Goal: Task Accomplishment & Management: Manage account settings

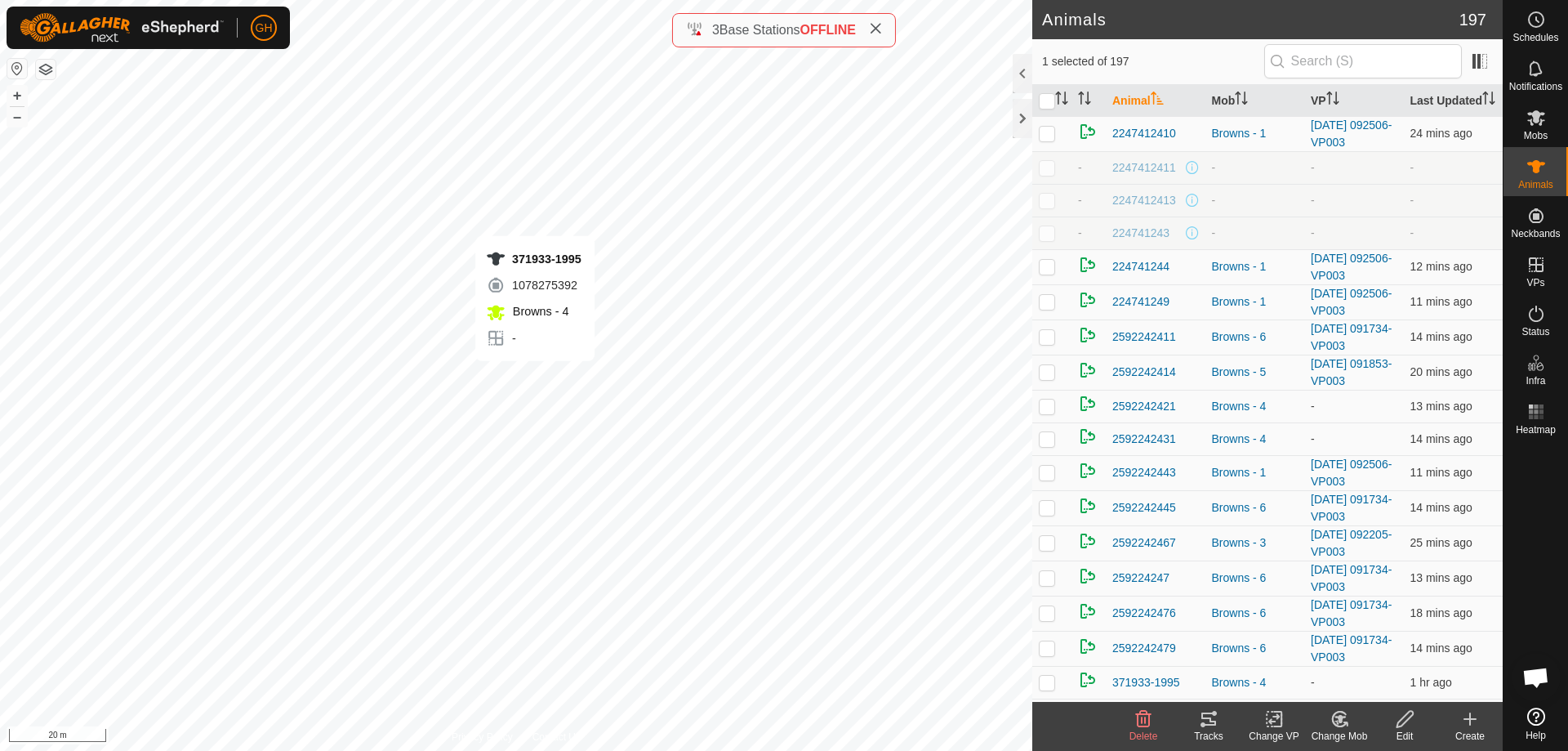
click at [535, 377] on div "371933-1995 1078275392 Browns - 4 - + – ⇧ i 20 m" at bounding box center [516, 376] width 1032 height 751
checkbox input "true"
click at [558, 510] on div "982123848787554 3142523356 Browns - 4 - + – ⇧ i 20 m" at bounding box center [516, 376] width 1032 height 751
checkbox input "true"
click at [1340, 719] on icon at bounding box center [1340, 719] width 11 height 8
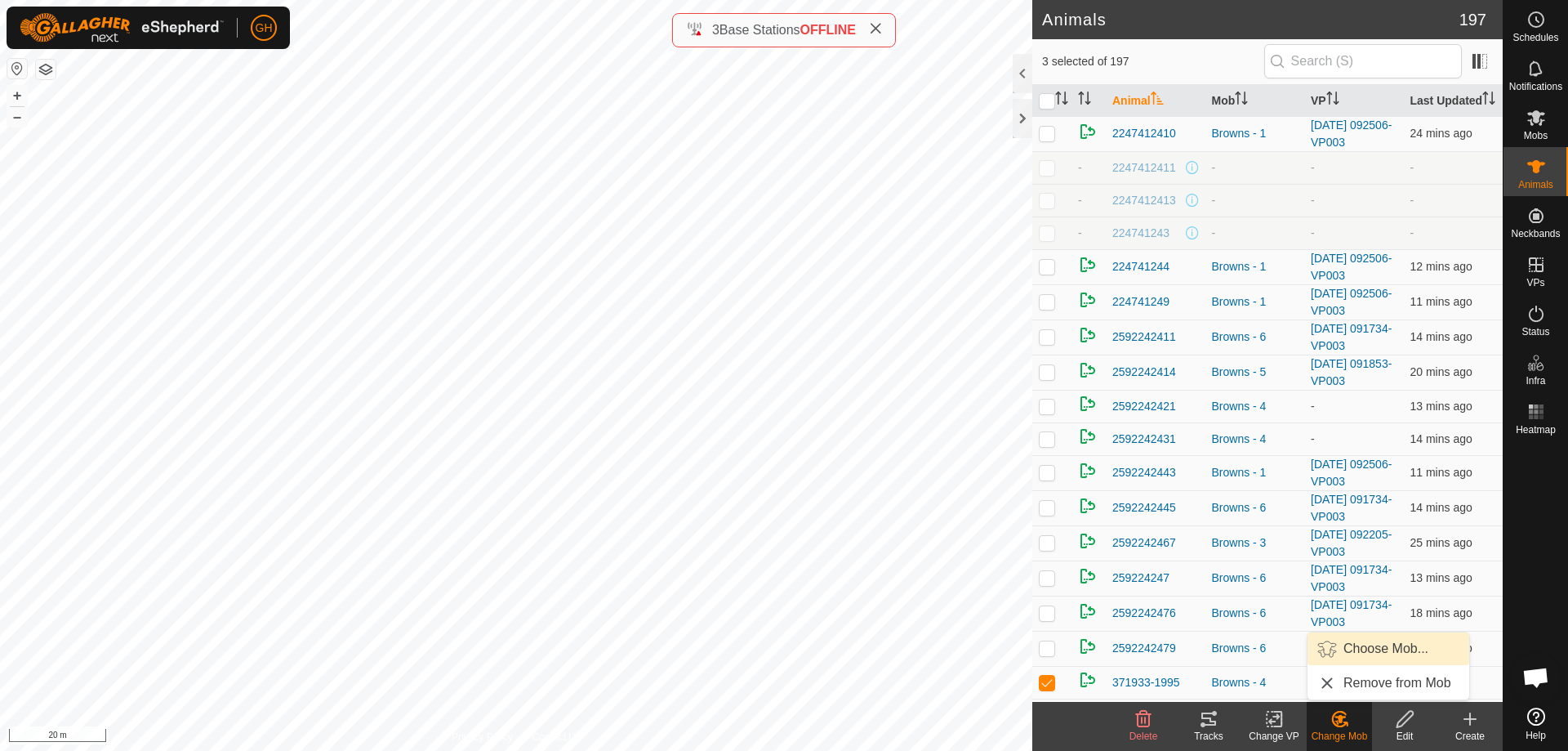
click at [1352, 644] on link "Choose Mob..." at bounding box center [1388, 649] width 161 height 33
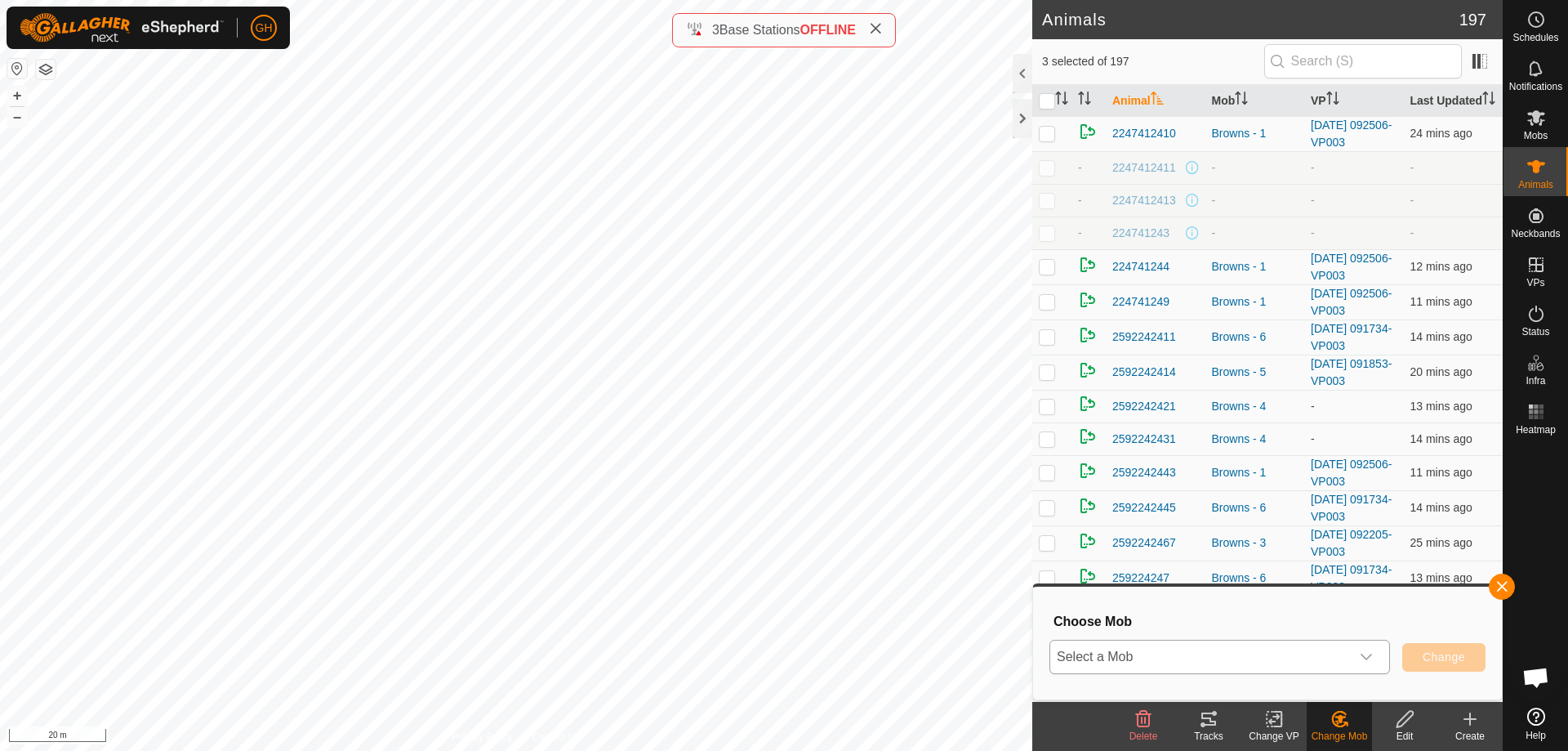
click at [1317, 656] on span "Select a Mob" at bounding box center [1200, 657] width 300 height 33
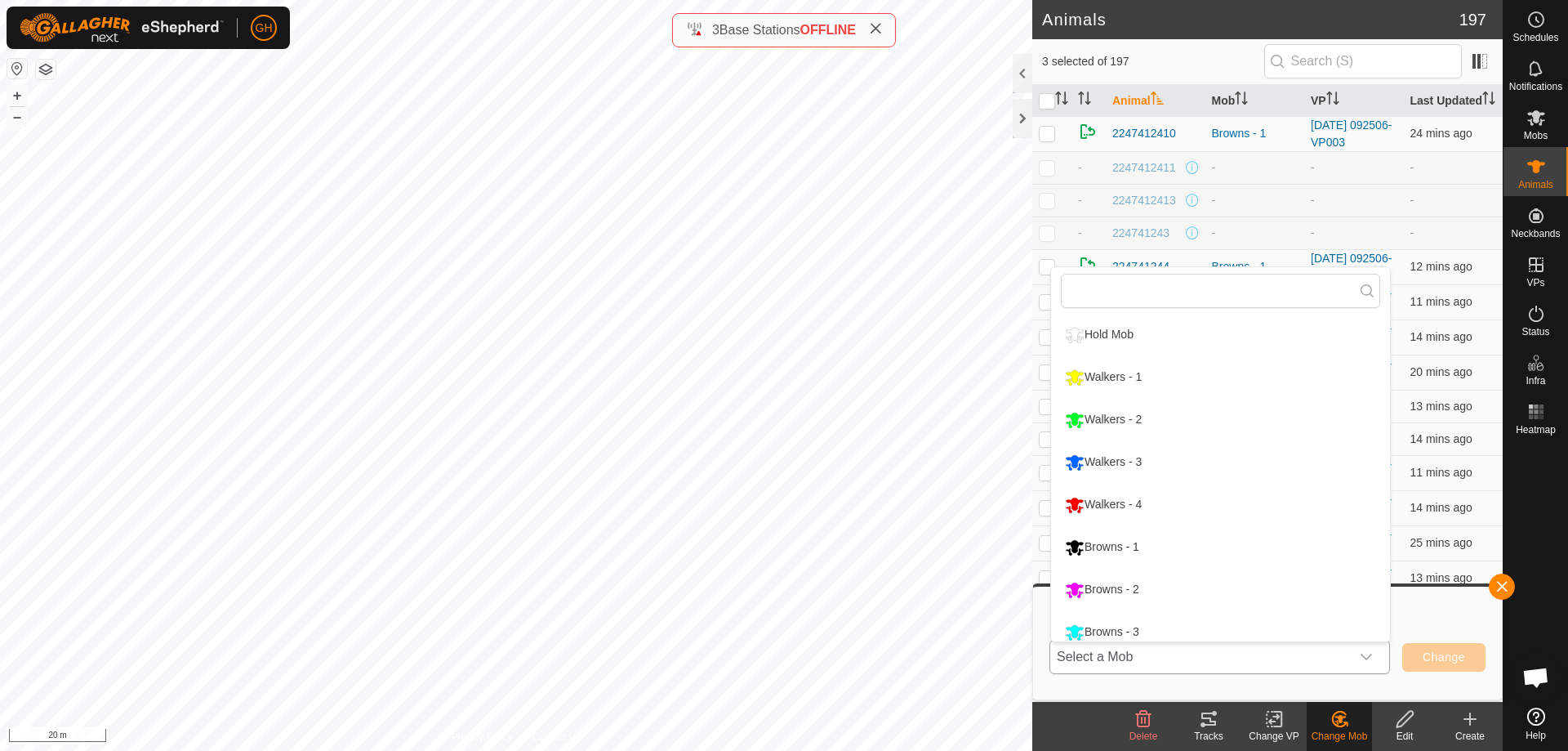
click at [1358, 659] on div "dropdown trigger" at bounding box center [1367, 657] width 33 height 33
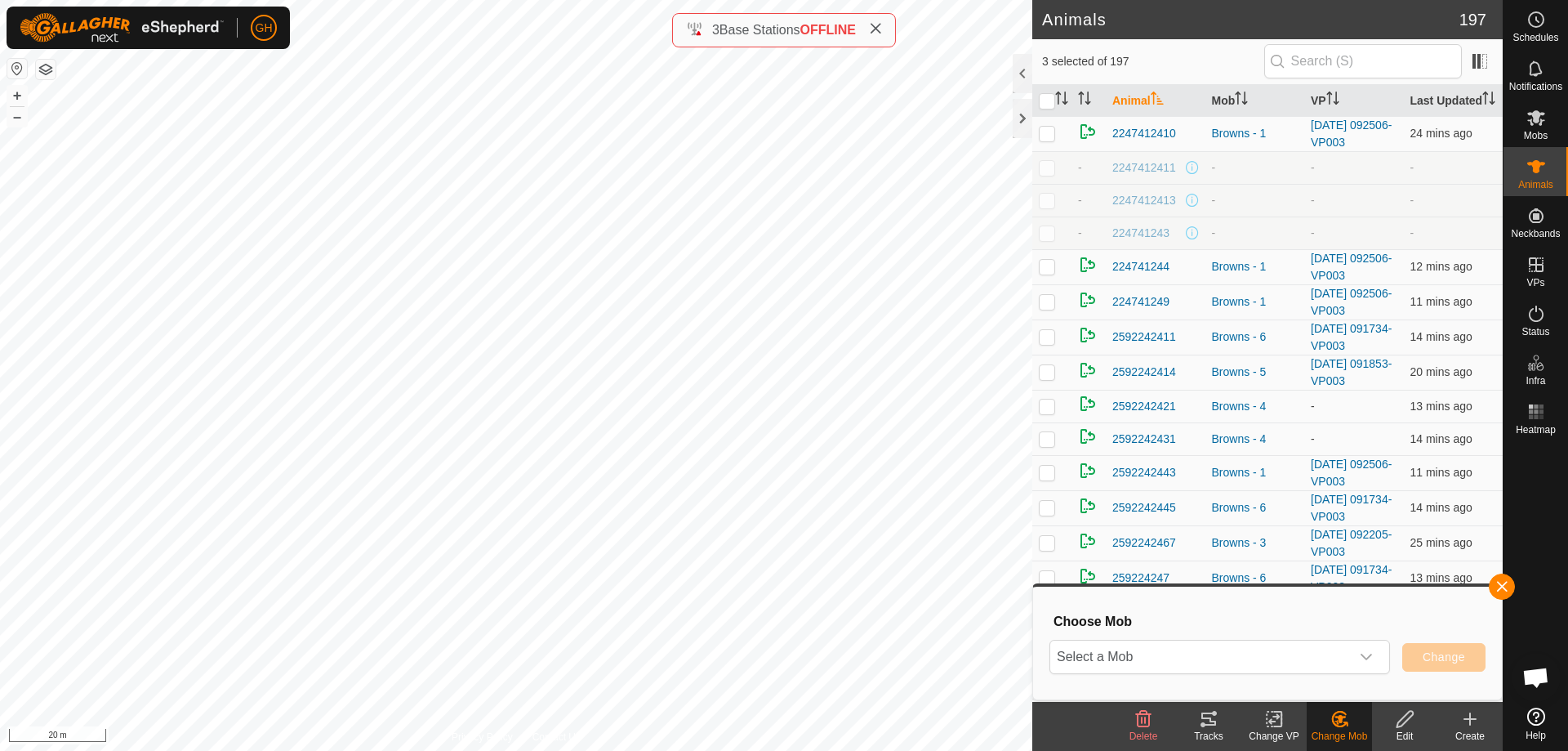
click at [1275, 719] on icon at bounding box center [1274, 719] width 20 height 19
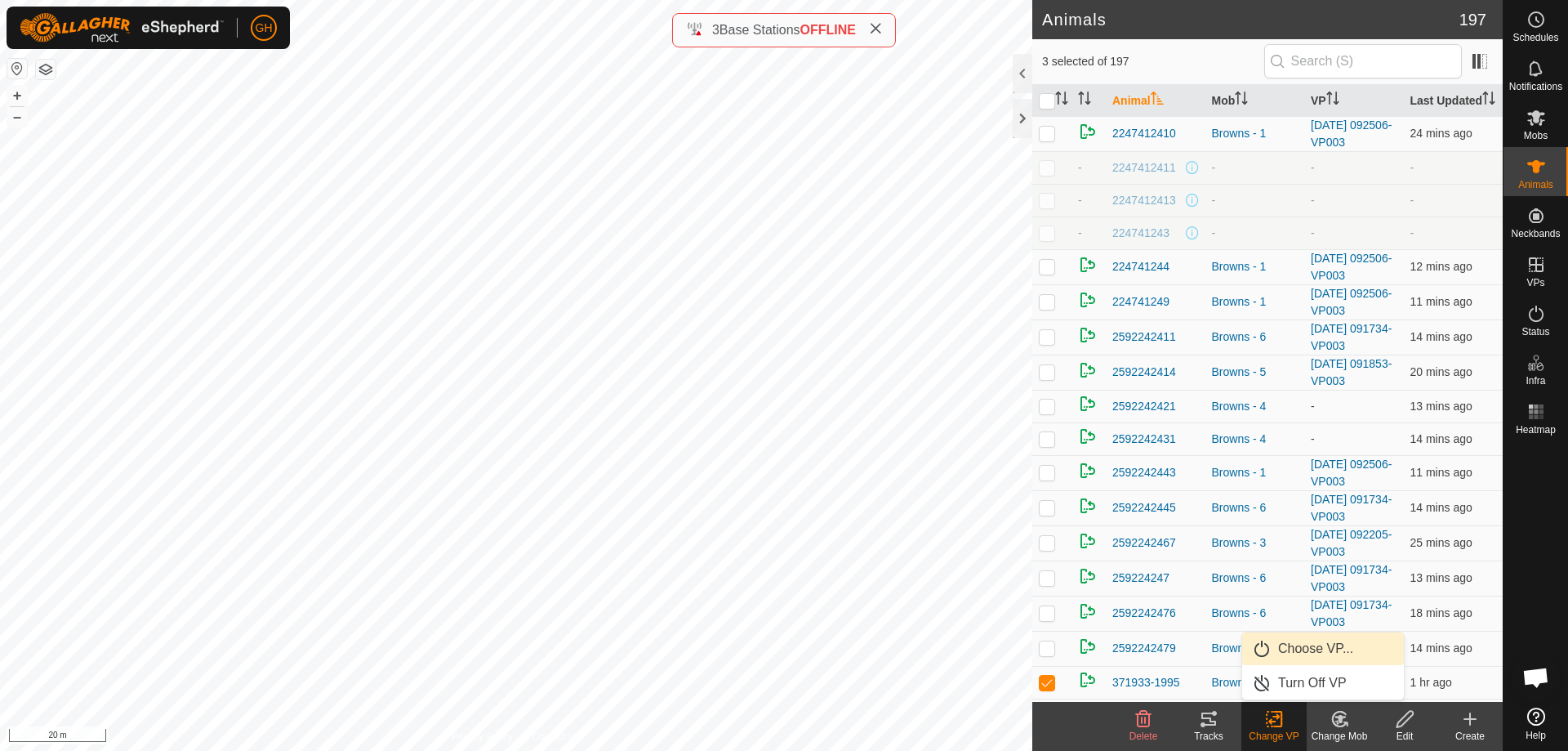
click at [1296, 654] on link "Choose VP..." at bounding box center [1323, 649] width 161 height 33
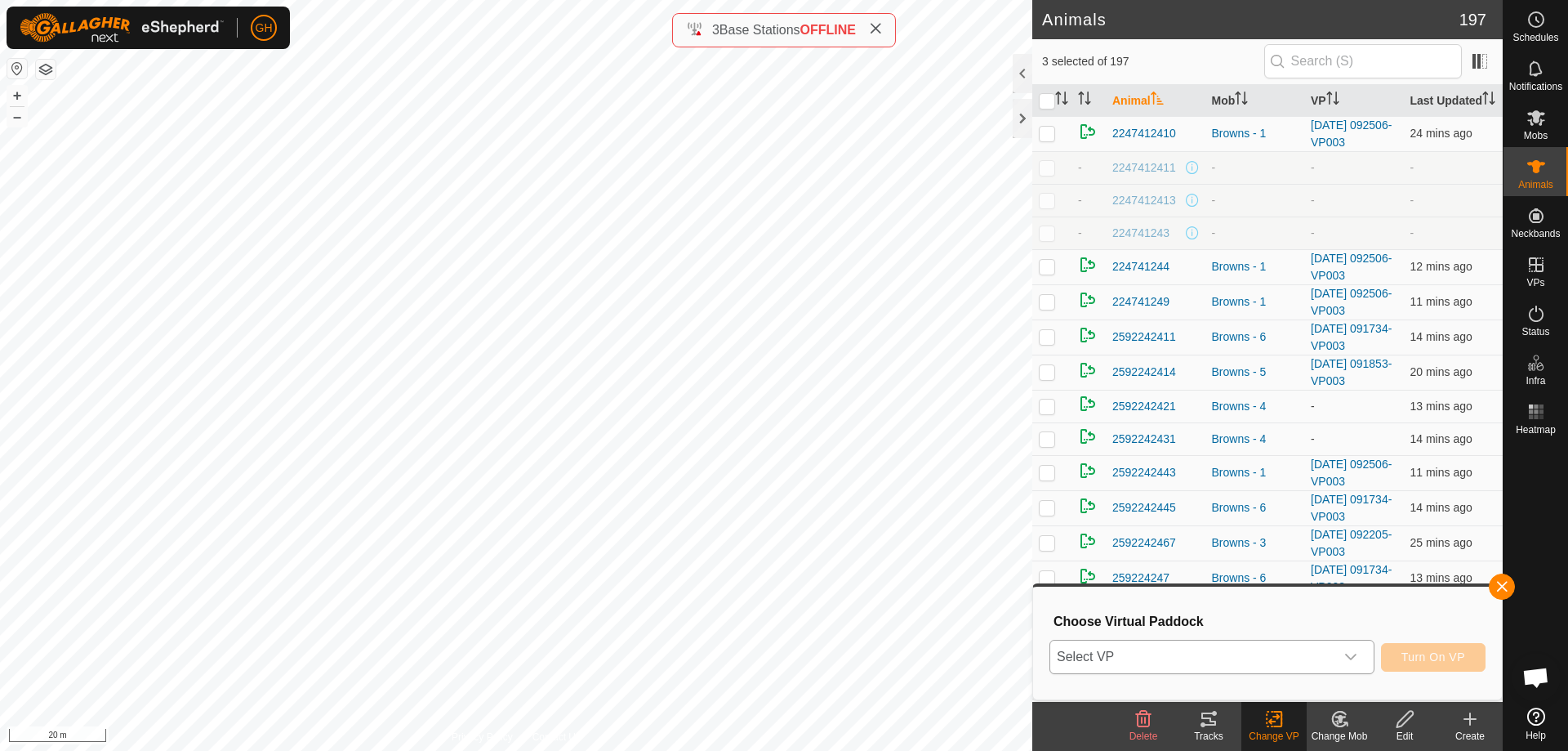
click at [1295, 648] on span "Select VP" at bounding box center [1193, 657] width 284 height 33
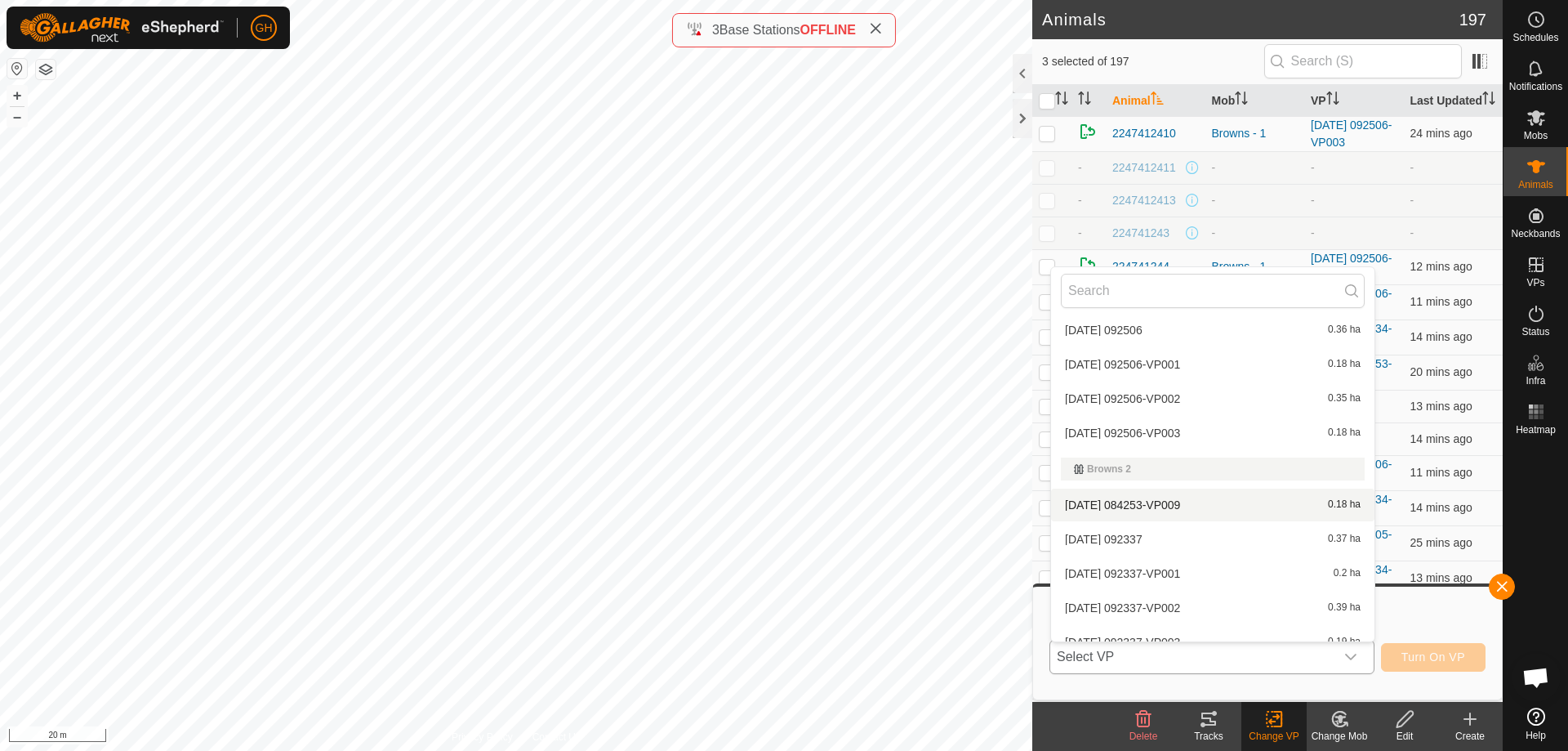
scroll to position [185, 0]
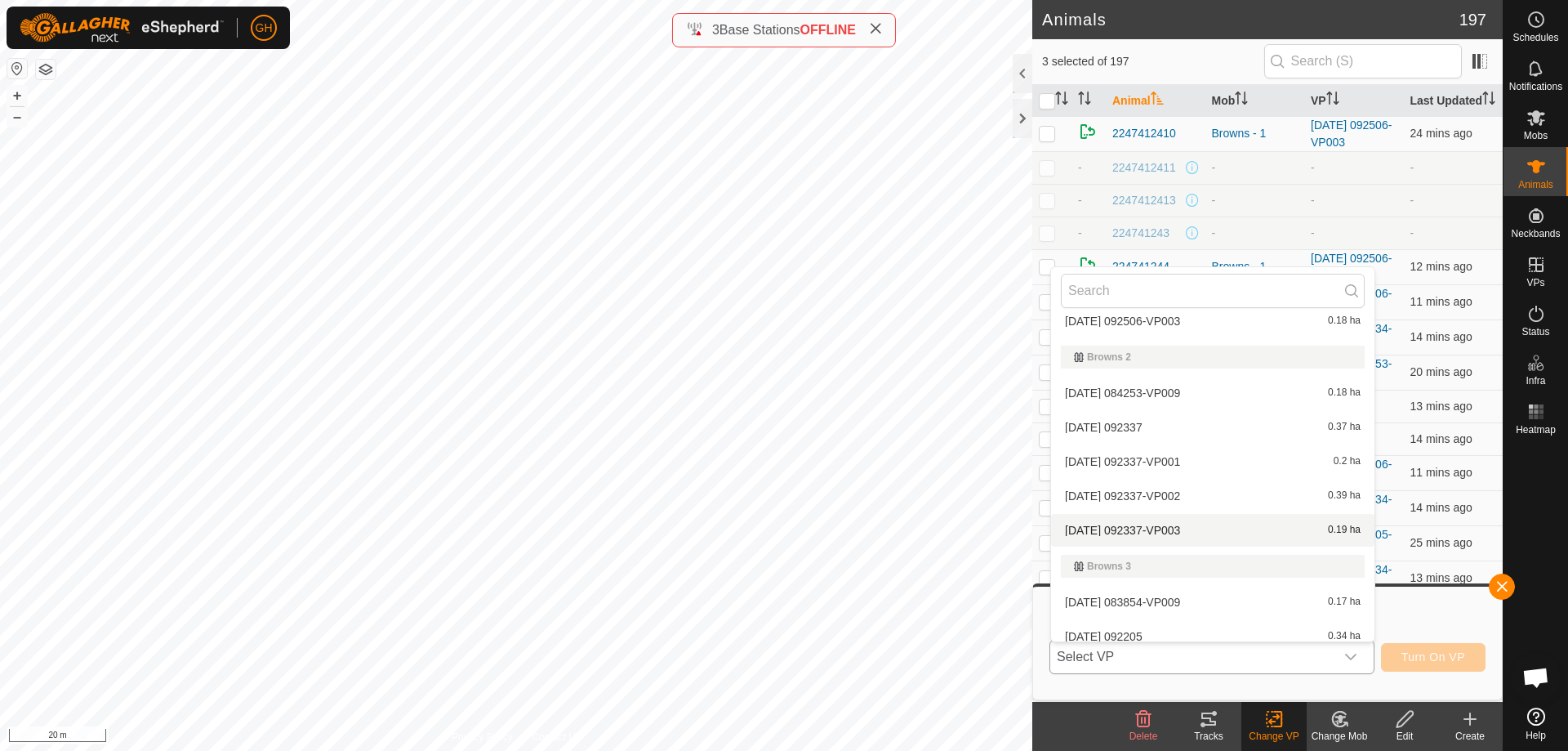
click at [1199, 532] on li "[DATE] 092337-VP003 0.19 ha" at bounding box center [1213, 531] width 324 height 33
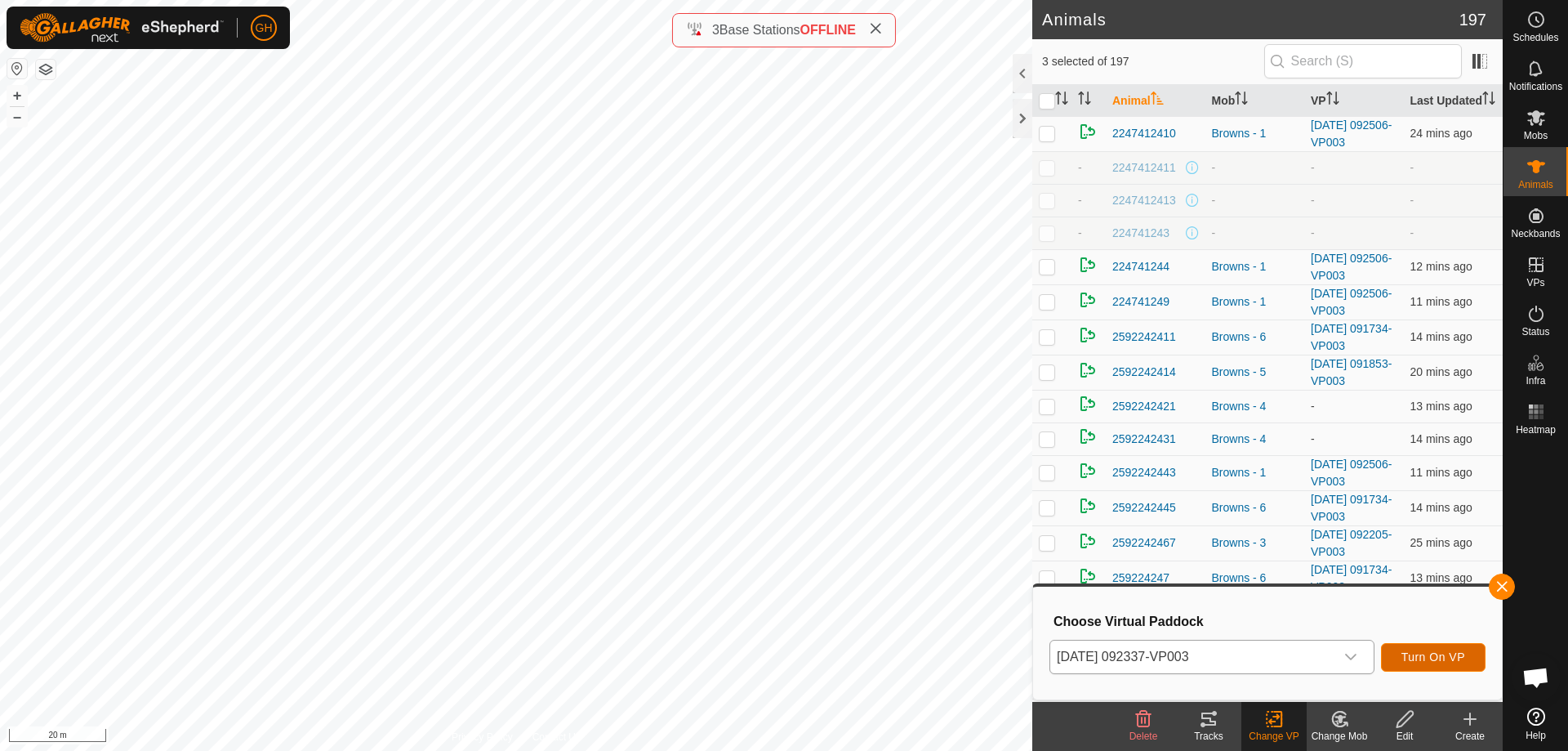
click at [1428, 651] on span "Turn On VP" at bounding box center [1433, 657] width 63 height 13
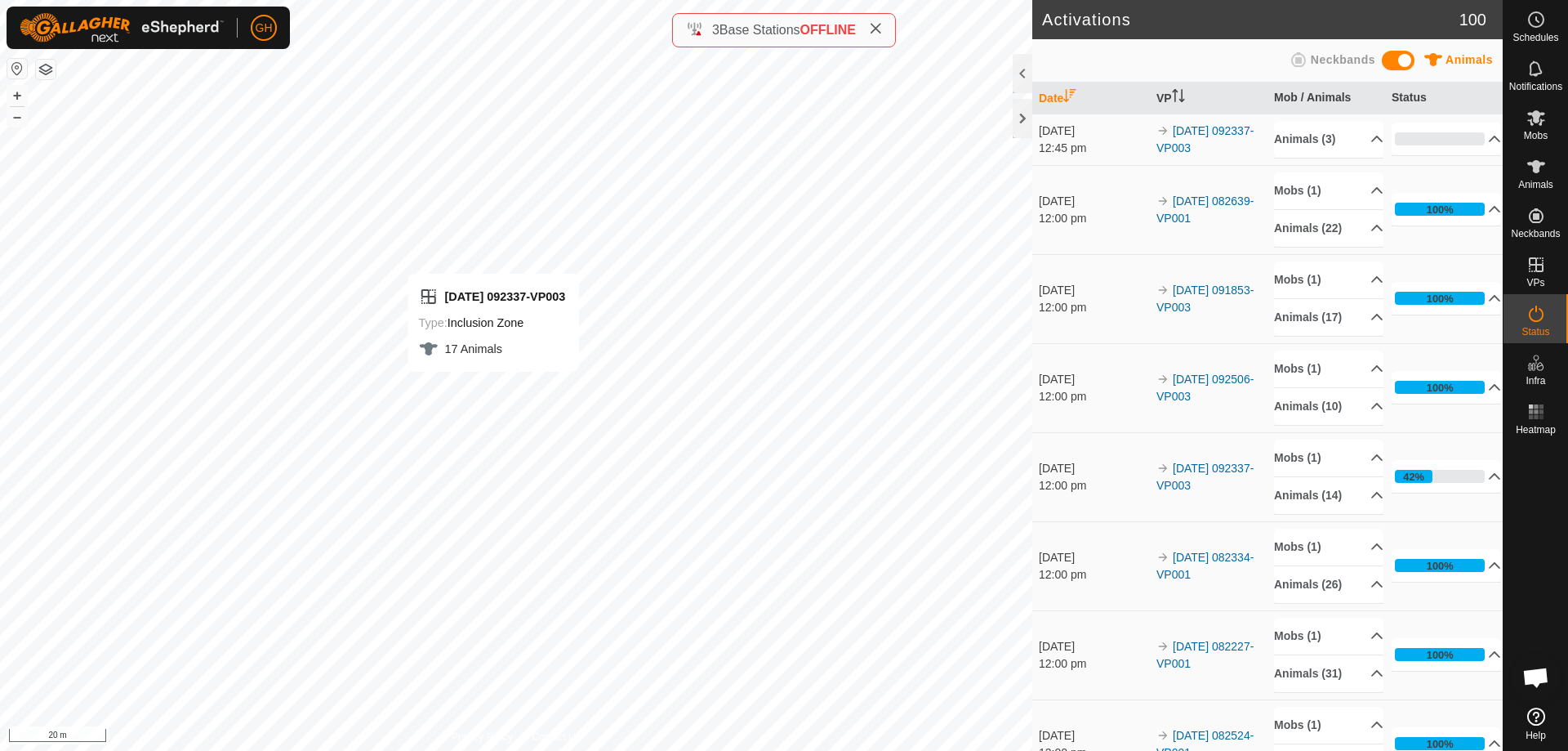
click at [480, 393] on div "[DATE] 092337-VP003 Type: Inclusion Zone 17 Animals + – ⇧ i 20 m" at bounding box center [516, 376] width 1032 height 751
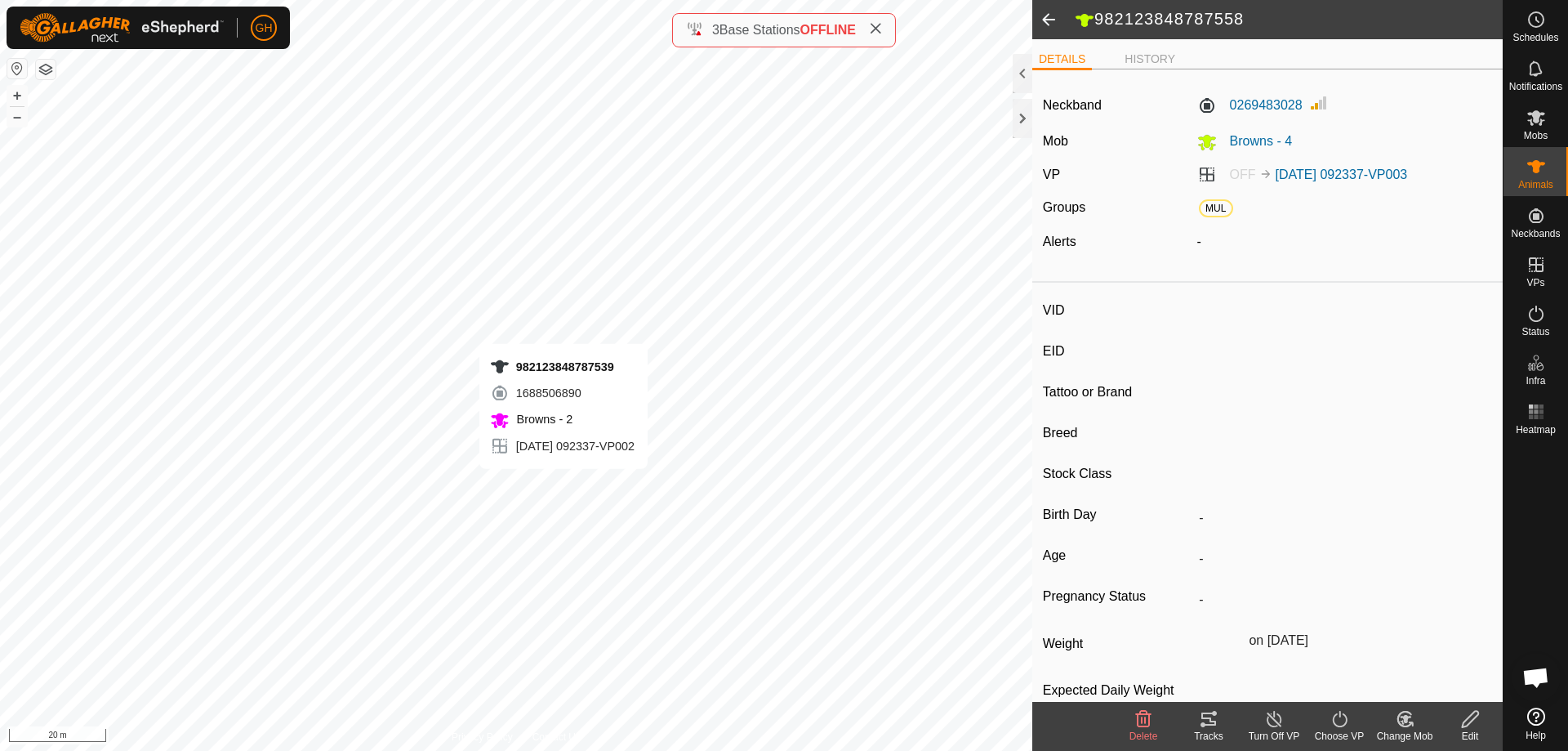
type input "-"
type input "982123848787558"
type input "Multi"
type input "Angus"
type input "R1 Bull"
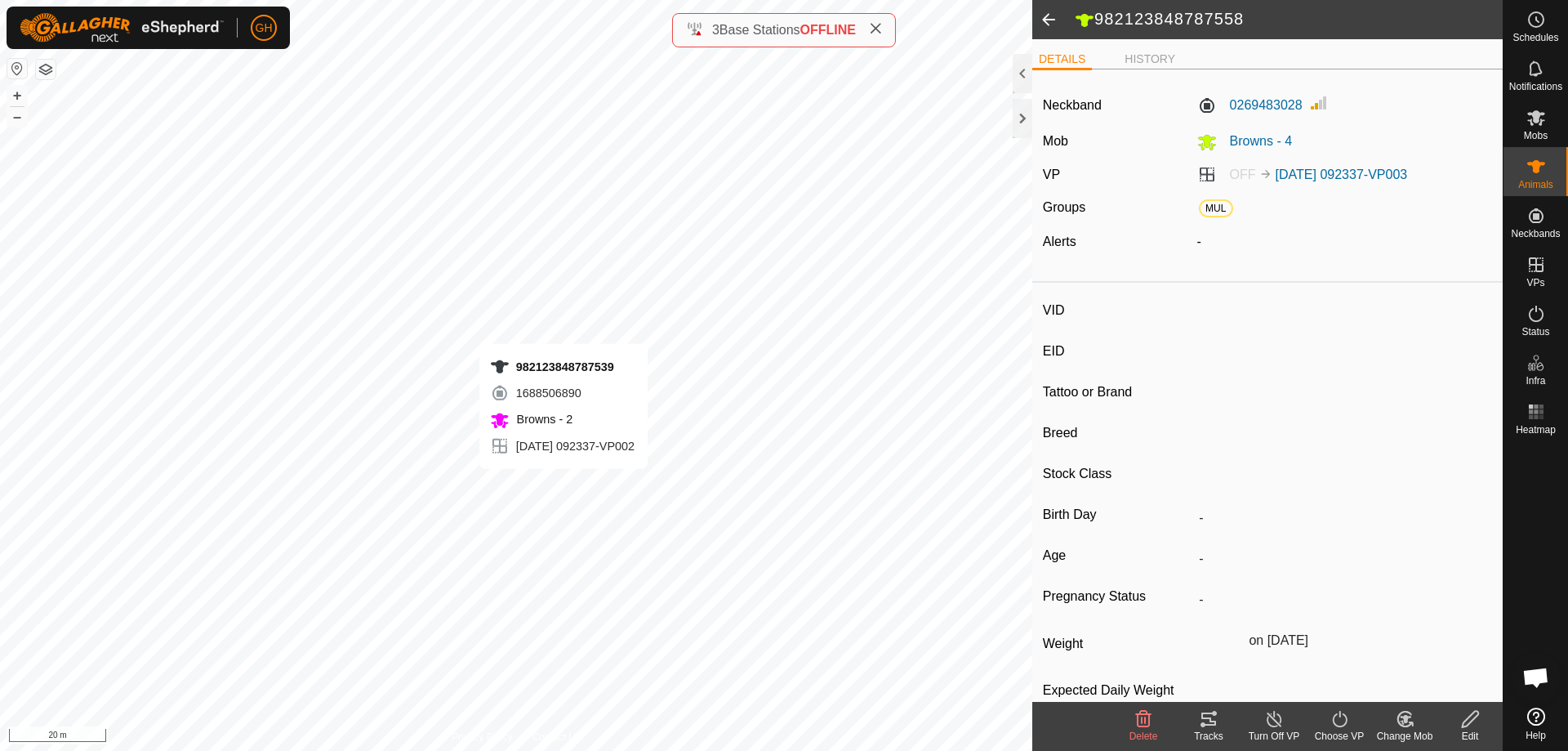
type input "209 kg"
type input "-"
click at [1056, 17] on span at bounding box center [1049, 19] width 33 height 39
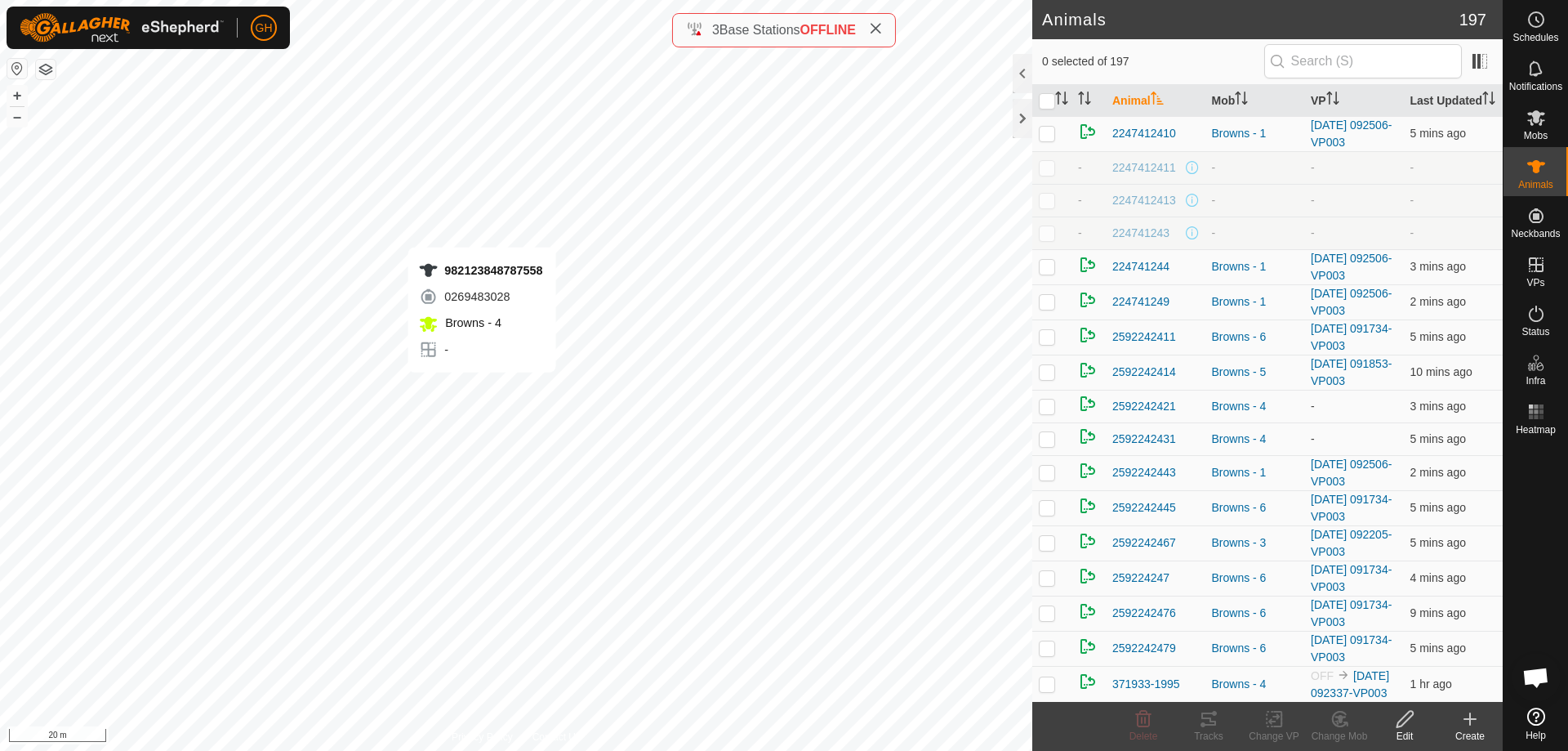
checkbox input "true"
click at [538, 378] on div "371933-1995 1078275392 Browns - 4 - + – ⇧ i 20 m" at bounding box center [516, 376] width 1032 height 751
checkbox input "true"
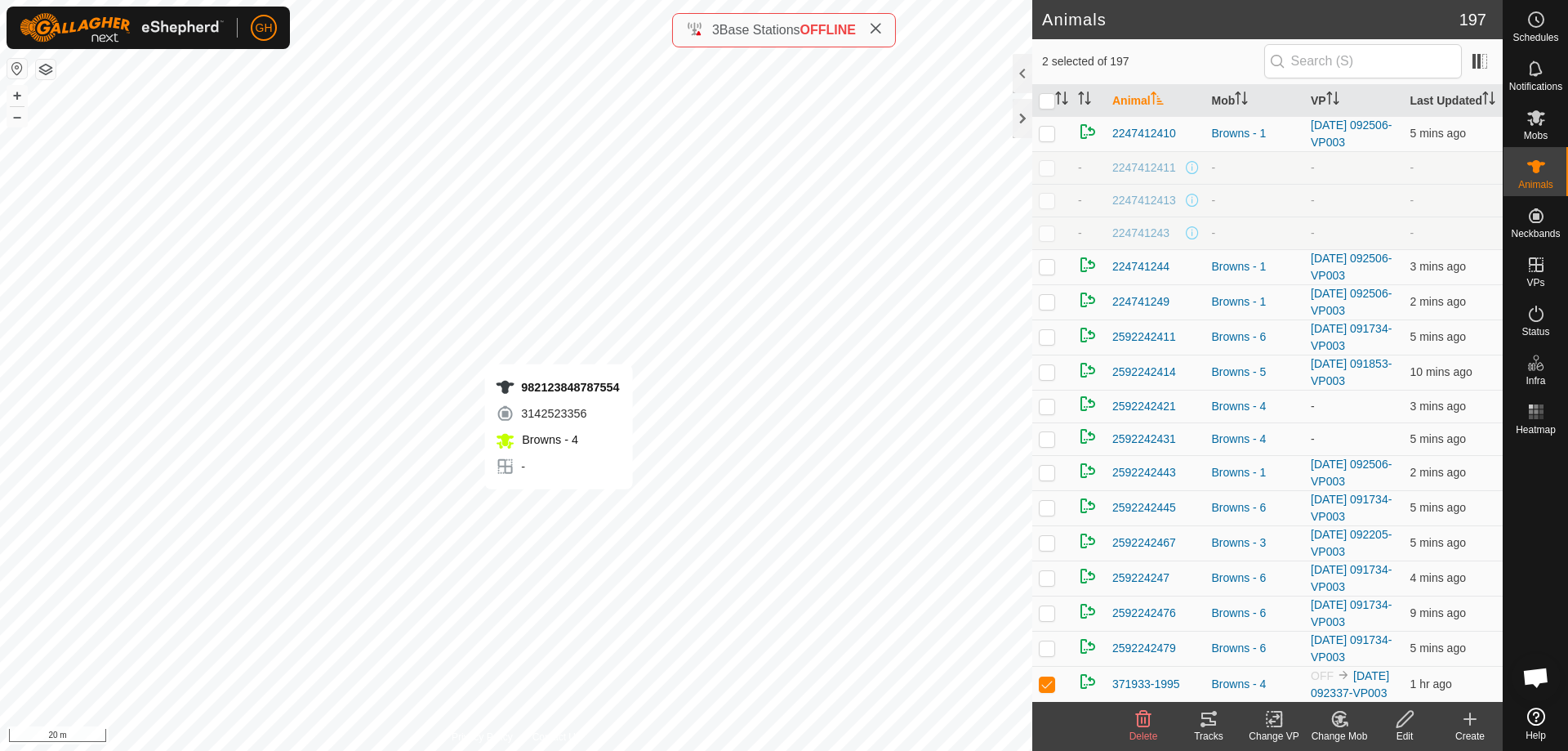
click at [559, 506] on div "982123848787554 3142523356 Browns - 4 - + – ⇧ i 20 m" at bounding box center [516, 376] width 1032 height 751
checkbox input "true"
click at [1341, 718] on icon at bounding box center [1340, 719] width 11 height 8
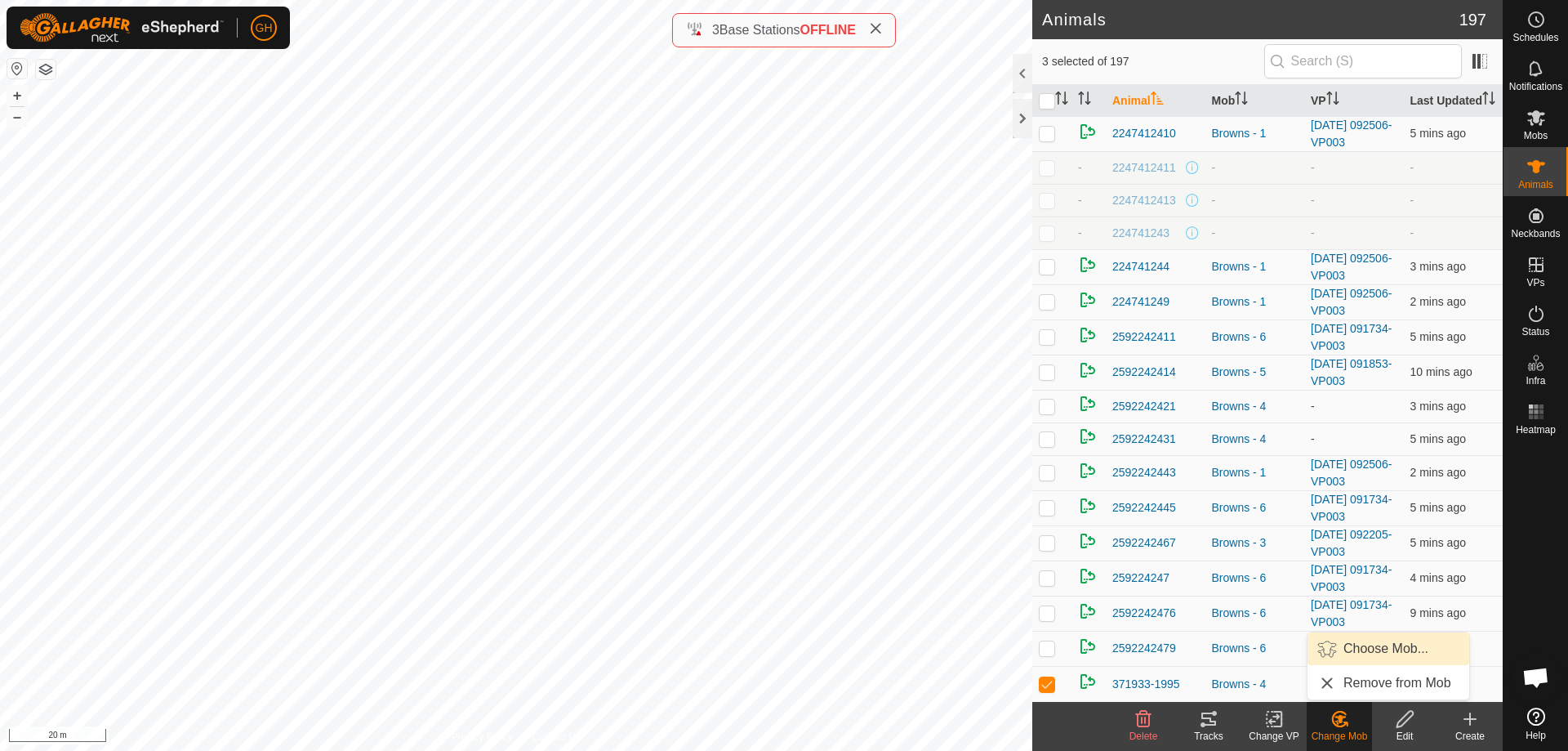
click at [1354, 643] on link "Choose Mob..." at bounding box center [1388, 649] width 161 height 33
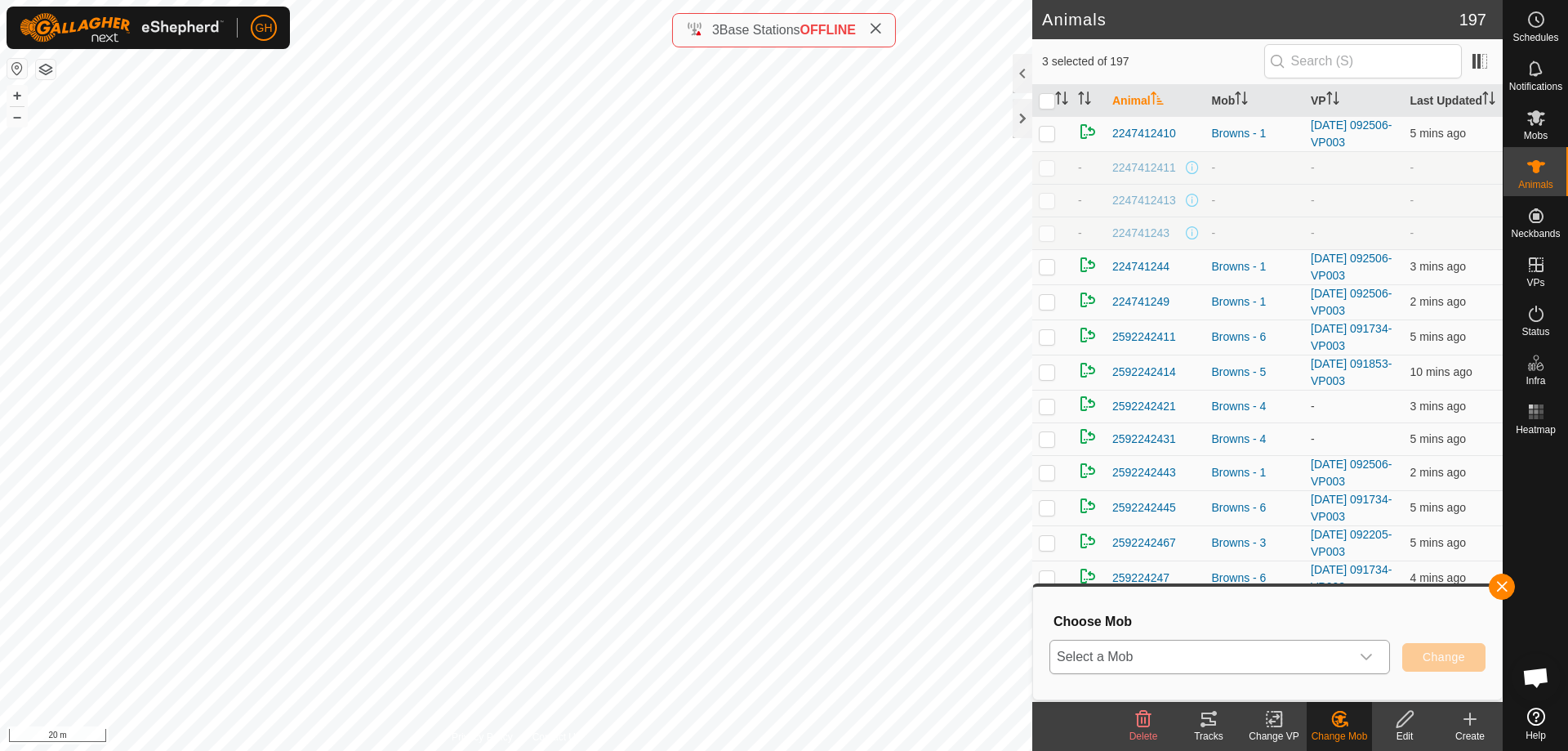
click at [1335, 647] on span "Select a Mob" at bounding box center [1200, 657] width 300 height 33
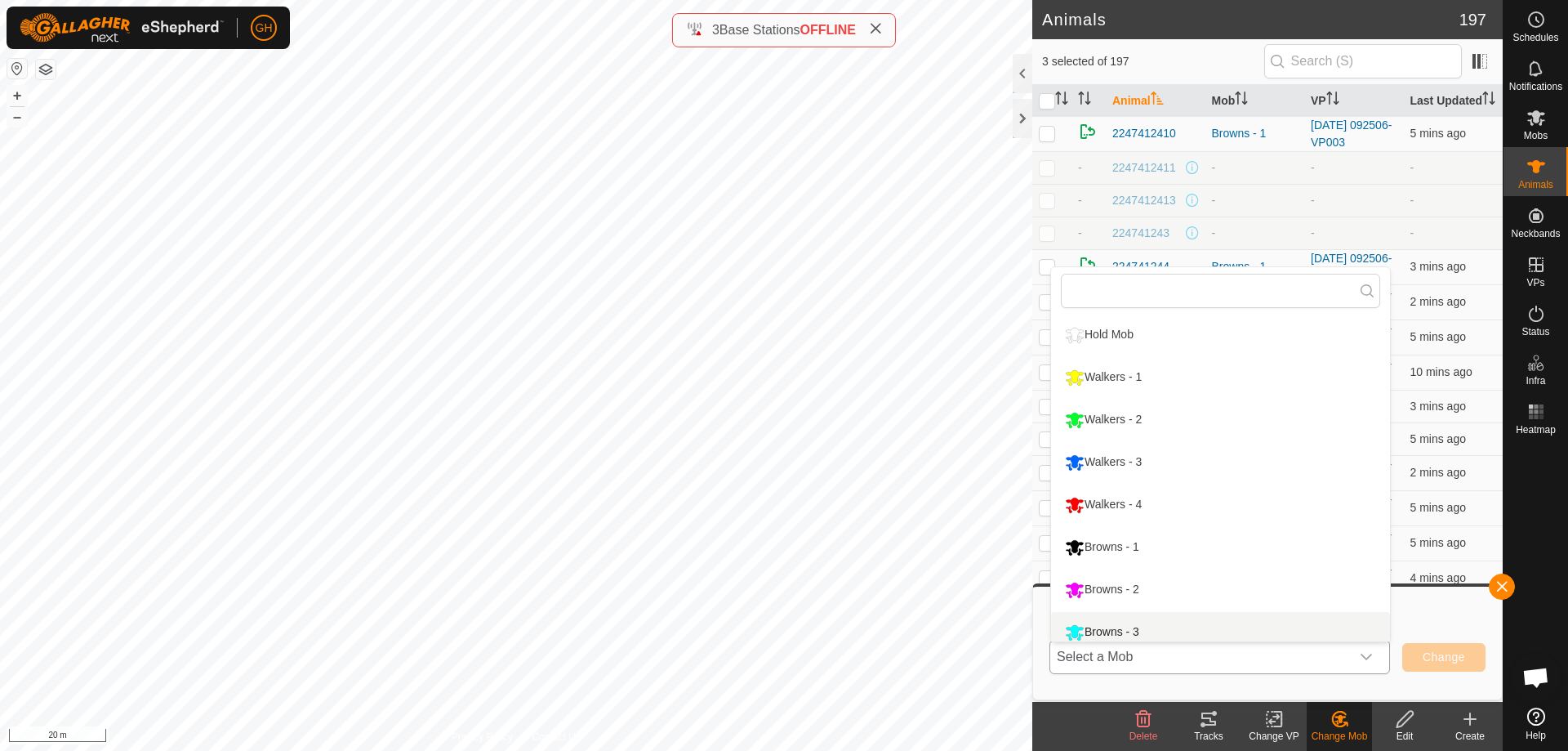
scroll to position [11, 0]
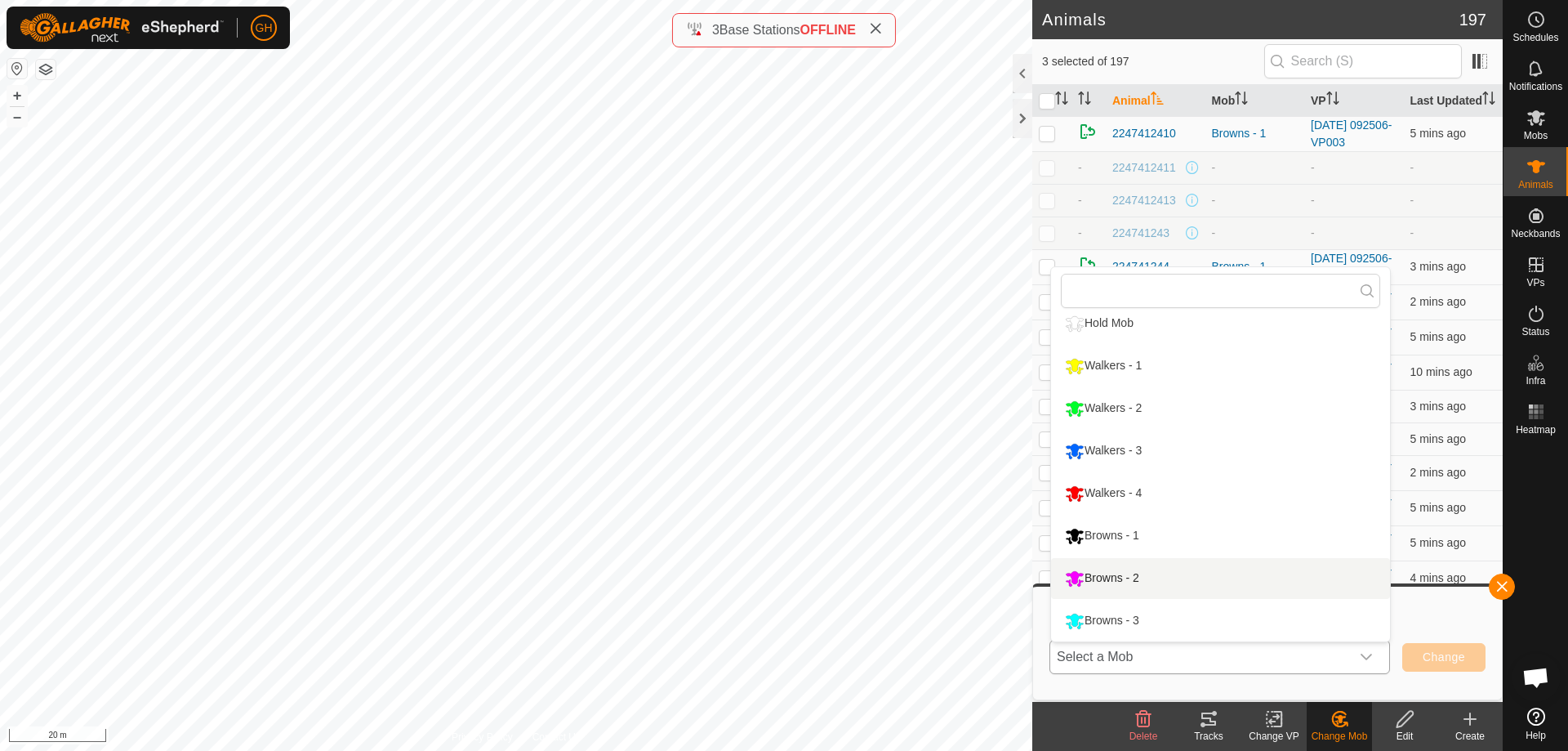
click at [1295, 563] on li "Browns - 2" at bounding box center [1220, 578] width 339 height 41
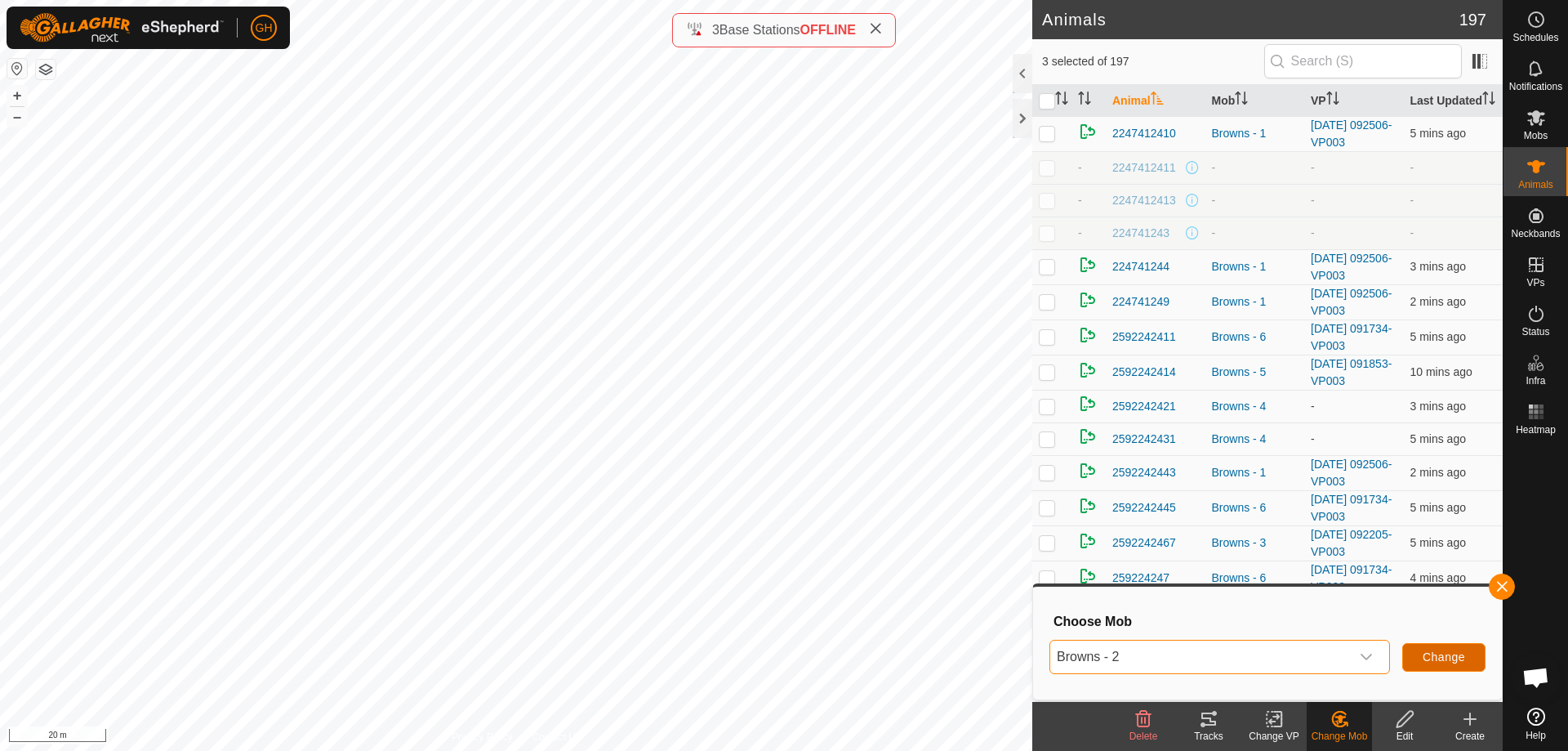
click at [1444, 652] on span "Change" at bounding box center [1444, 657] width 42 height 13
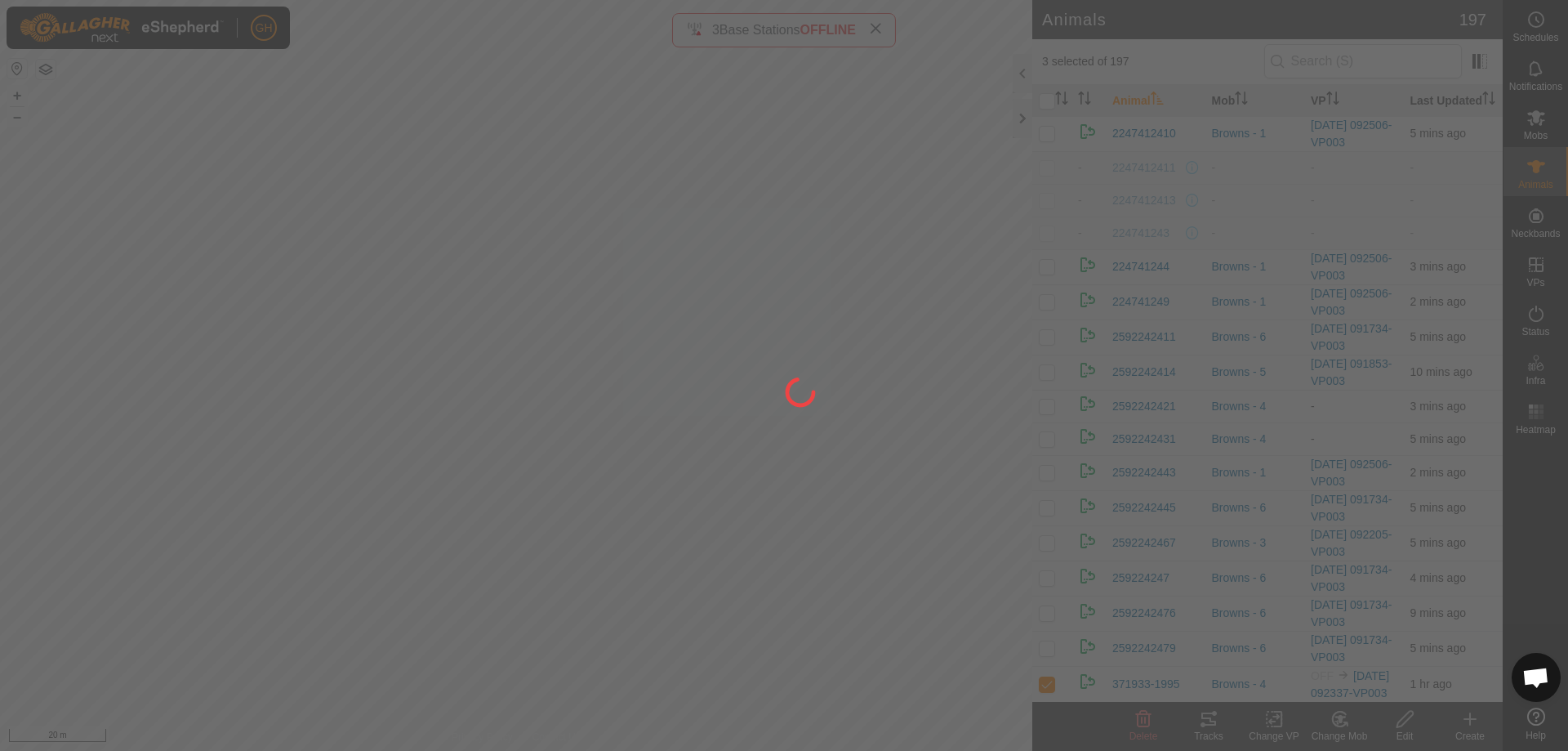
checkbox input "false"
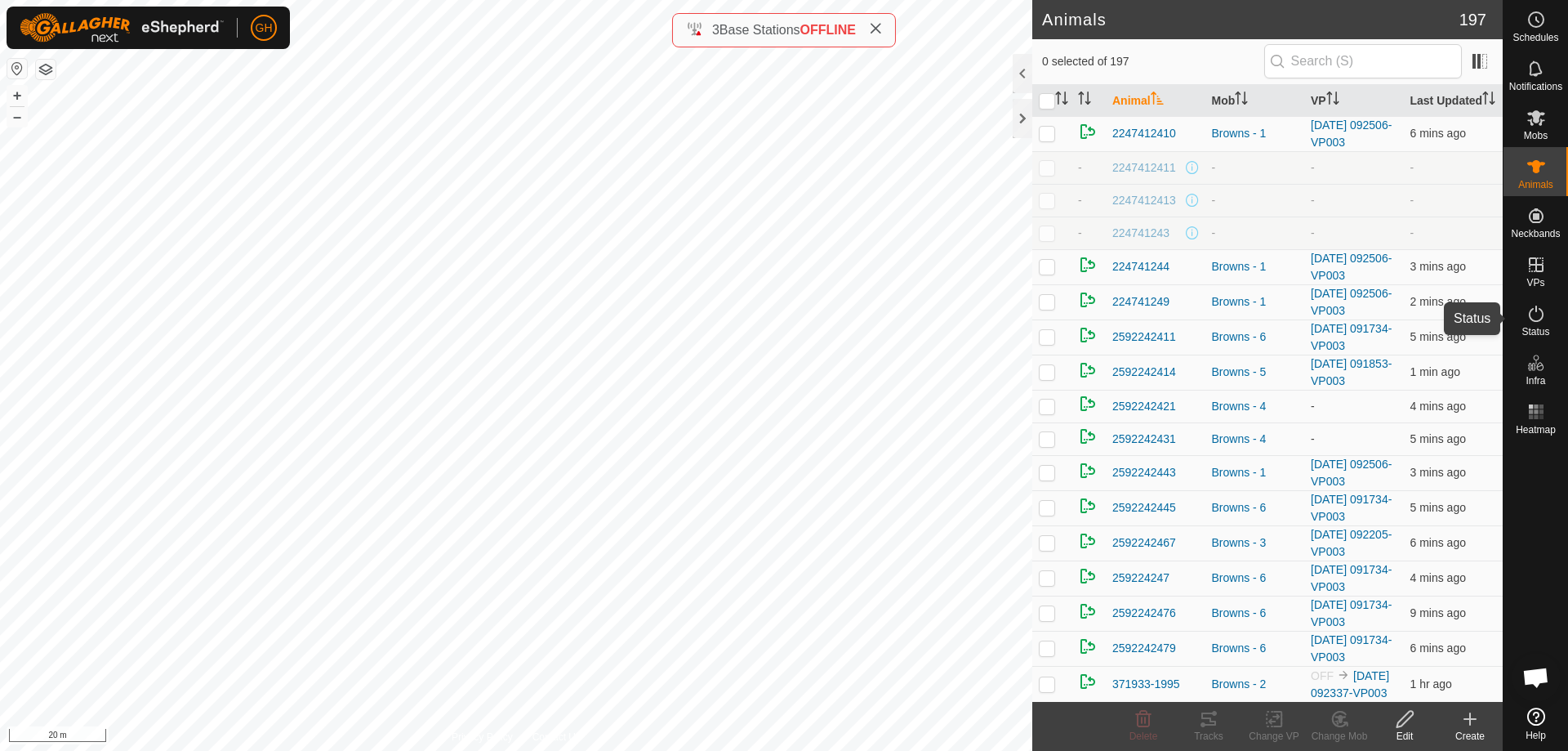
click at [1536, 315] on icon at bounding box center [1536, 313] width 19 height 19
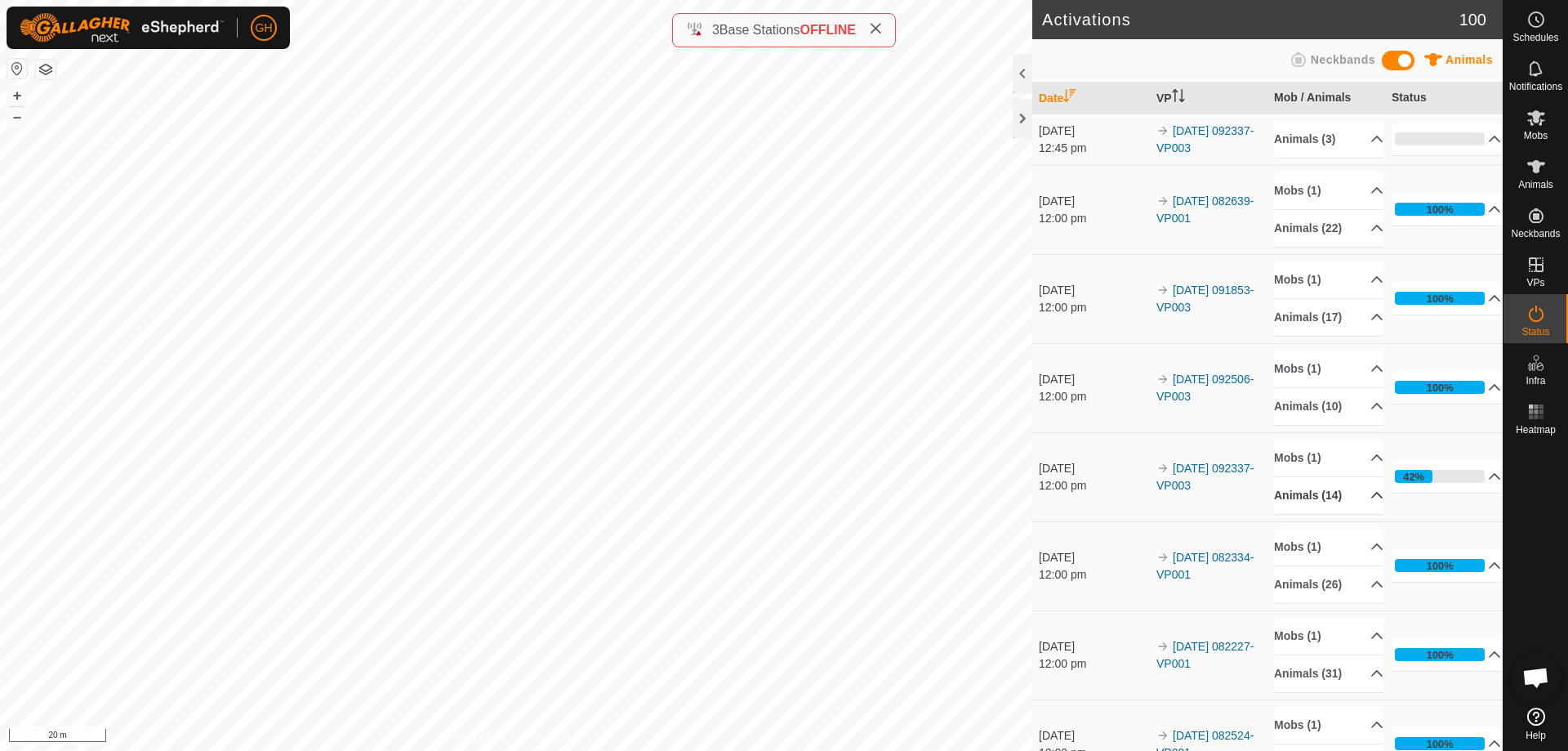
click at [1356, 497] on p-accordion-header "Animals (14)" at bounding box center [1329, 496] width 109 height 37
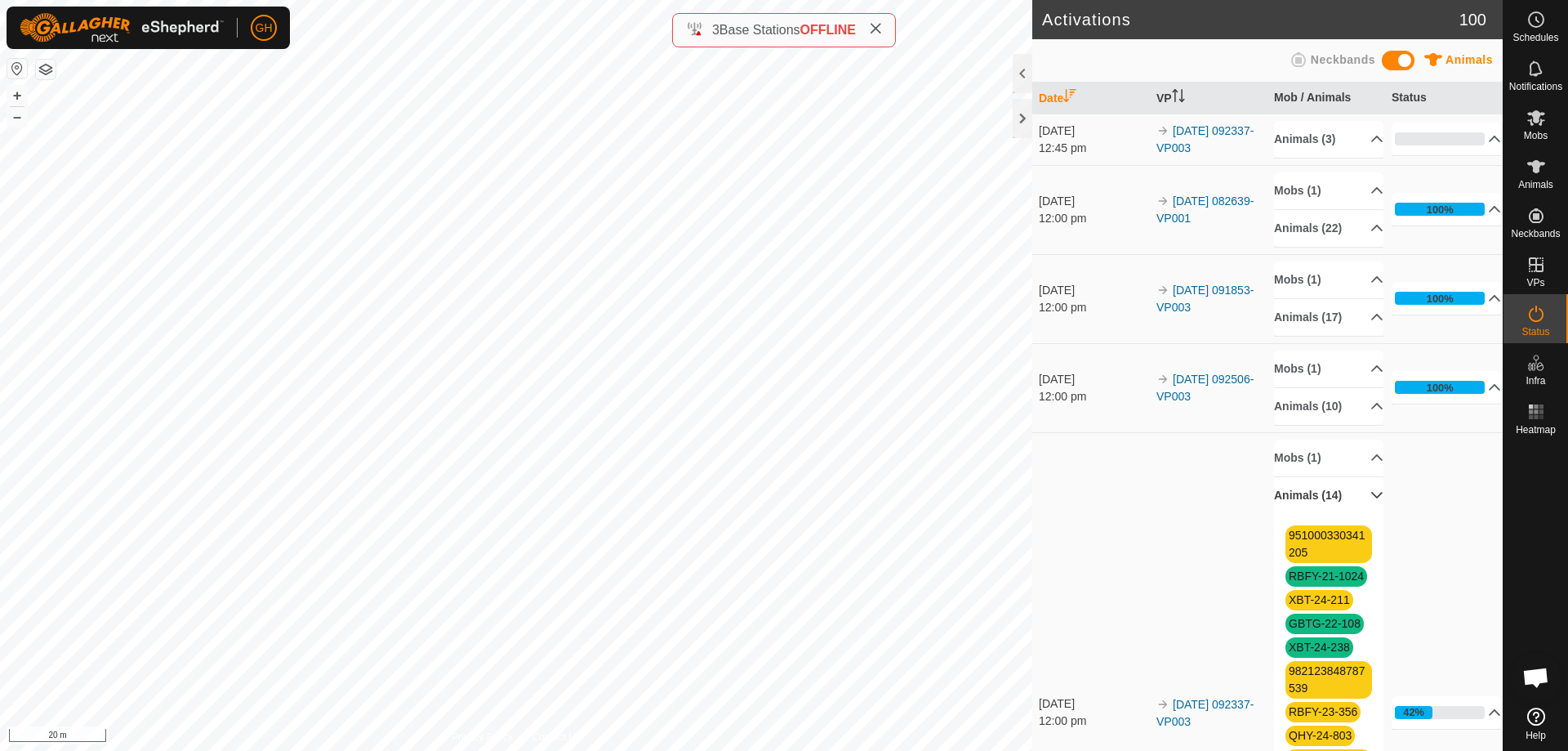
click at [1351, 488] on p-accordion-header "Animals (14)" at bounding box center [1329, 496] width 109 height 37
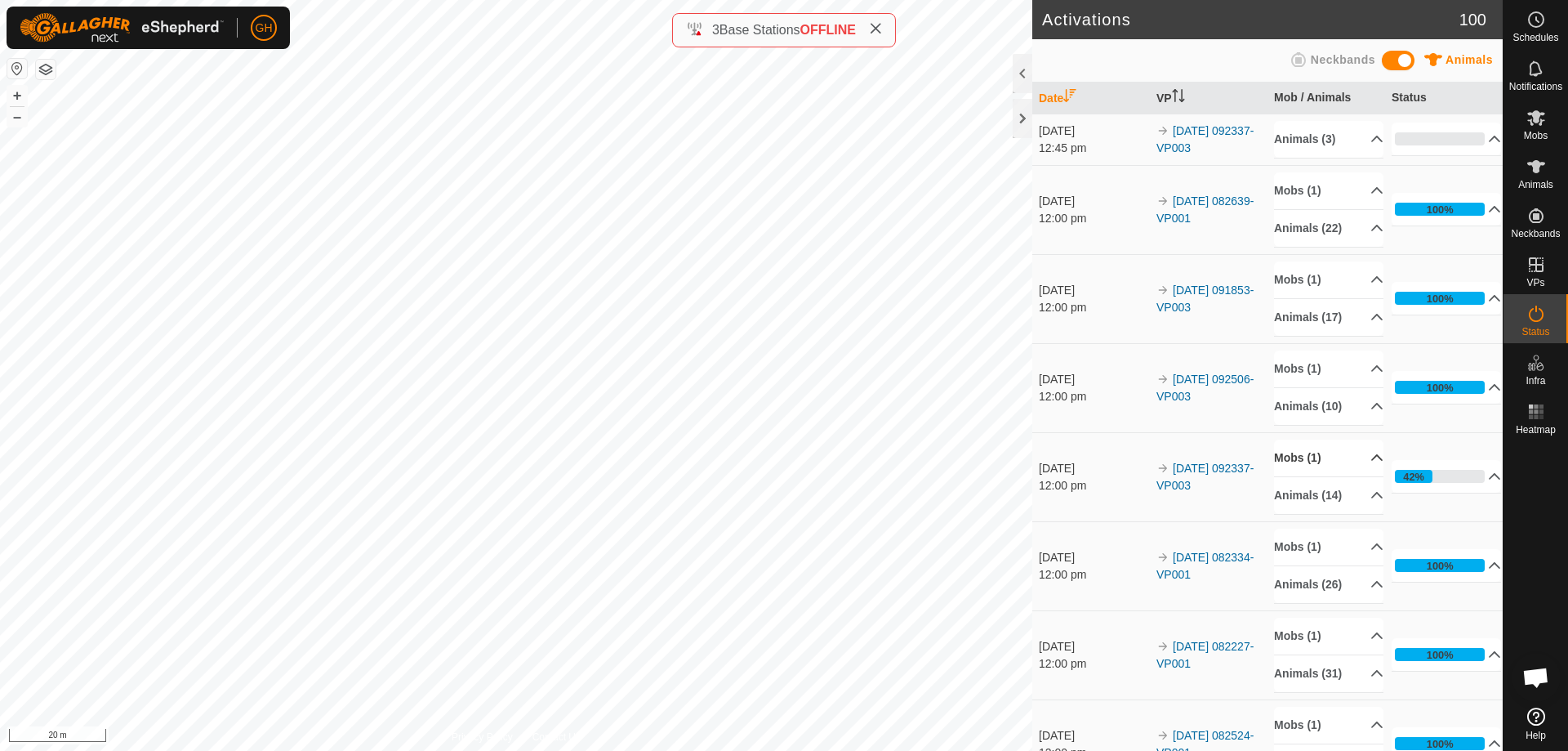
click at [1350, 451] on p-accordion-header "Mobs (1)" at bounding box center [1329, 458] width 109 height 37
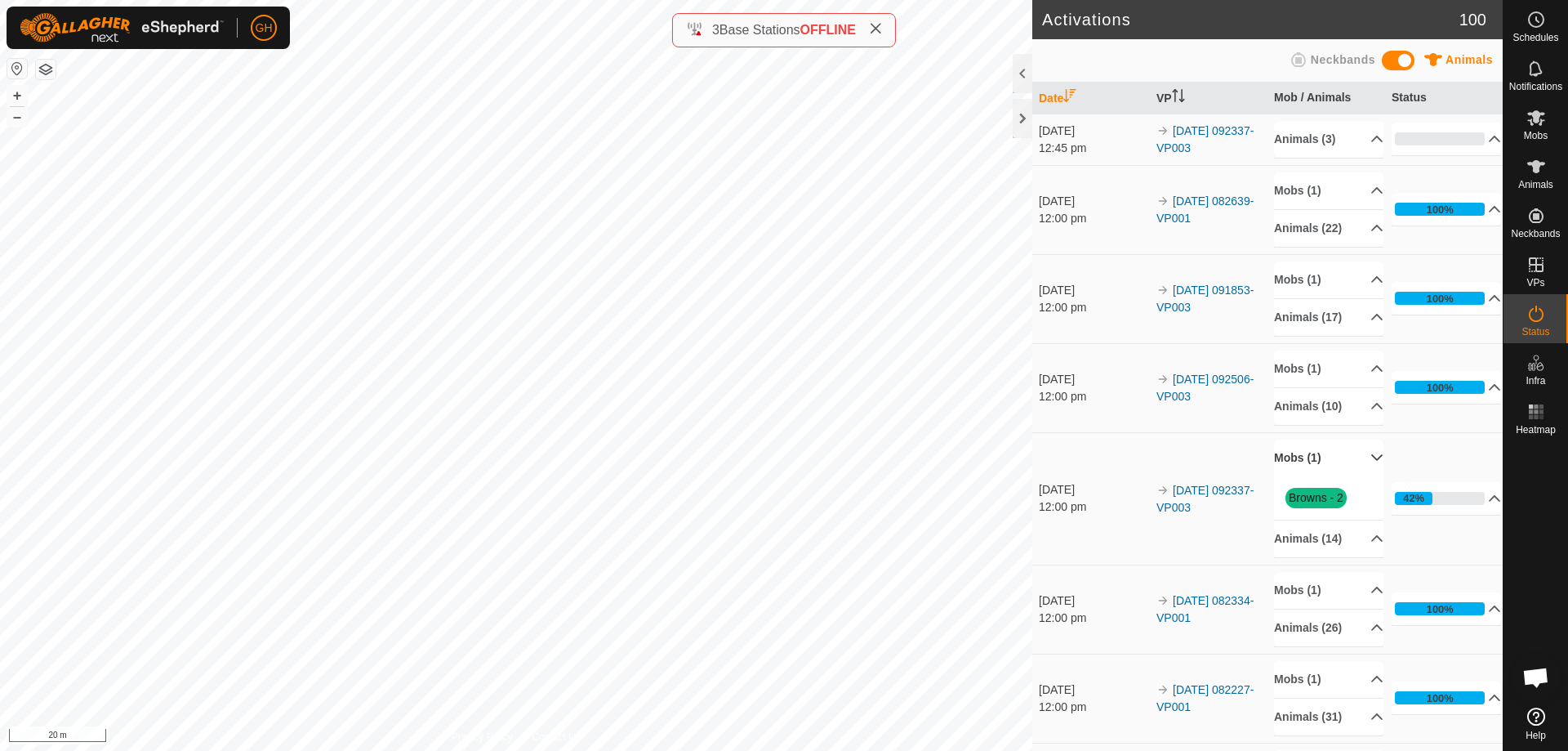
click at [1351, 451] on p-accordion-header "Mobs (1)" at bounding box center [1329, 458] width 109 height 37
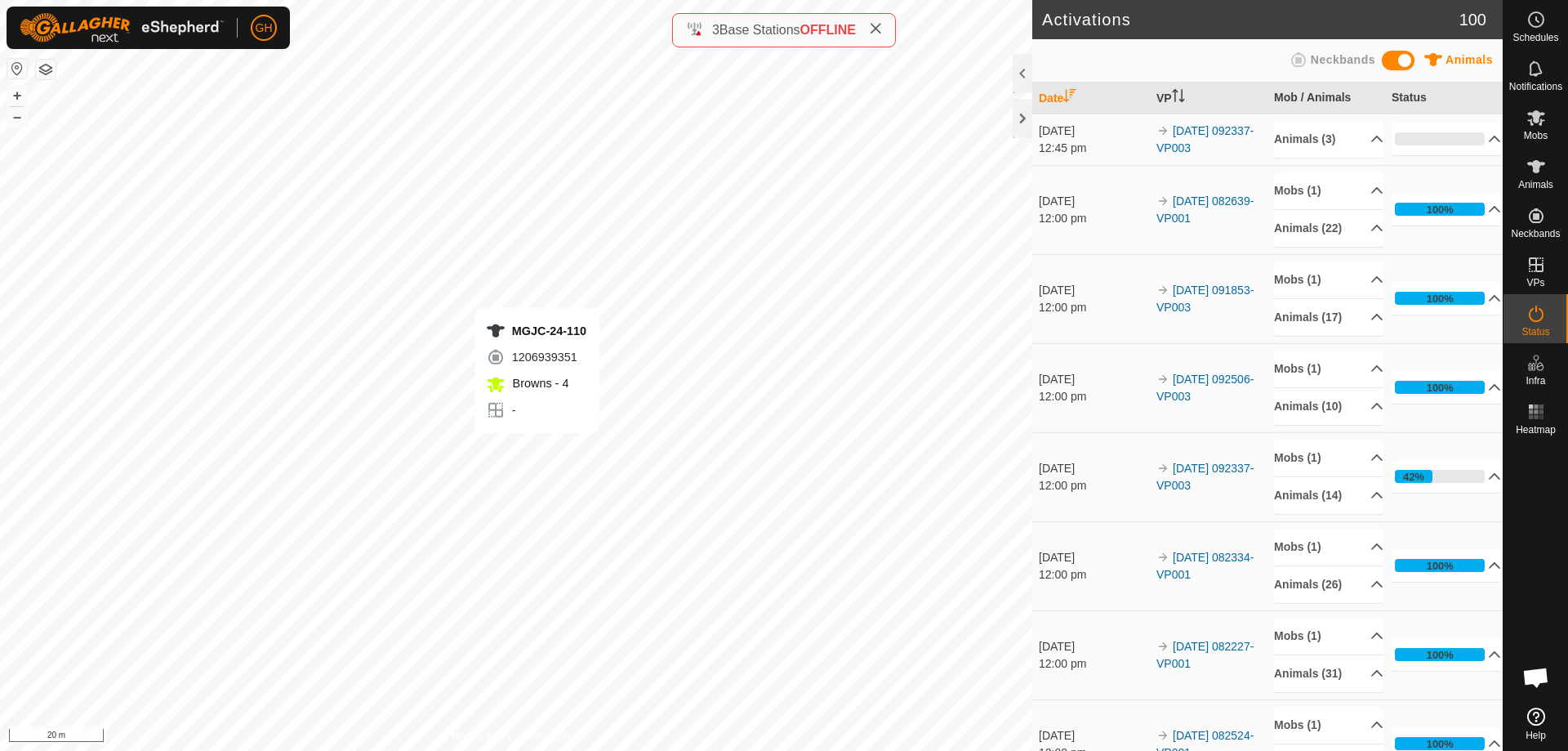
click at [509, 415] on div "MGJC-24-110 1206939351 Browns - 4 - + – ⇧ i 20 m" at bounding box center [516, 376] width 1032 height 751
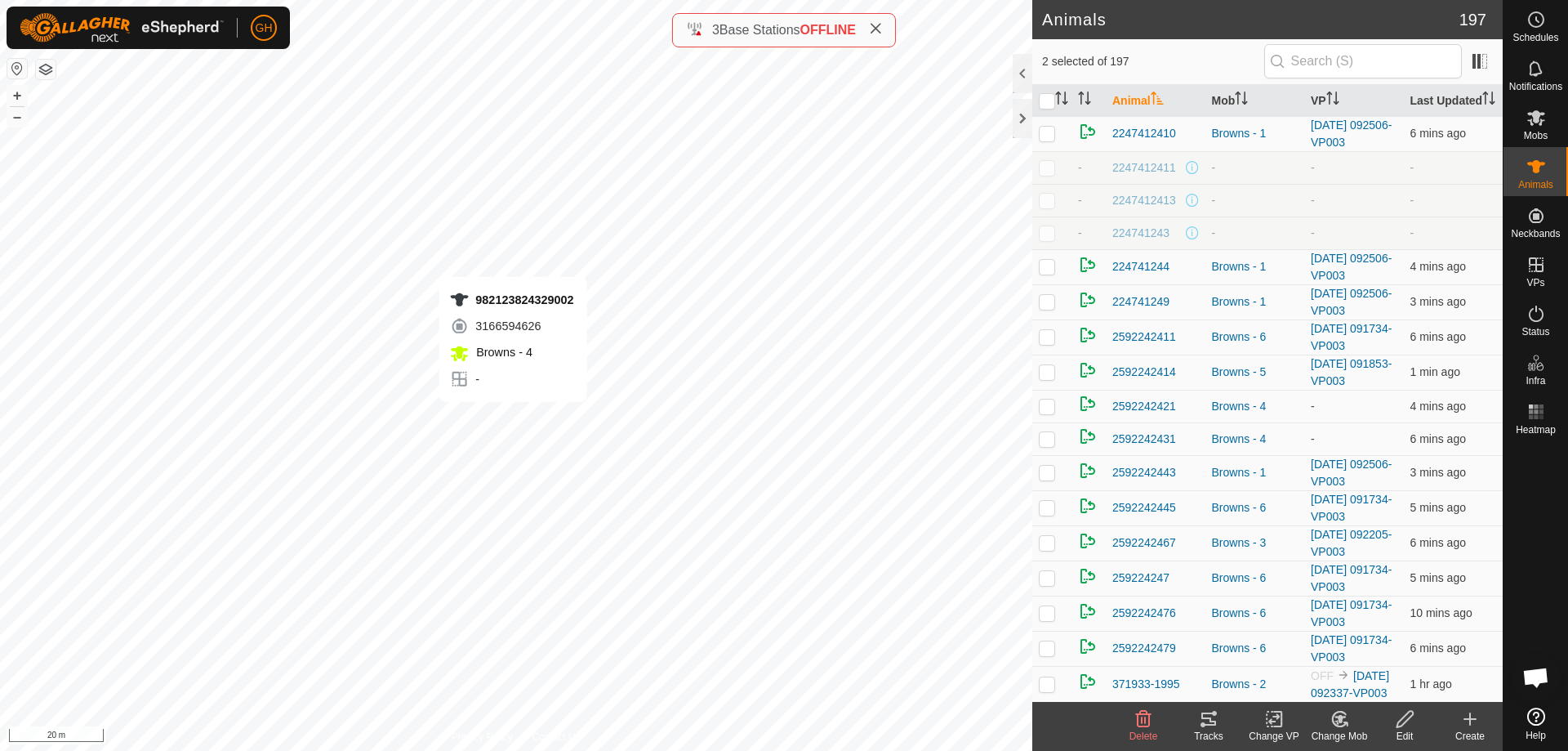
checkbox input "true"
click at [1280, 720] on icon at bounding box center [1274, 719] width 20 height 19
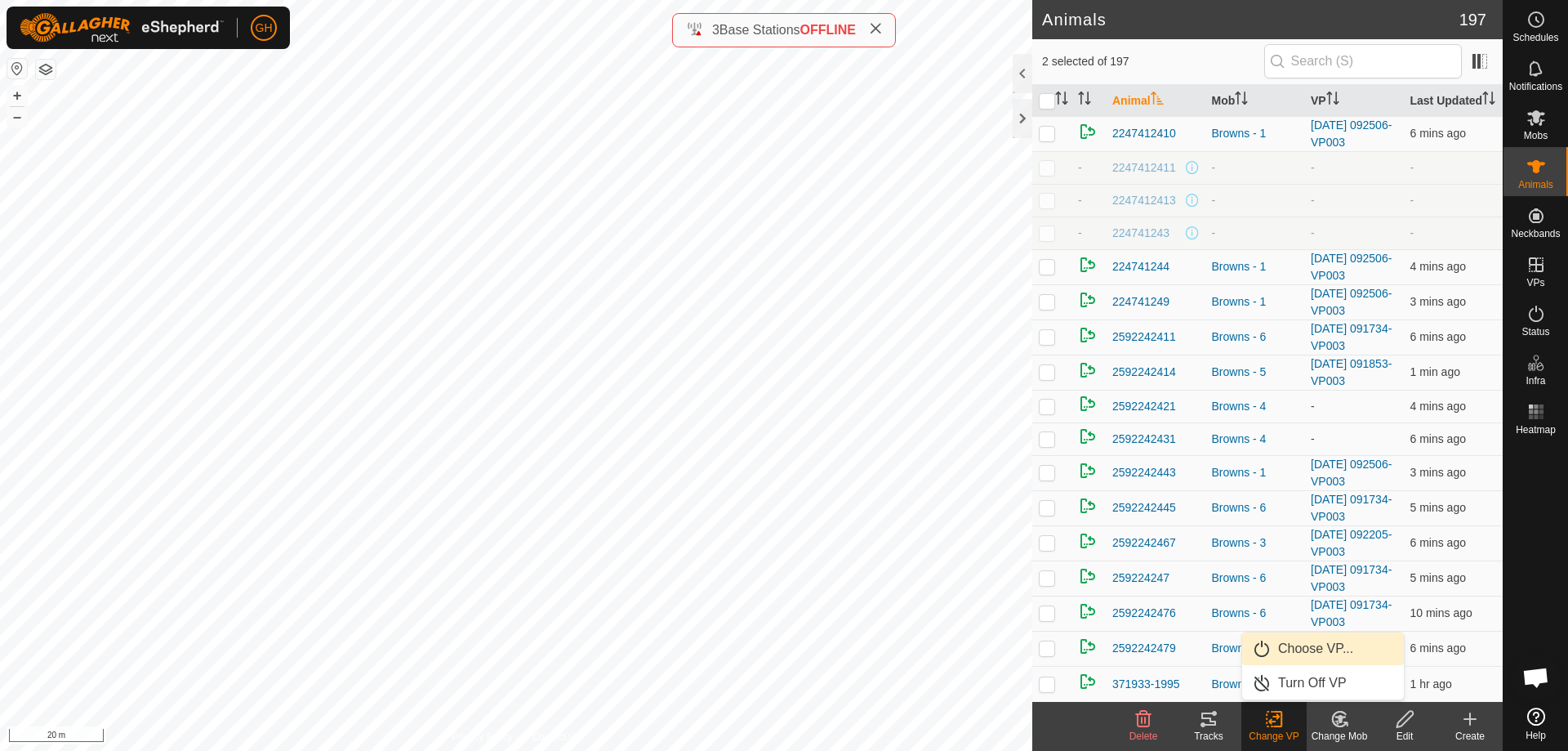
click at [1300, 644] on link "Choose VP..." at bounding box center [1323, 649] width 161 height 33
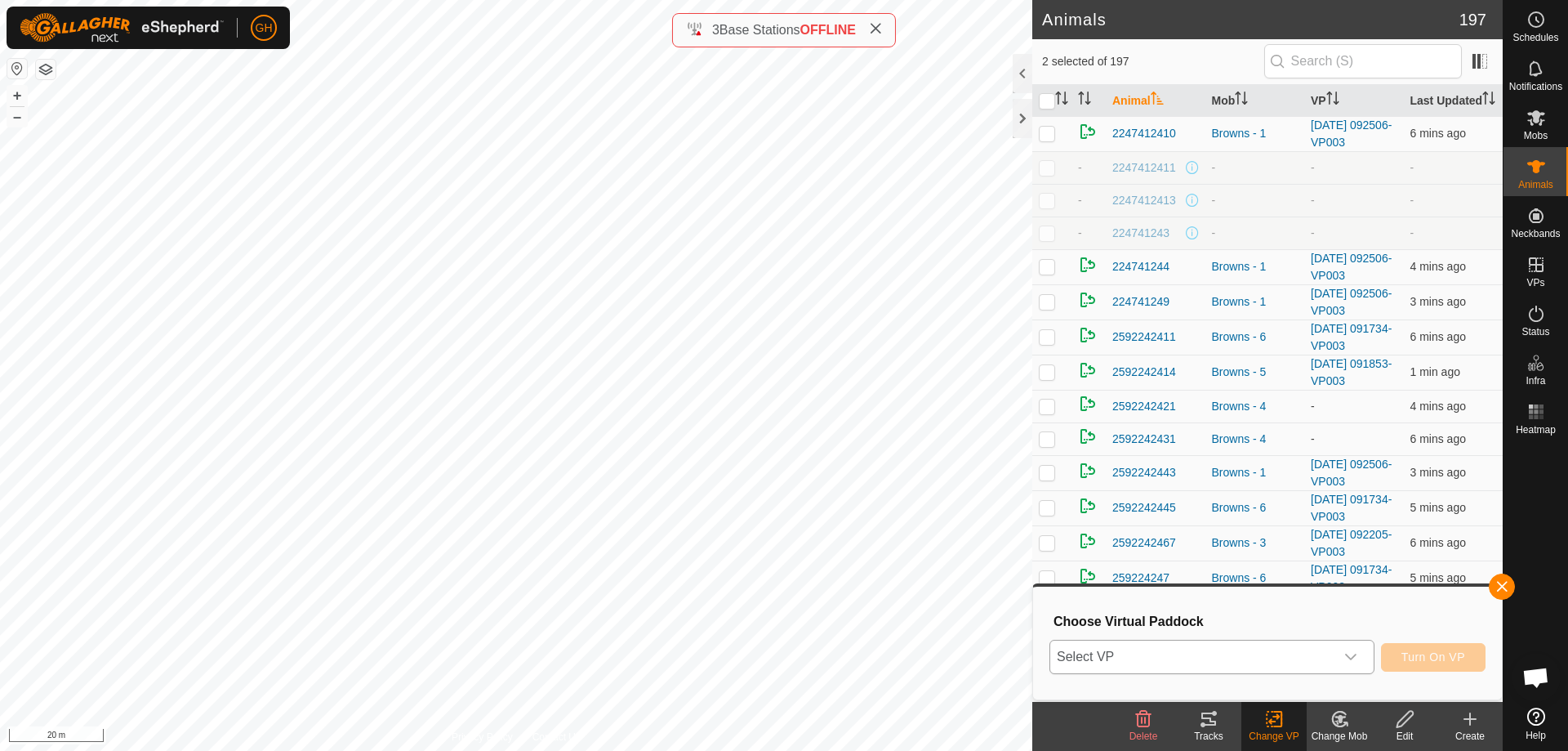
click at [1296, 657] on span "Select VP" at bounding box center [1193, 657] width 284 height 33
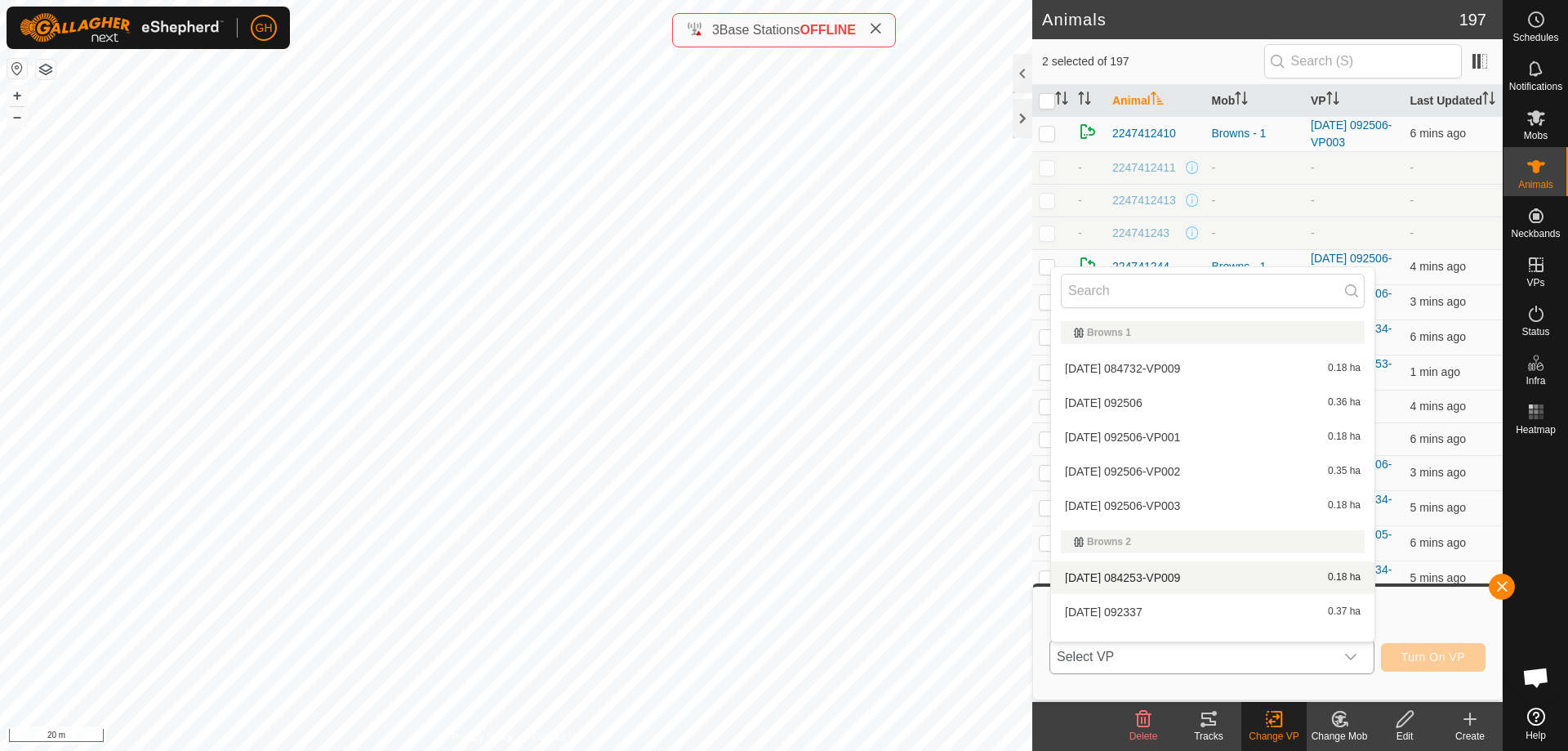
scroll to position [21, 0]
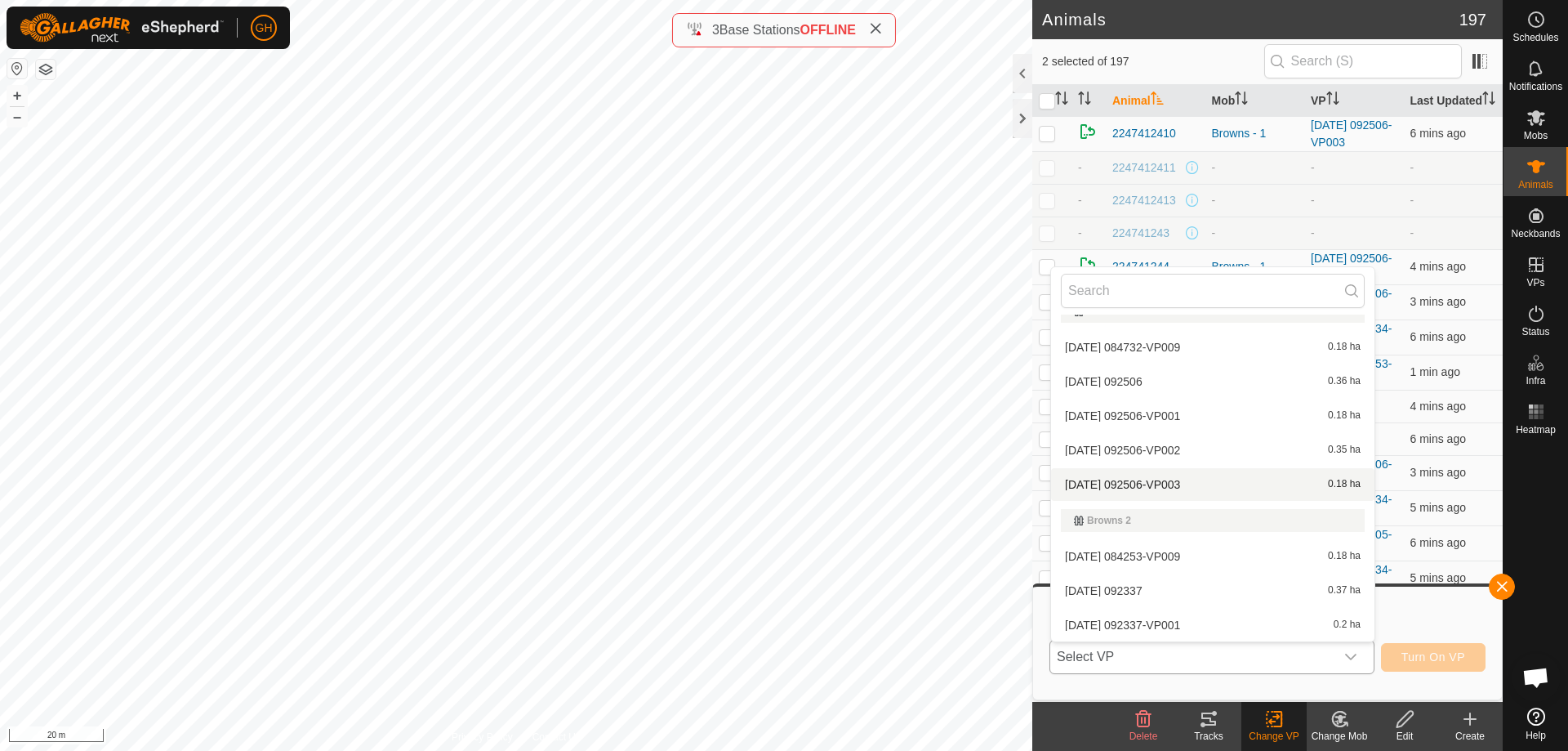
click at [1224, 484] on li "[DATE] 092506-VP003 0.18 ha" at bounding box center [1213, 485] width 324 height 33
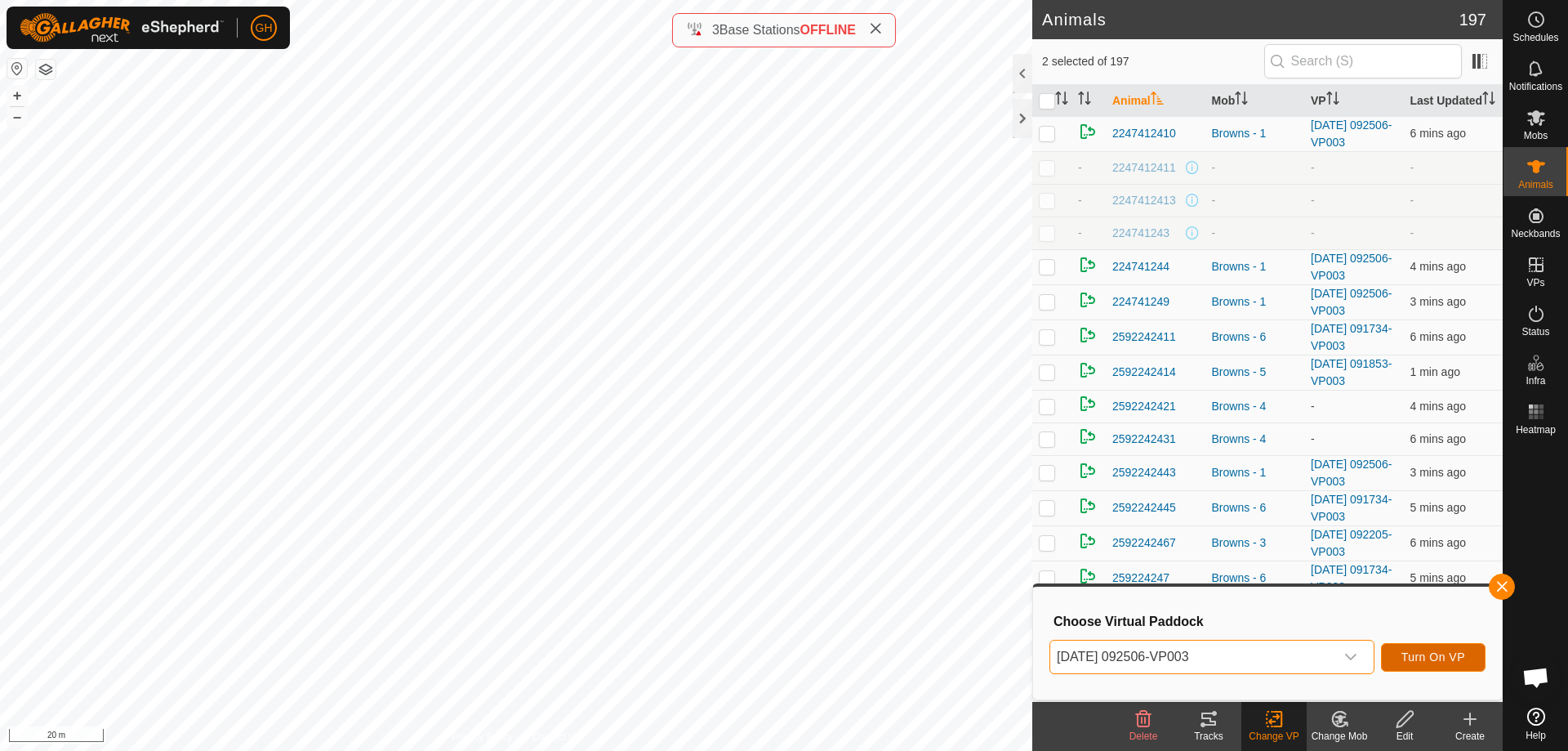
click at [1421, 649] on button "Turn On VP" at bounding box center [1433, 657] width 105 height 28
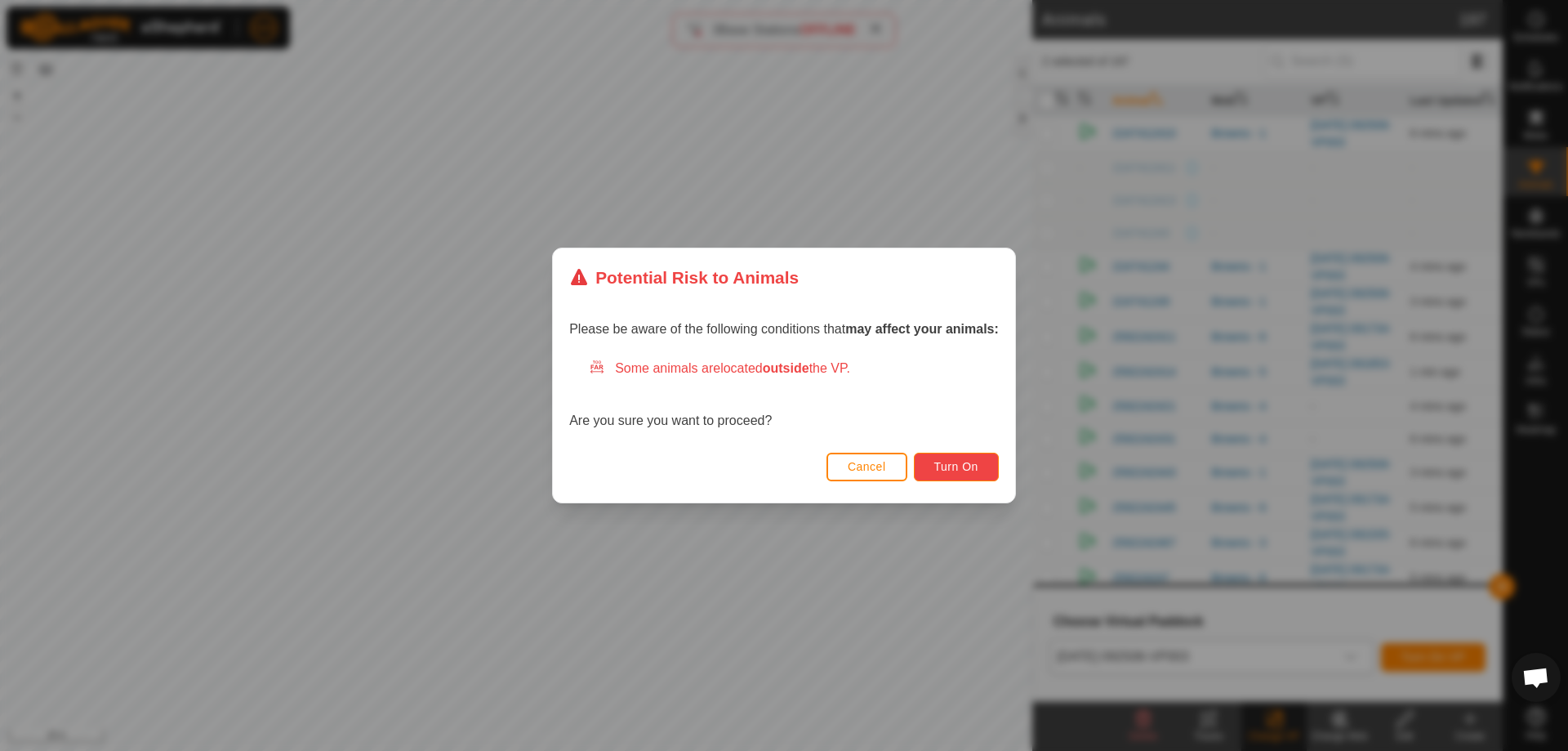
click at [951, 471] on span "Turn On" at bounding box center [956, 466] width 44 height 13
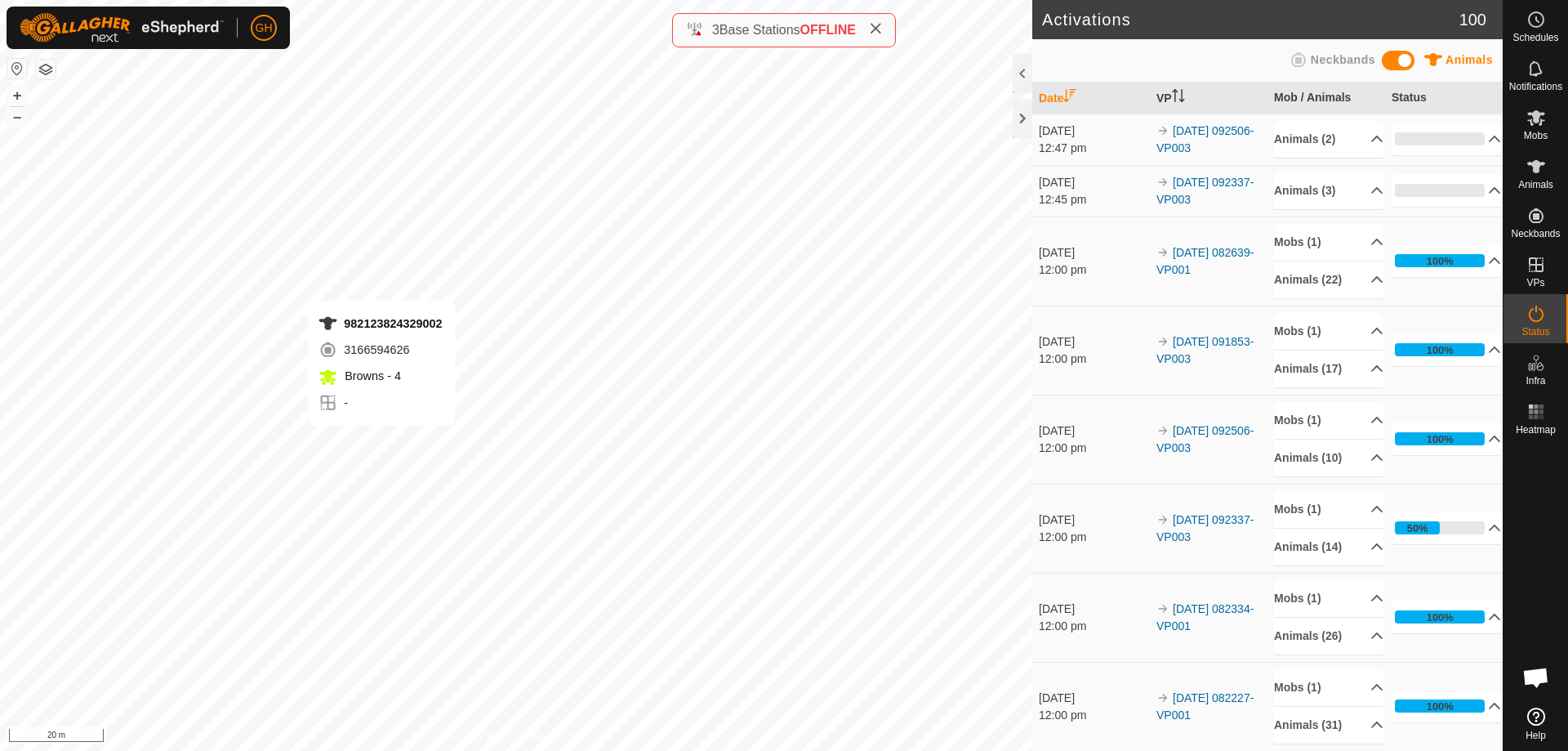
click at [539, 450] on div "982123824329002 3166594626 Browns - 4 - + – ⇧ i 20 m" at bounding box center [516, 376] width 1032 height 751
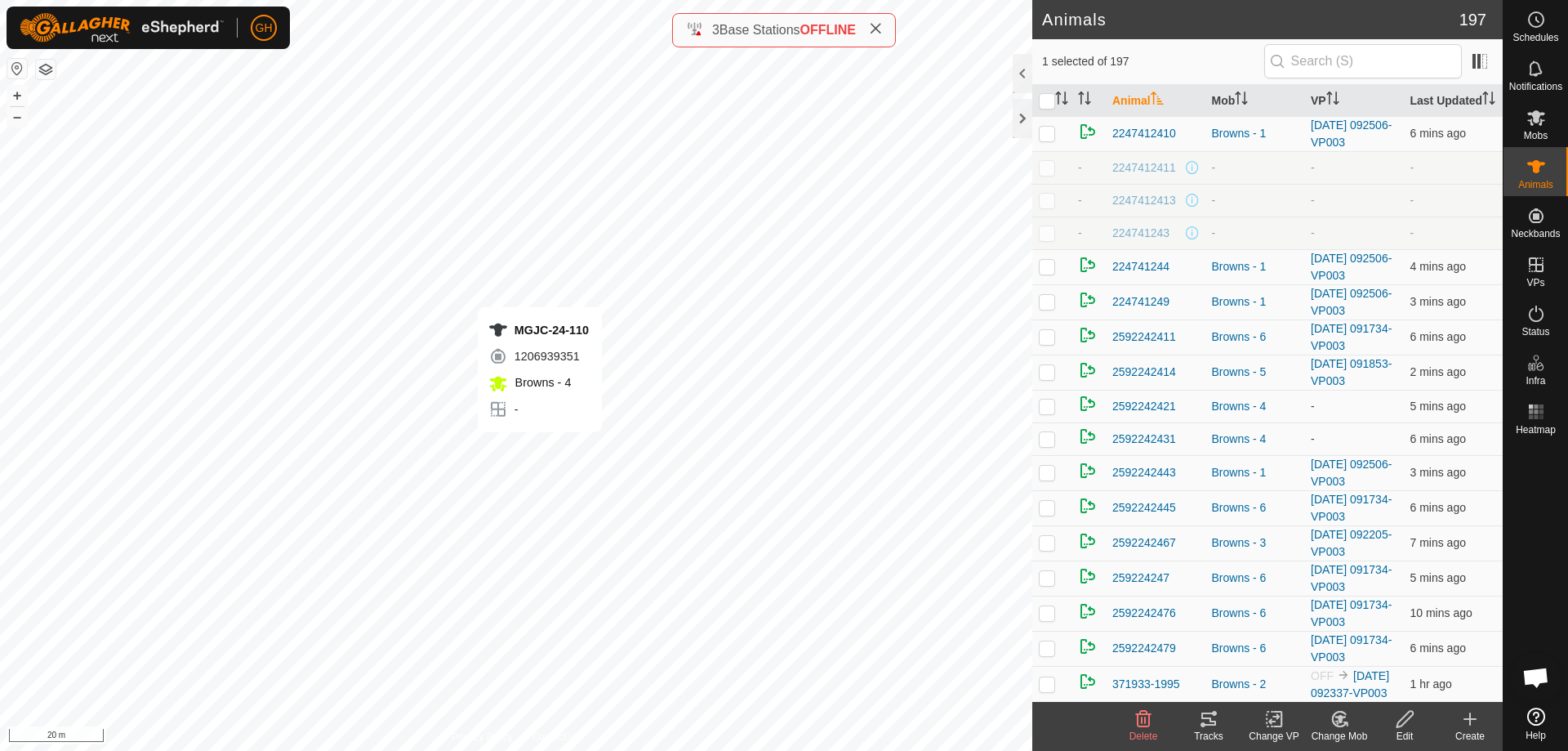
checkbox input "true"
click at [1344, 726] on icon at bounding box center [1339, 719] width 14 height 15
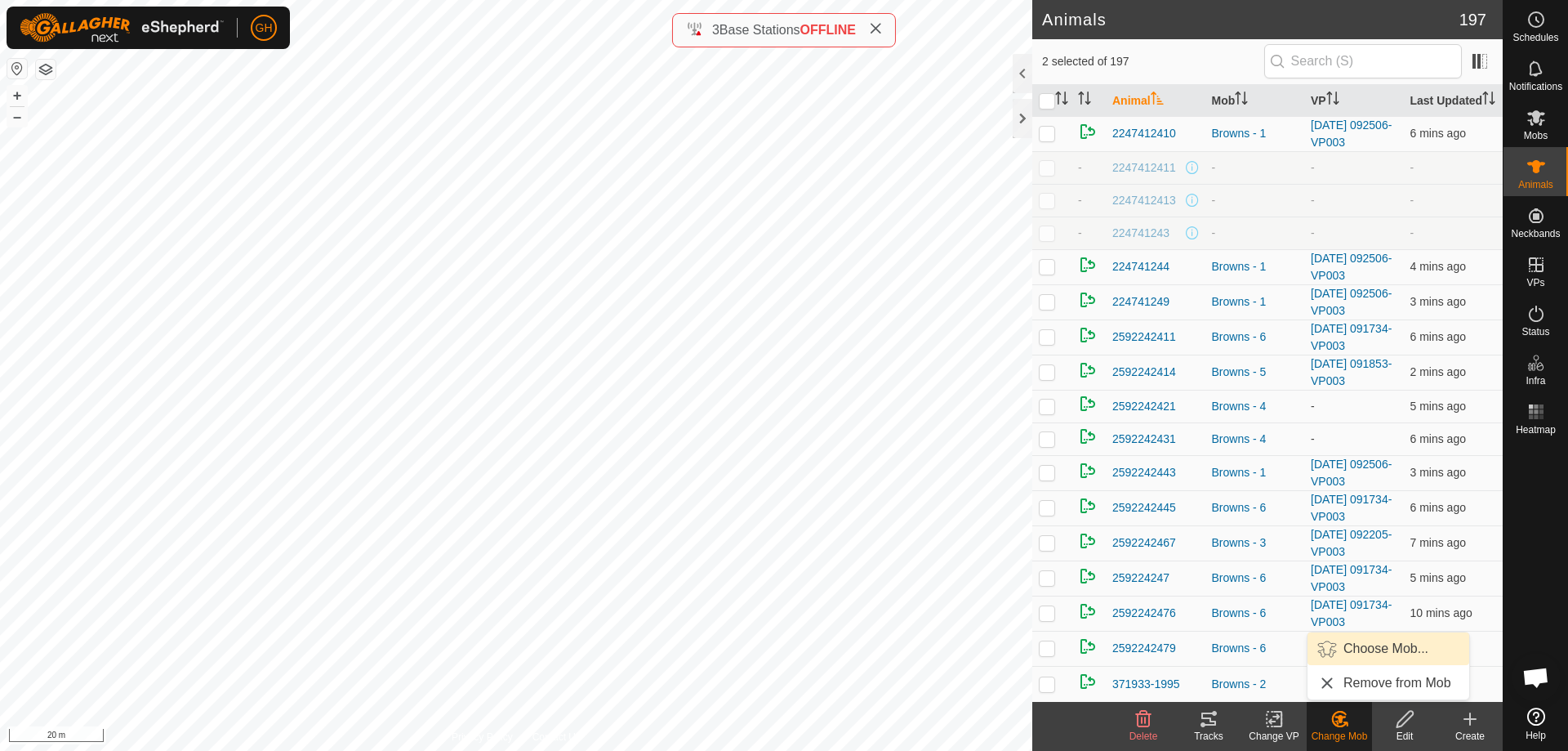
click at [1350, 652] on link "Choose Mob..." at bounding box center [1388, 649] width 161 height 33
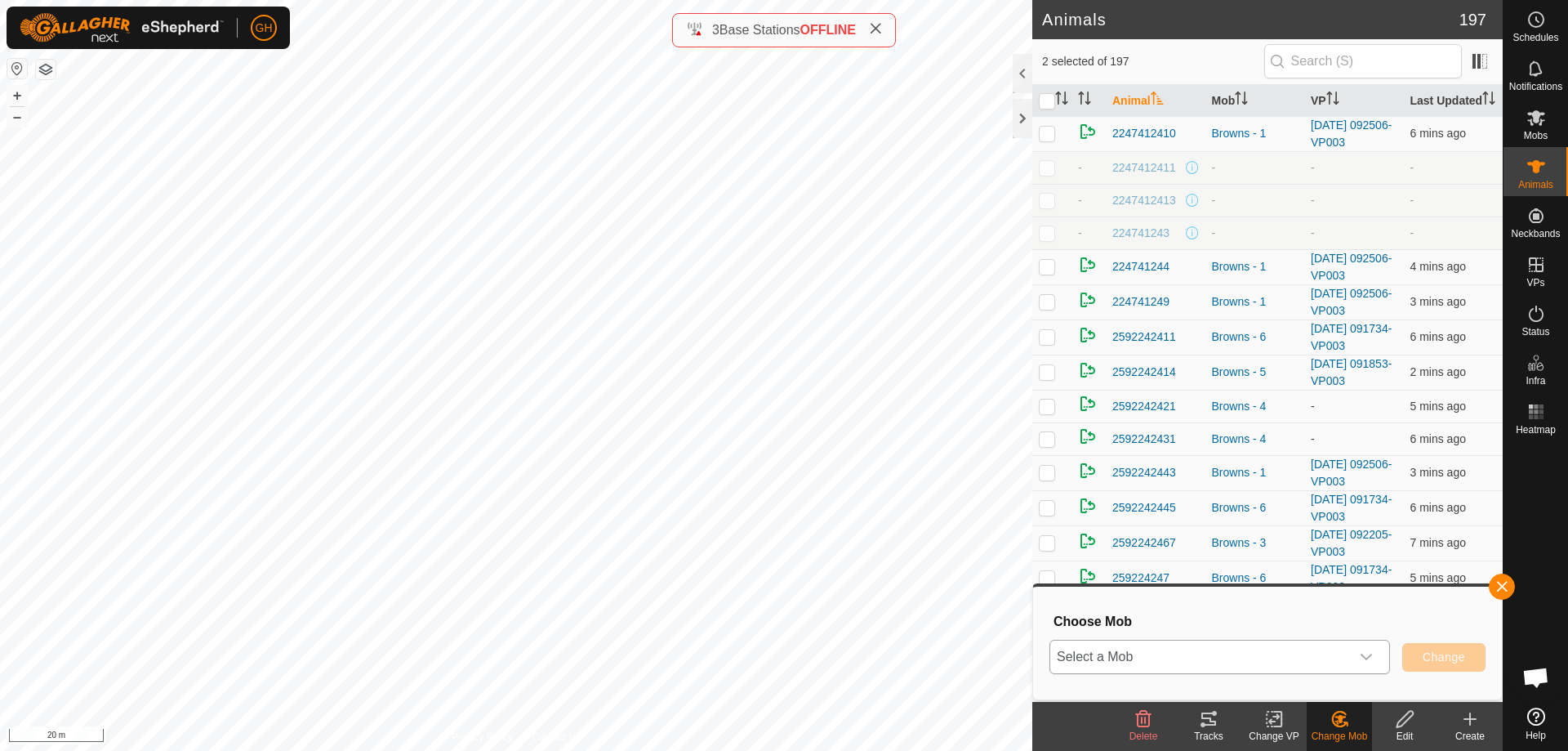
click at [1335, 641] on span "Select a Mob" at bounding box center [1200, 657] width 300 height 33
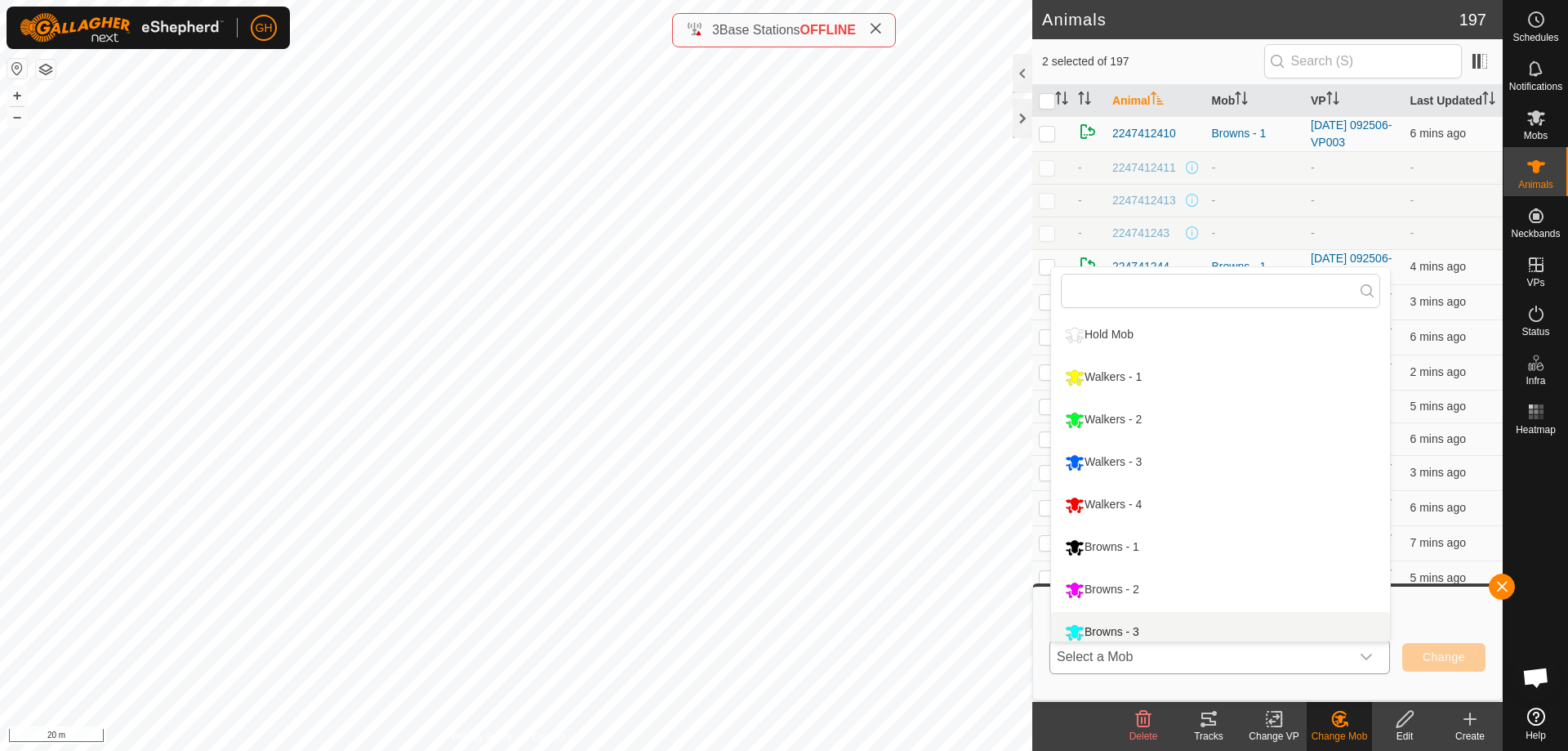
scroll to position [11, 0]
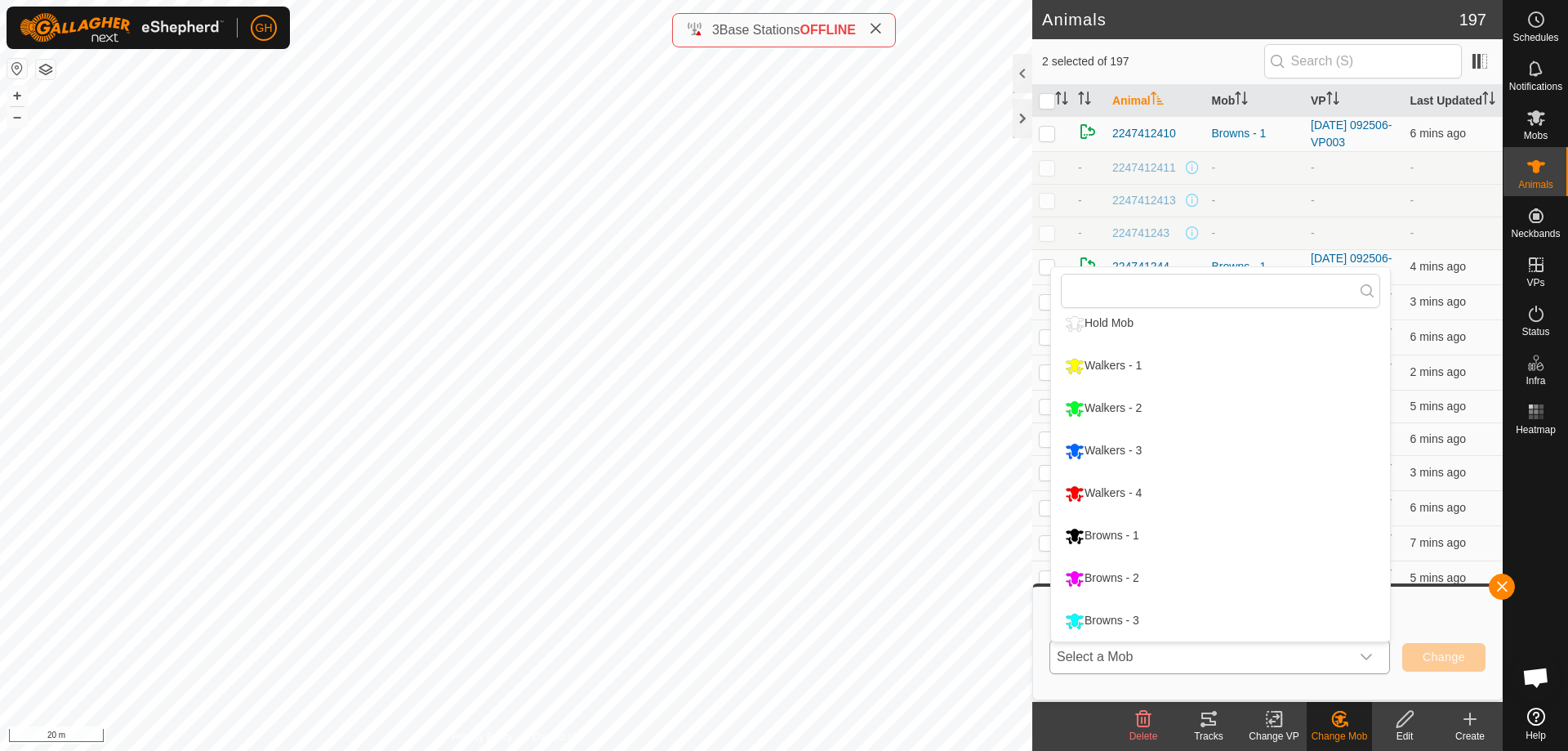
click at [1225, 528] on li "Browns - 1" at bounding box center [1220, 536] width 339 height 41
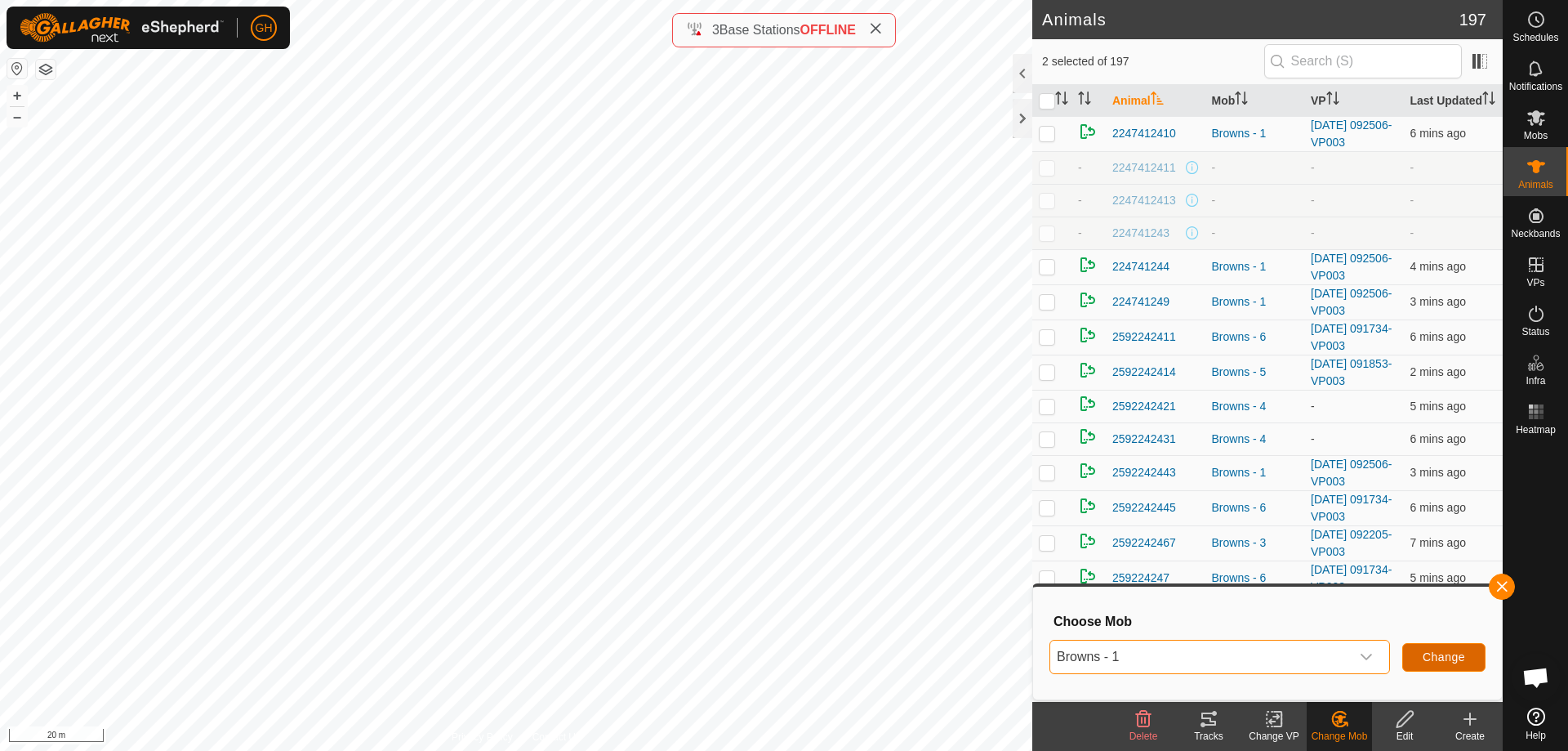
click at [1454, 654] on span "Change" at bounding box center [1444, 657] width 42 height 13
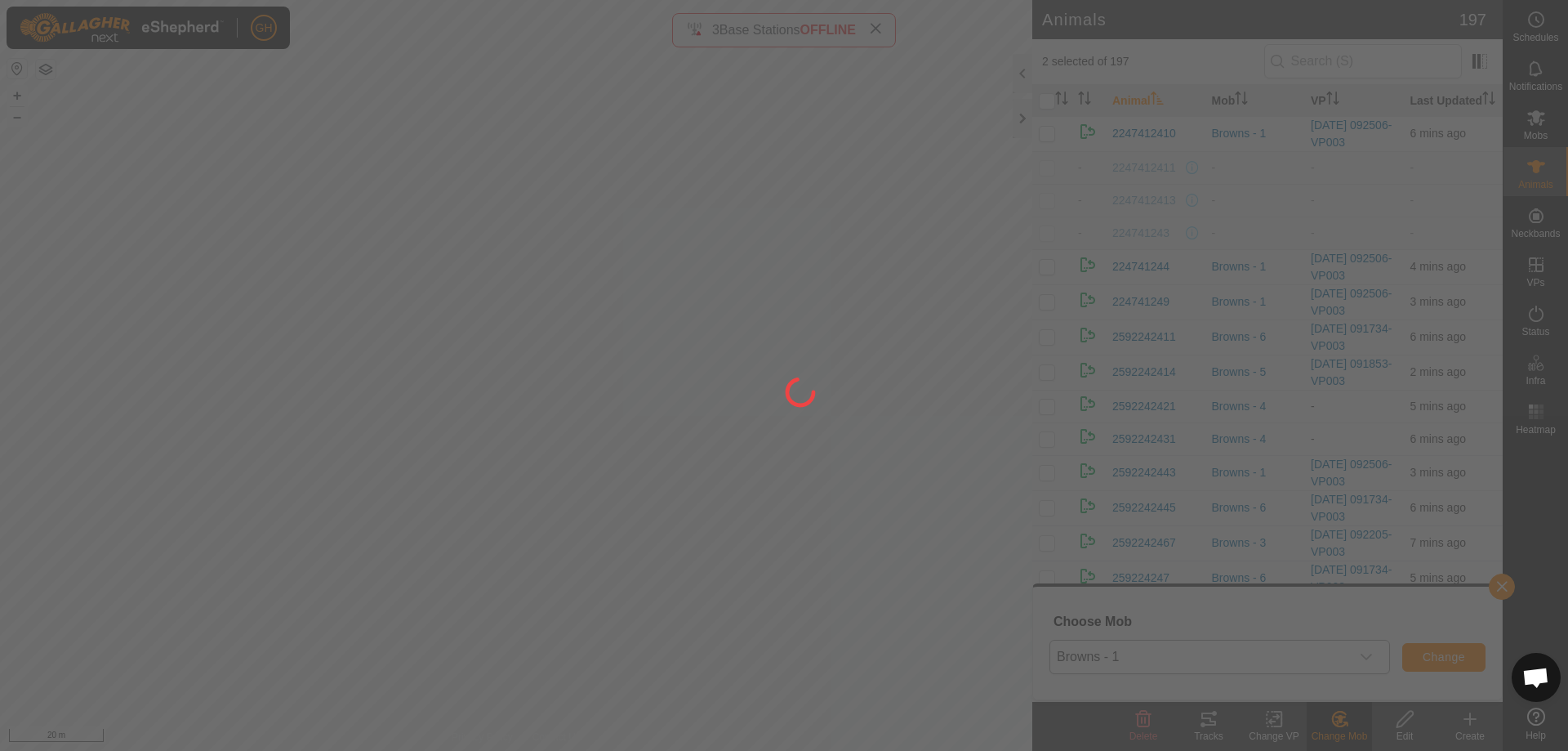
checkbox input "false"
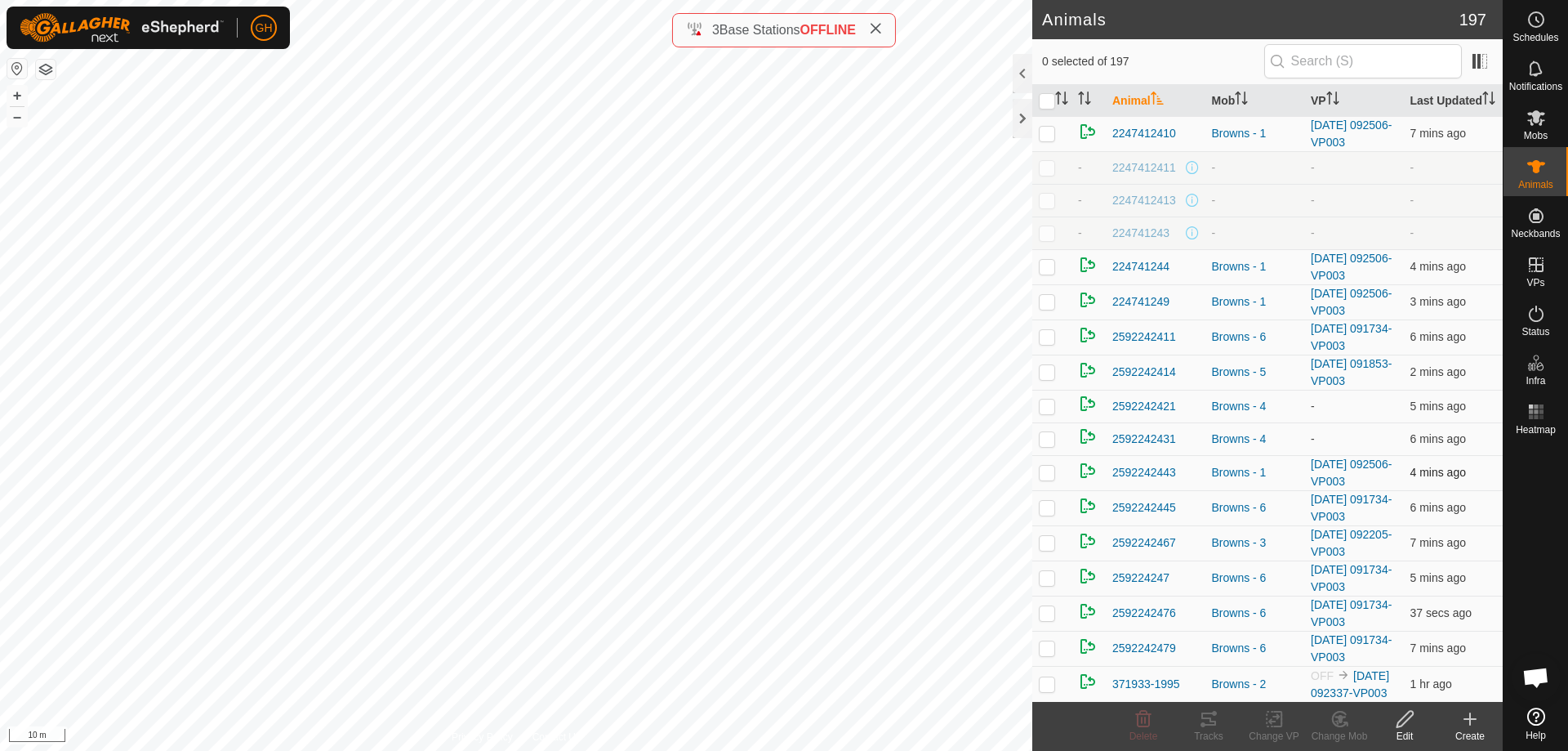
checkbox input "true"
click at [562, 484] on div "GBTG-22-119 1680066833 Browns - 4 - + – ⇧ i 10 m" at bounding box center [516, 376] width 1032 height 751
checkbox input "true"
click at [712, 360] on div "2592242431 3857183654 Browns - 4 - + – ⇧ i 10 m" at bounding box center [516, 376] width 1032 height 751
checkbox input "true"
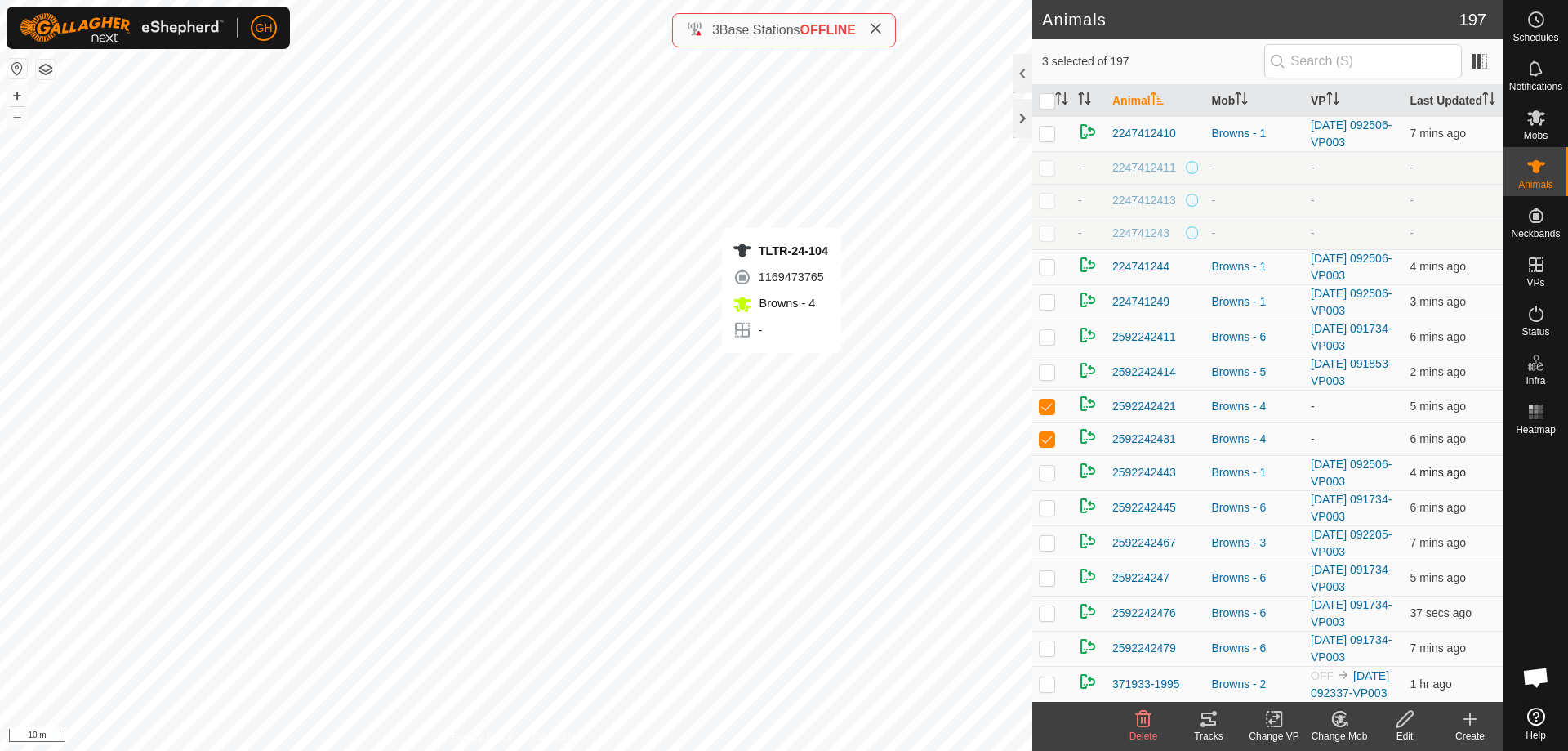
click at [782, 369] on div "TLTR-24-104 1169473765 Browns - 4 - + – ⇧ i 10 m" at bounding box center [516, 376] width 1032 height 751
checkbox input "true"
click at [1284, 723] on icon at bounding box center [1274, 719] width 20 height 19
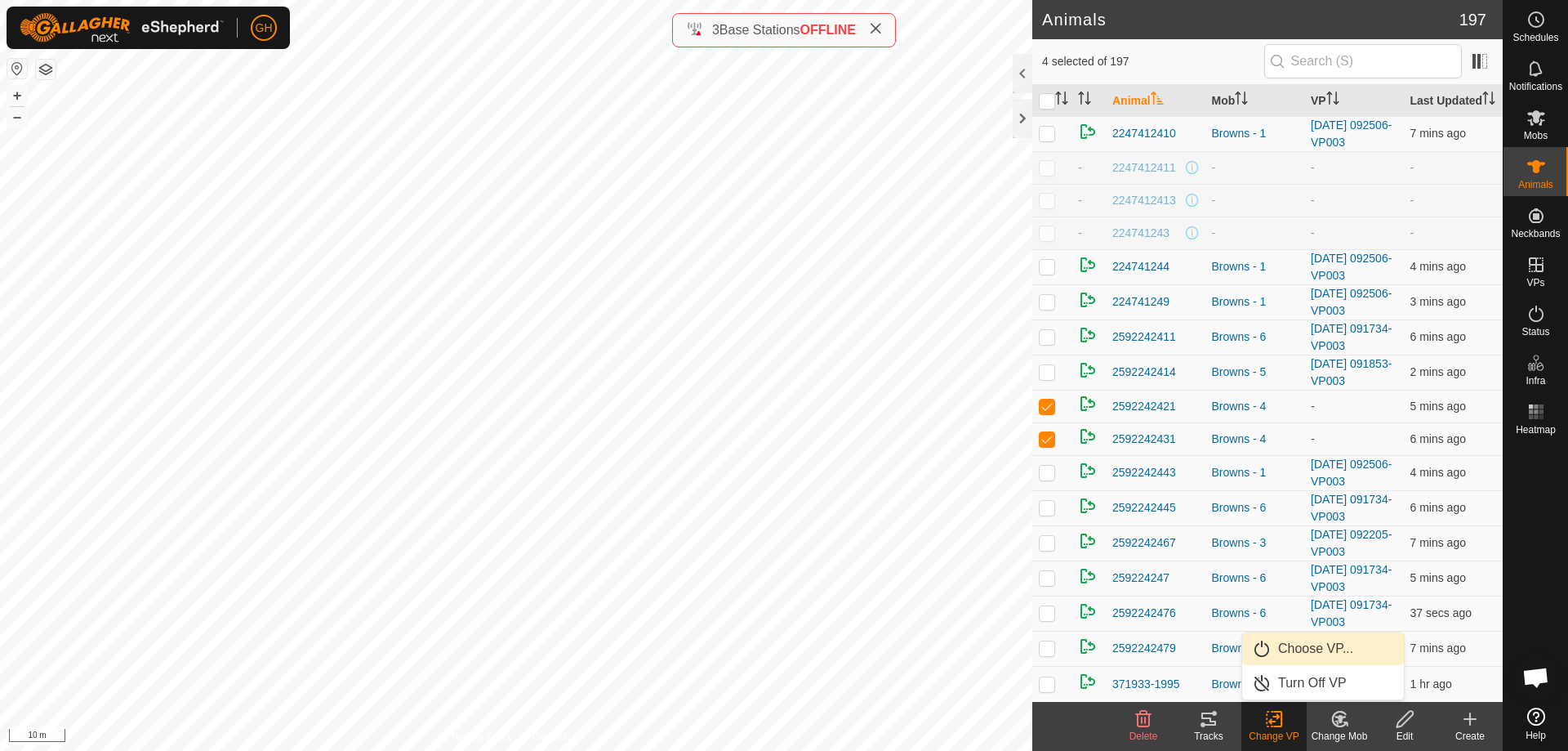
click at [1344, 644] on link "Choose VP..." at bounding box center [1323, 649] width 161 height 33
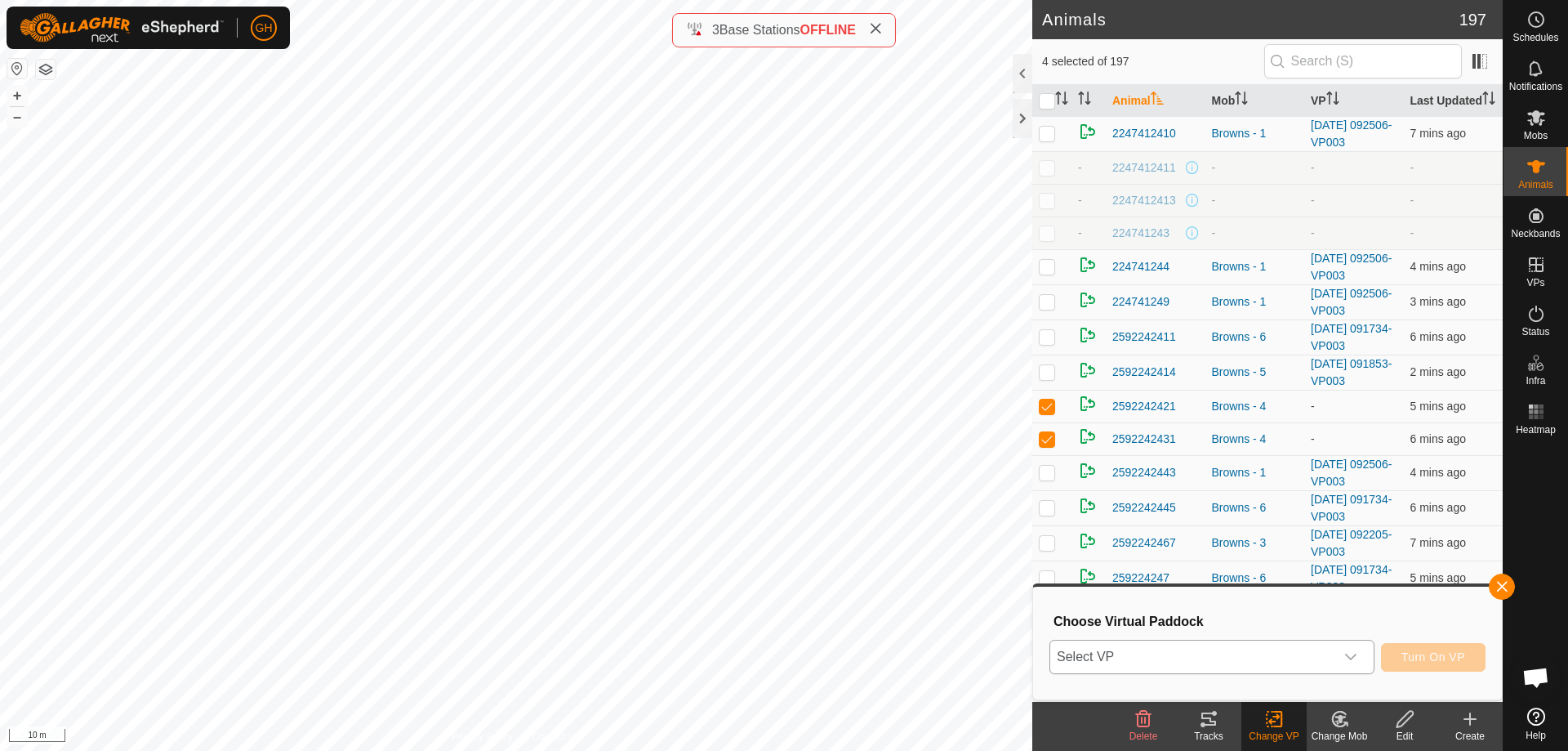
click at [1323, 653] on span "Select VP" at bounding box center [1193, 657] width 284 height 33
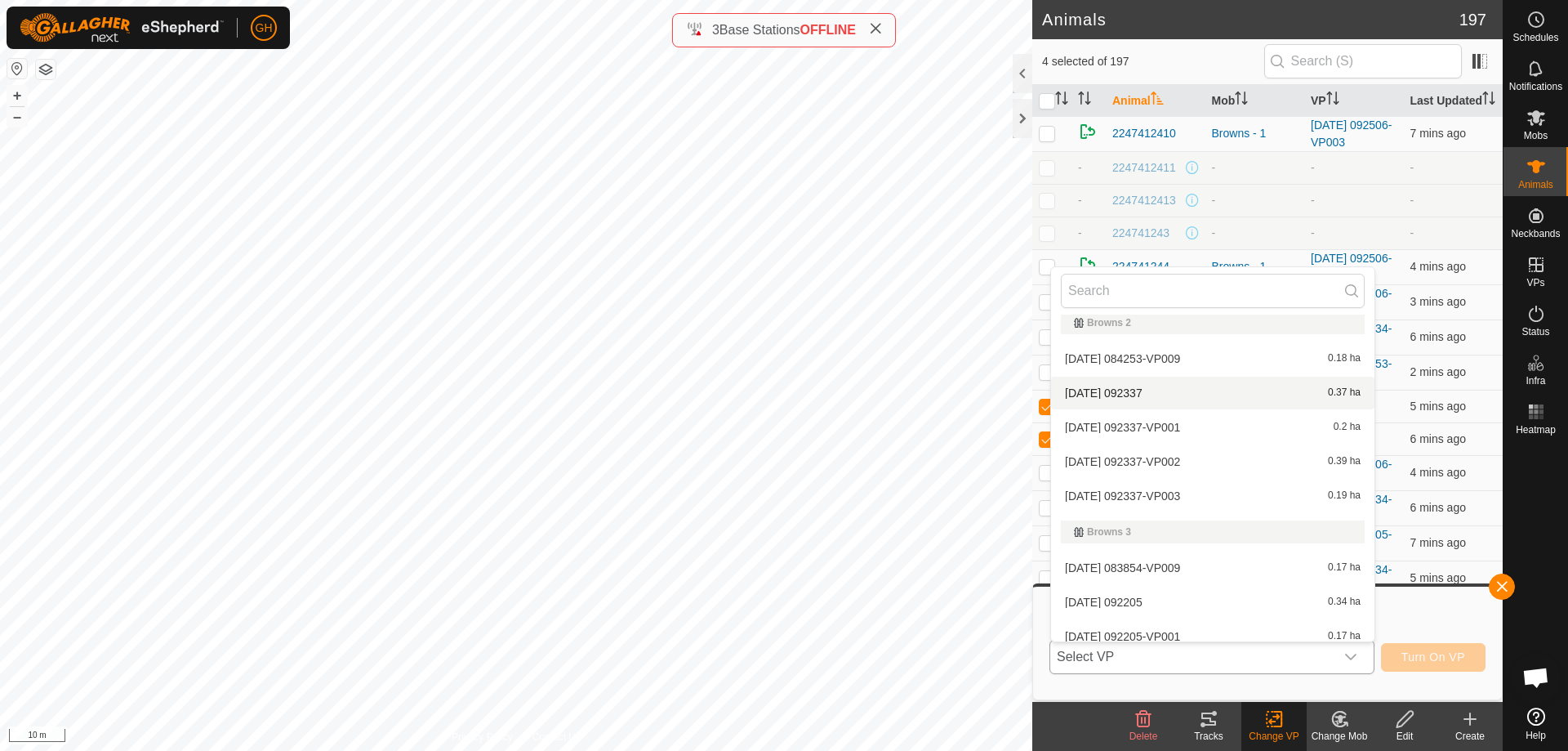
scroll to position [348, 0]
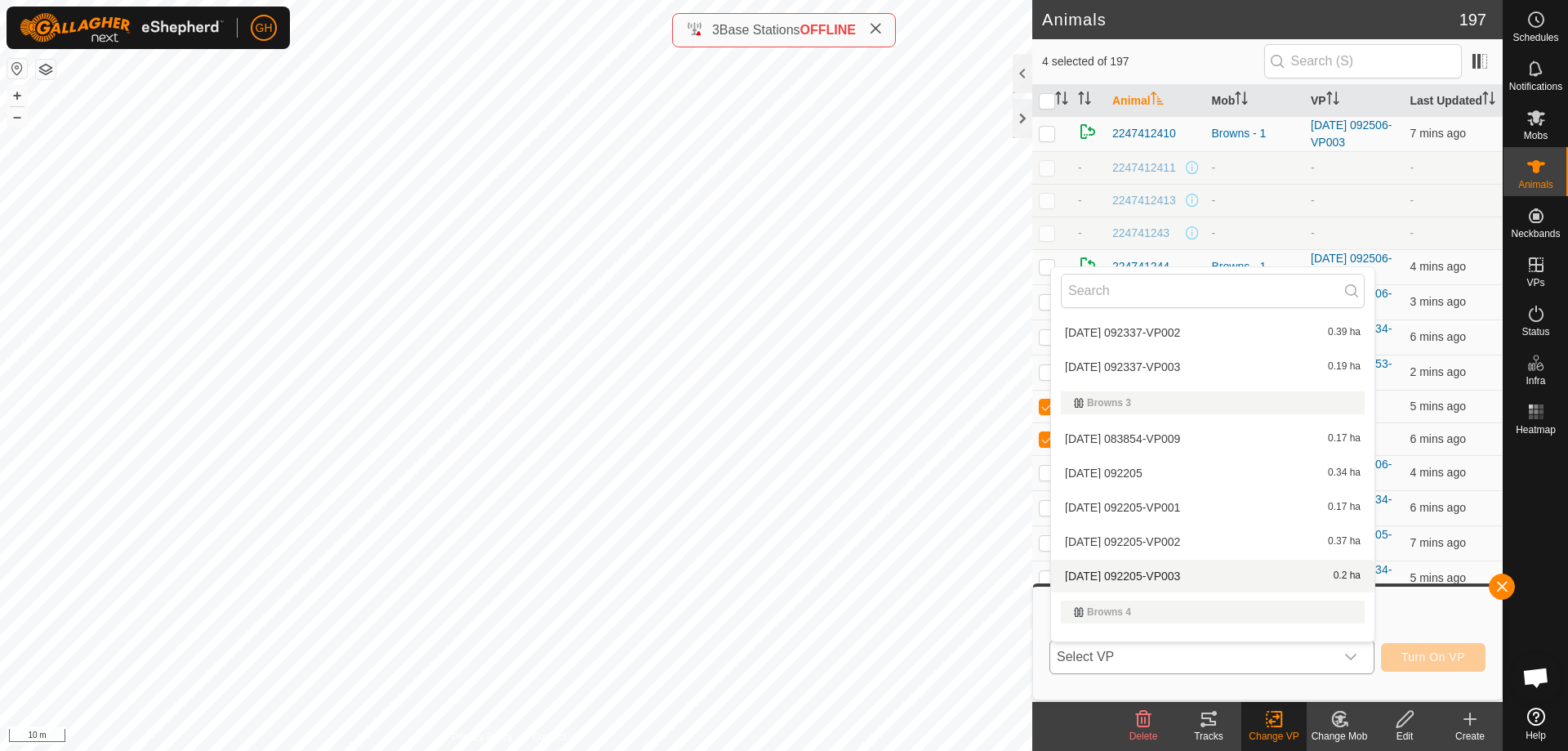
click at [1214, 573] on li "[DATE] 092205-VP003 0.2 ha" at bounding box center [1213, 577] width 324 height 33
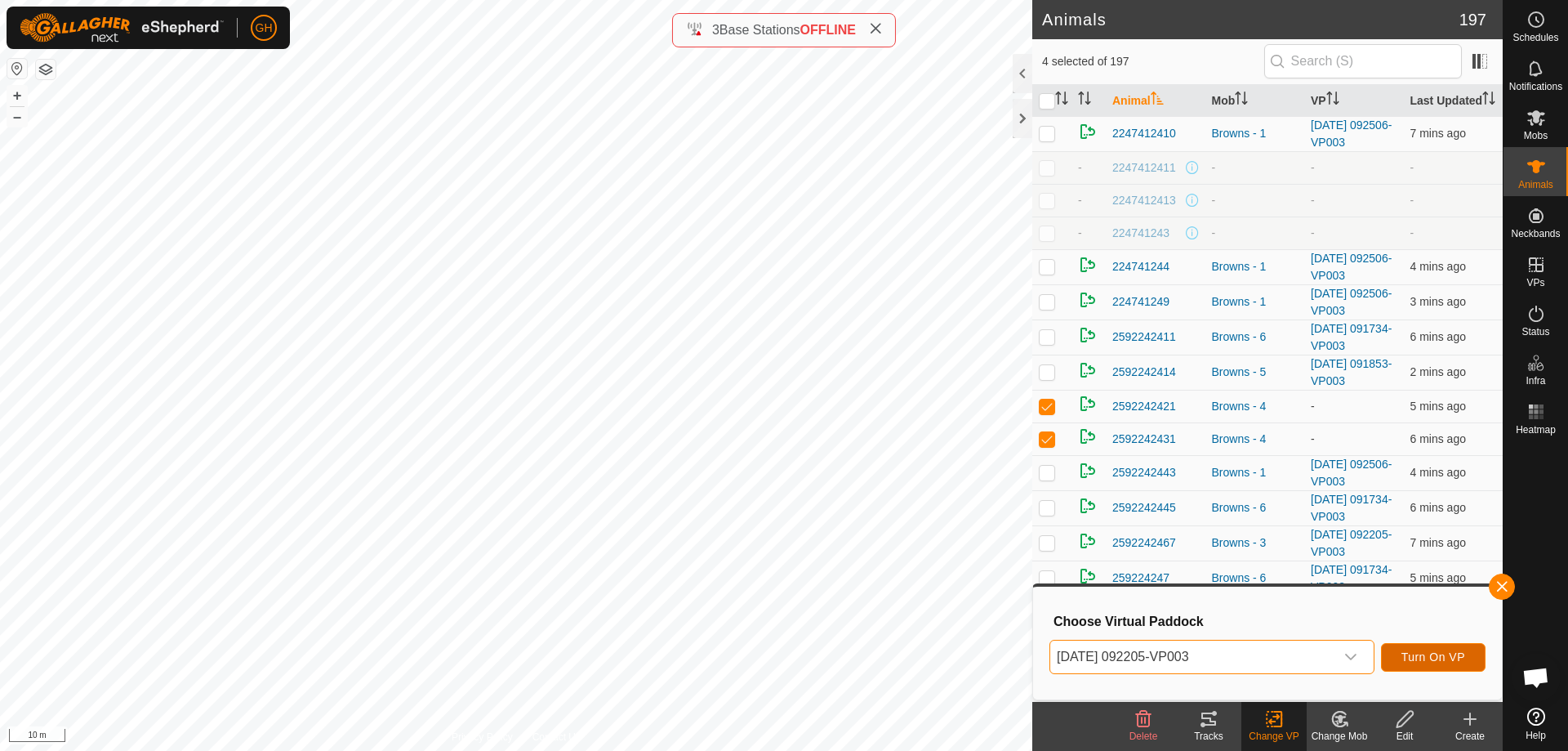
click at [1438, 650] on button "Turn On VP" at bounding box center [1433, 657] width 105 height 28
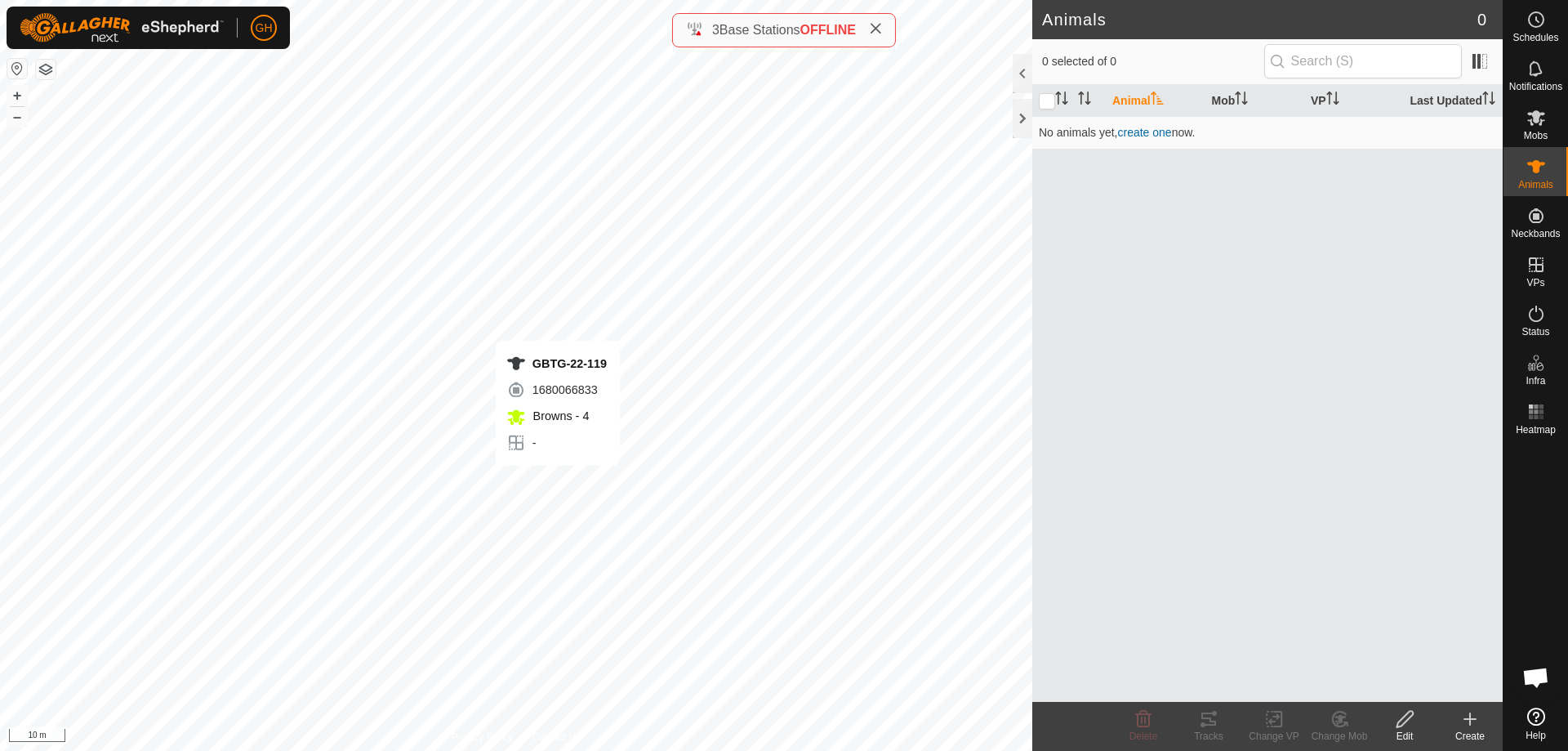
click at [558, 481] on div "GBTG-22-119 1680066833 Browns - 4 - + – ⇧ i 10 m" at bounding box center [516, 376] width 1032 height 751
click at [712, 355] on div "GBTG-22-119 1680066833 Browns - 4 - + – ⇧ i 10 m" at bounding box center [516, 376] width 1032 height 751
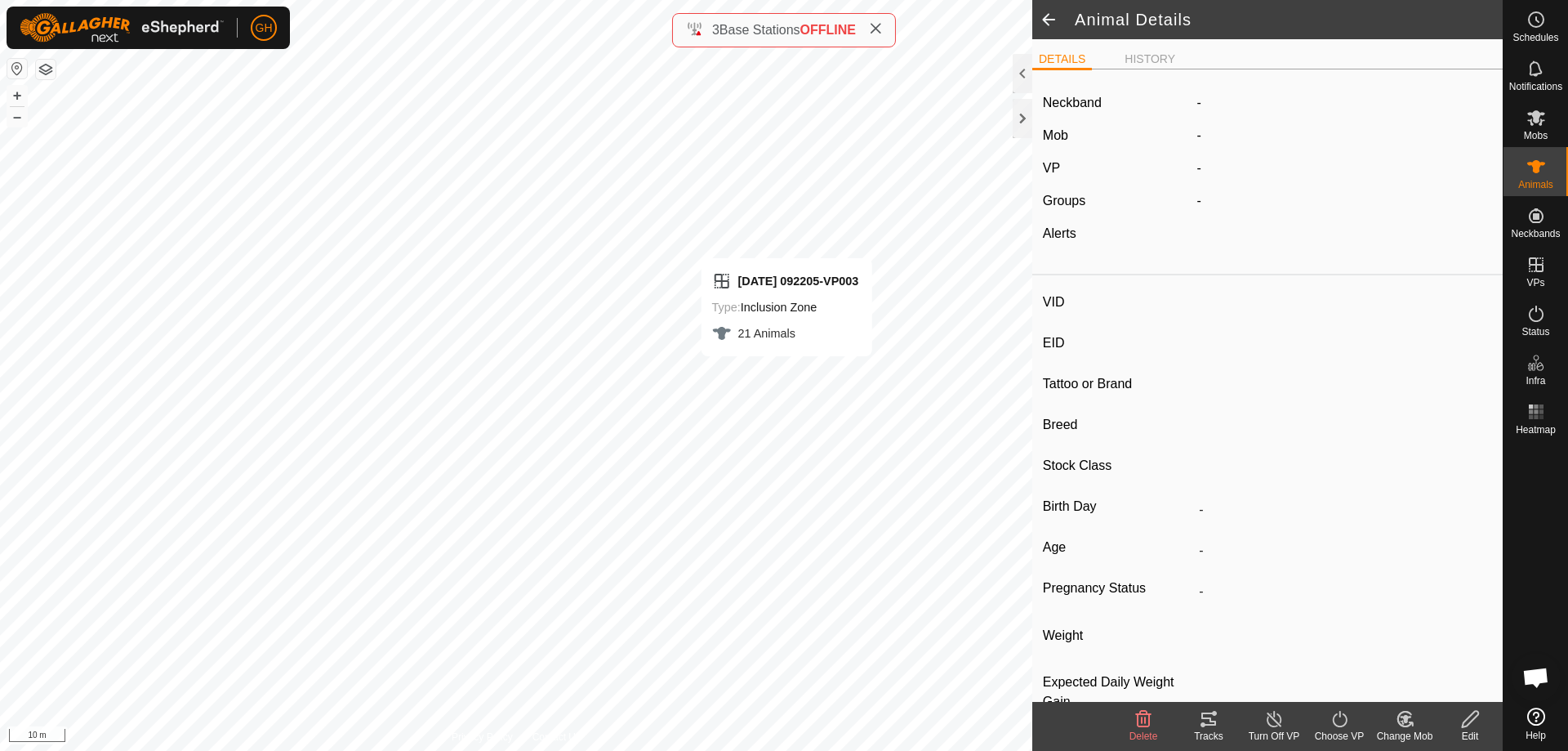
type input "2592242431"
type input "982123841178146"
type input "Multi"
type input "Angus"
type input "R1 Bull"
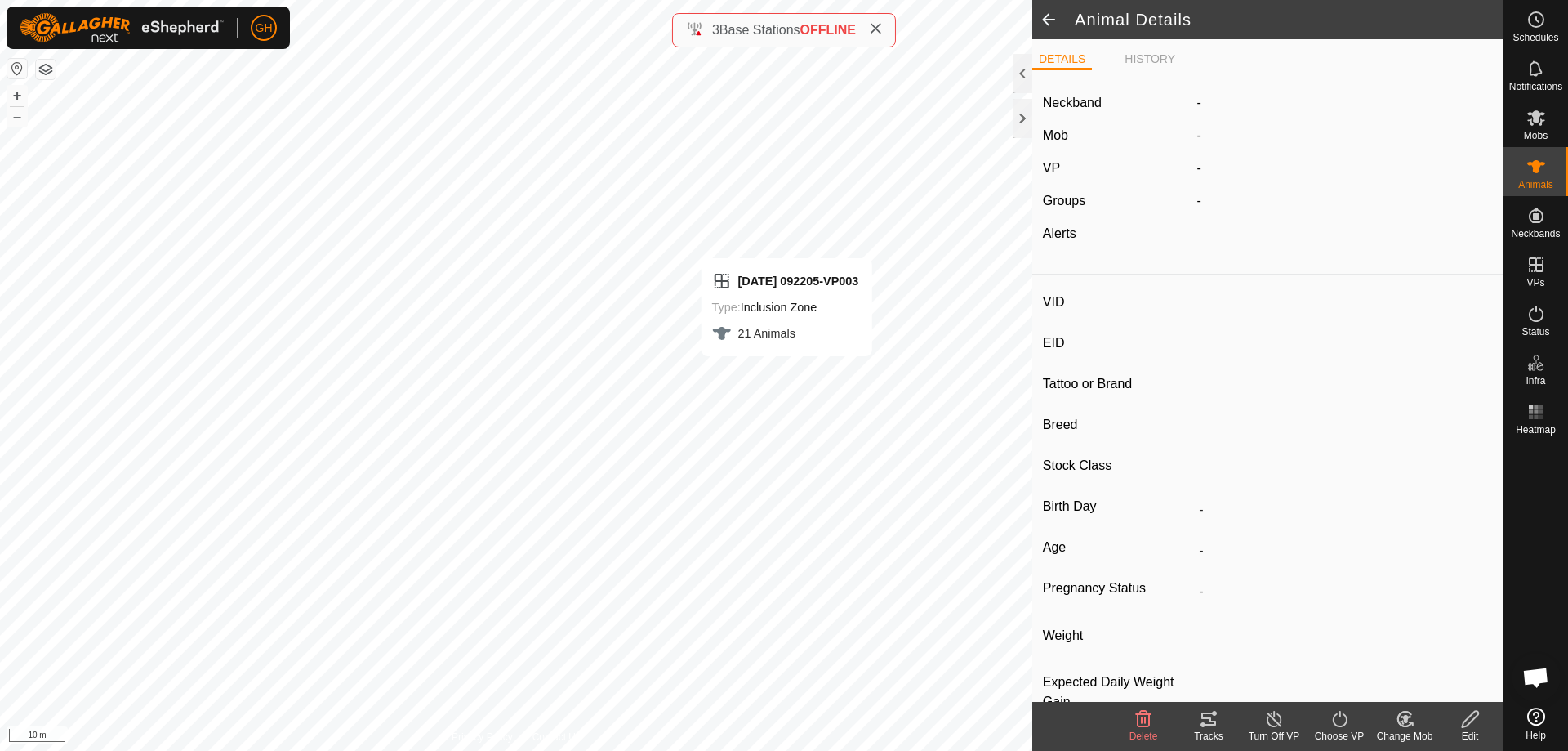
type input "254 kg"
type input "-"
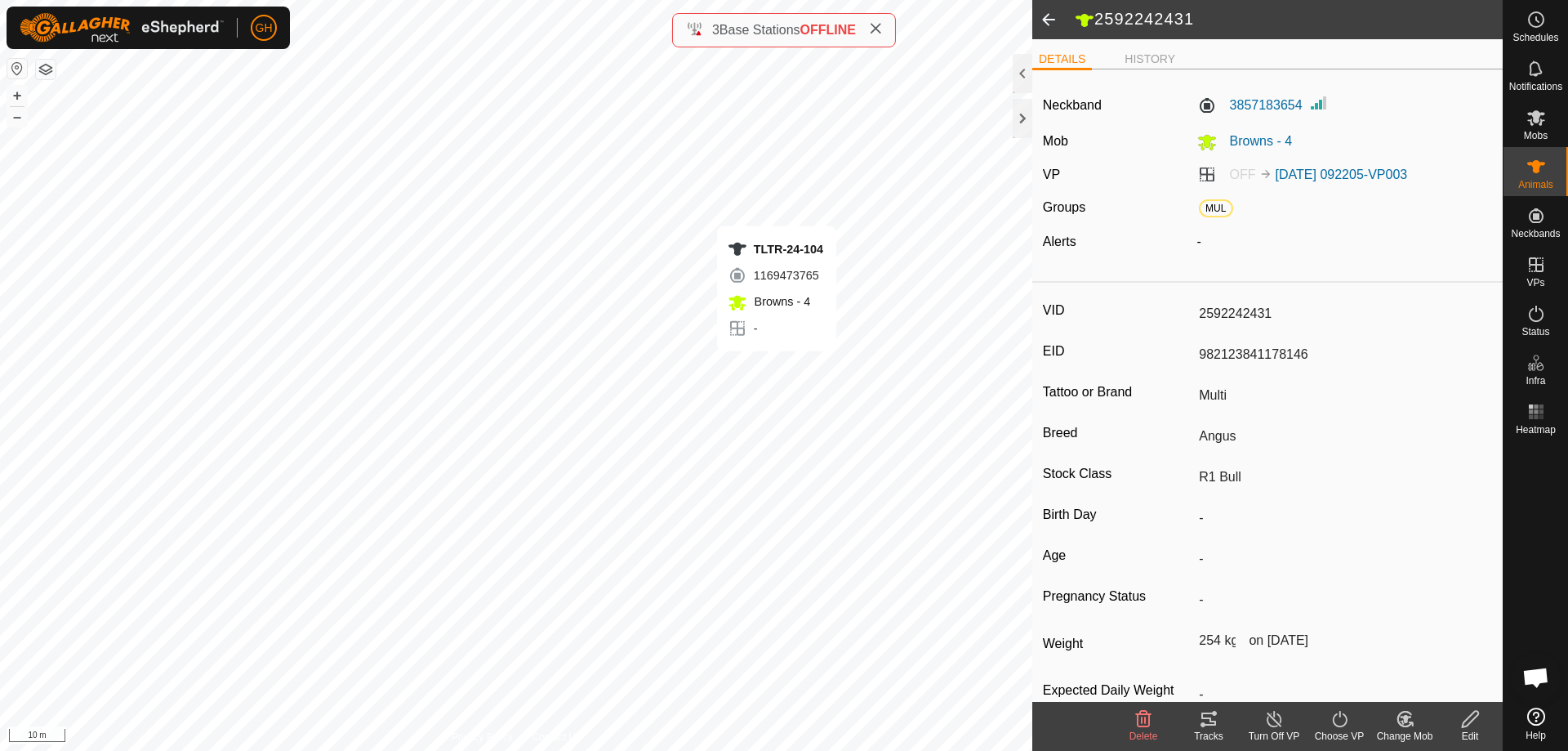
click at [777, 368] on div "TLTR-24-104 1169473765 Browns - 4 - + – ⇧ i 10 m" at bounding box center [516, 376] width 1032 height 751
click at [563, 485] on div "GBTG-22-119 1680066833 Browns - 4 - + – ⇧ i 10 m" at bounding box center [516, 376] width 1032 height 751
click at [441, 476] on div "2592242421 2871569193 Browns - 4 - + – ⇧ i 10 m" at bounding box center [516, 376] width 1032 height 751
click at [1039, 24] on span at bounding box center [1049, 19] width 33 height 39
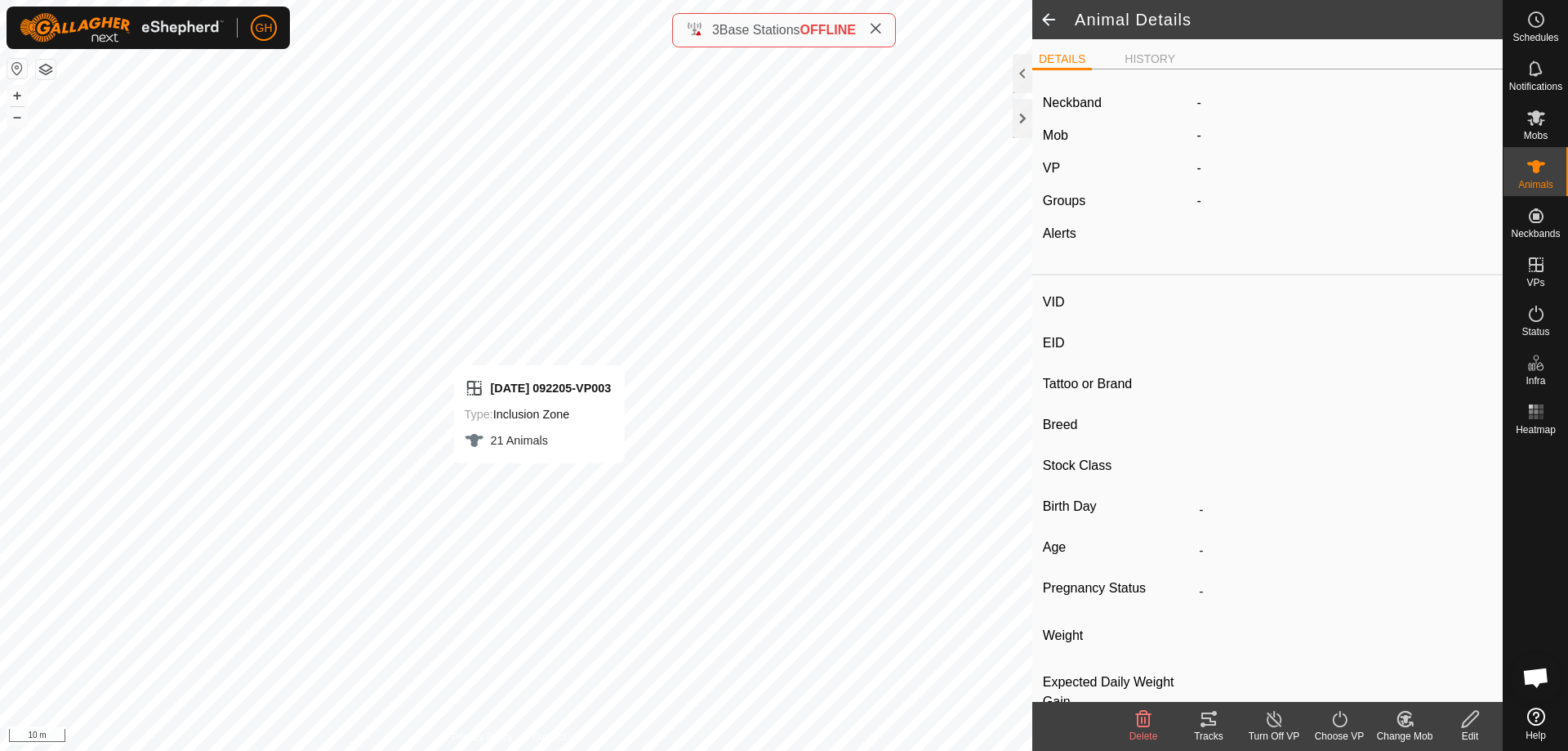
type input "2592242421"
type input "982123841178156"
type input "Single"
type input "Angus"
type input "R1 Bull"
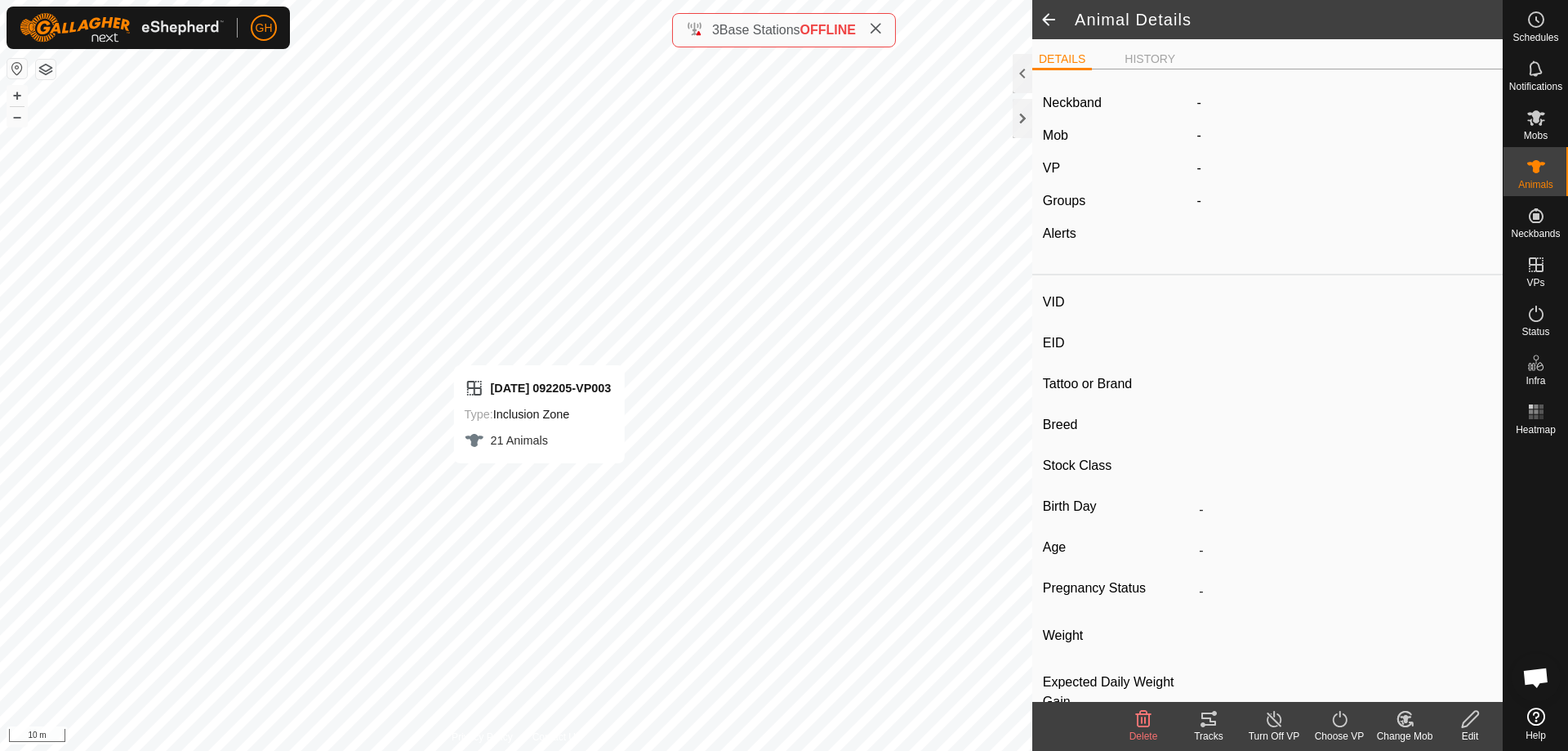
type input "233 kg"
type input "-"
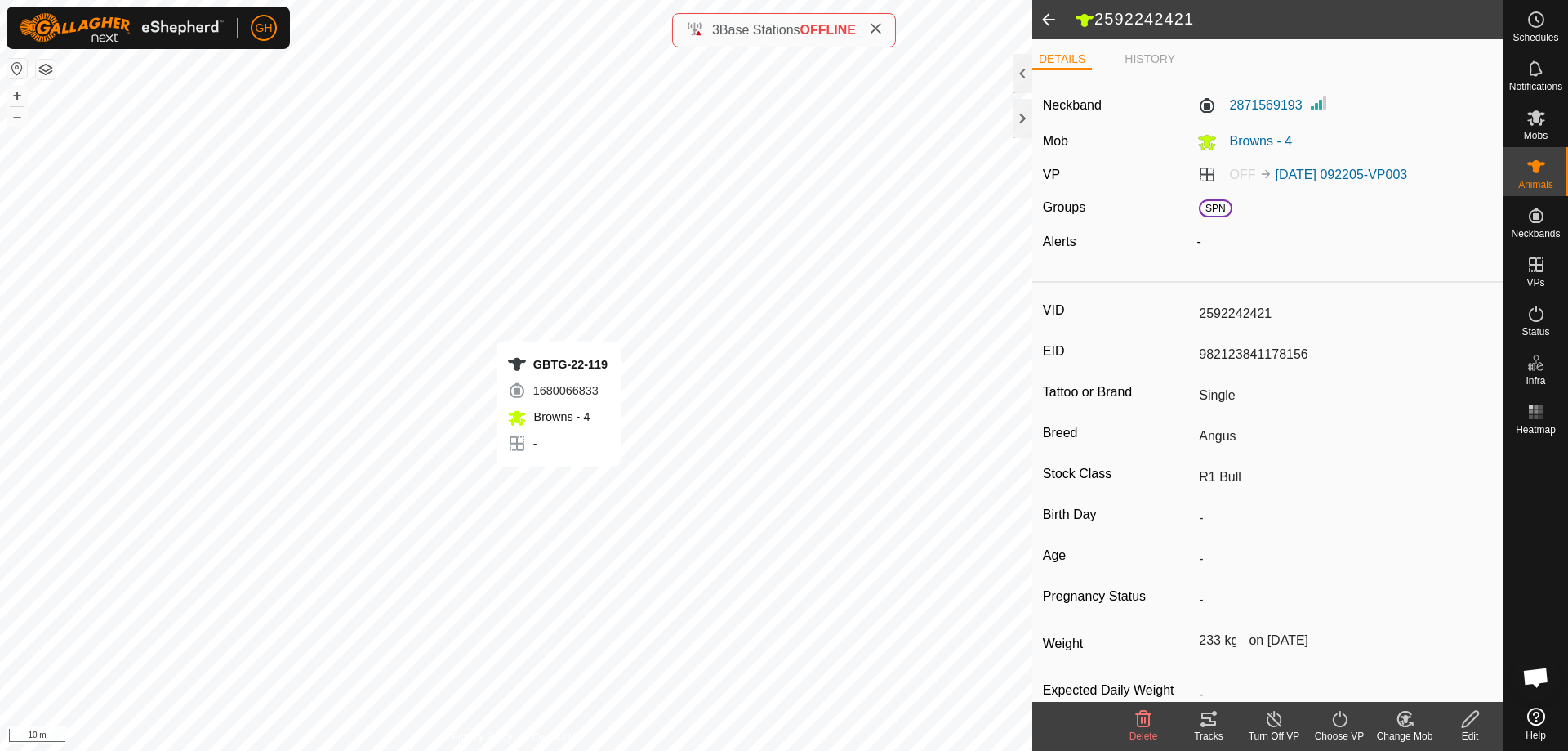
click at [559, 483] on div "GBTG-22-119 1680066833 Browns - 4 - + – ⇧ i 10 m" at bounding box center [516, 376] width 1032 height 751
click at [713, 358] on div "2592242431 3857183654 Browns - 4 - + – ⇧ i 10 m" at bounding box center [516, 376] width 1032 height 751
click at [779, 369] on div "TLTR-24-104 1169473765 Browns - 4 - + – ⇧ i 10 m" at bounding box center [516, 376] width 1032 height 751
click at [1408, 718] on icon at bounding box center [1406, 719] width 11 height 8
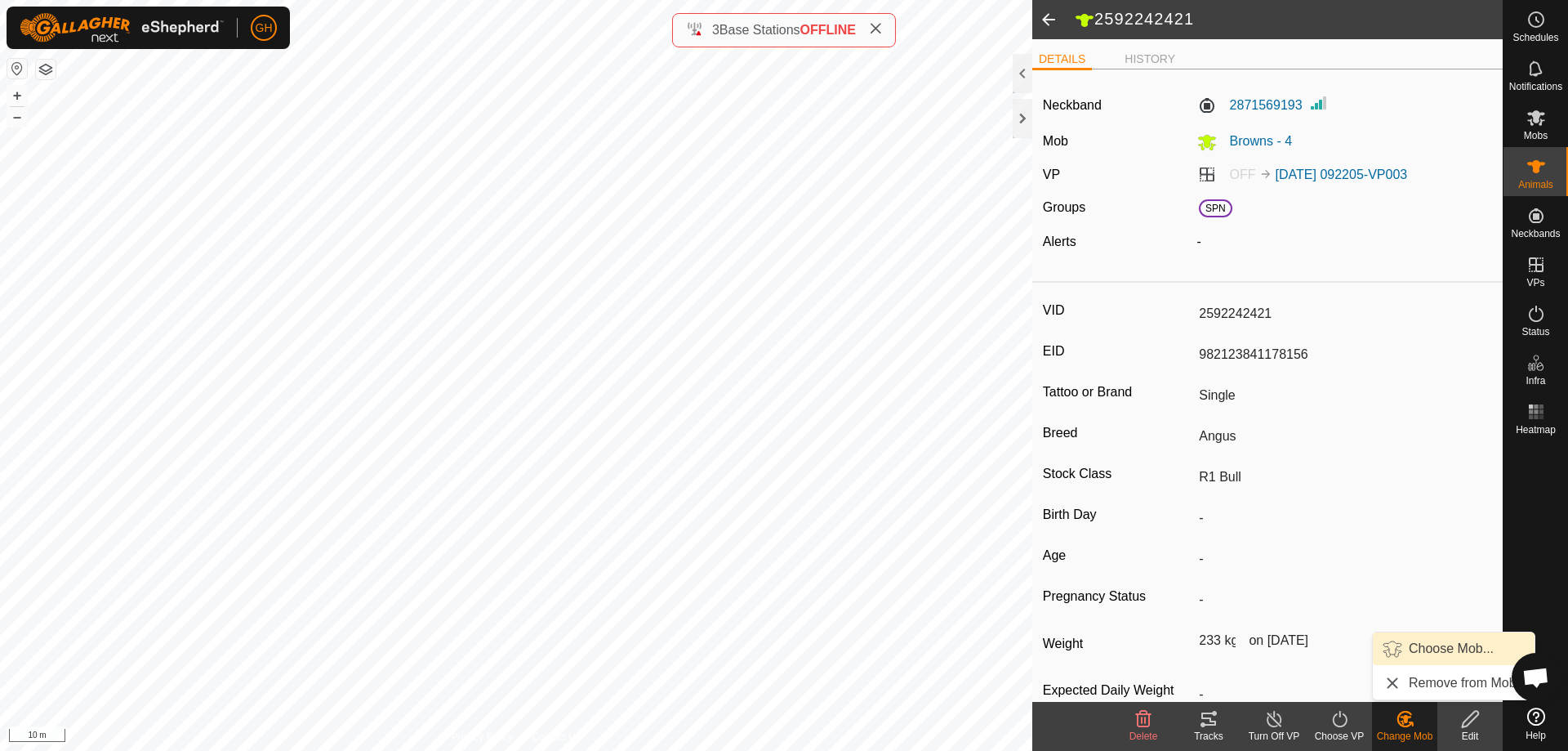
click at [1407, 646] on link "Choose Mob..." at bounding box center [1453, 649] width 161 height 33
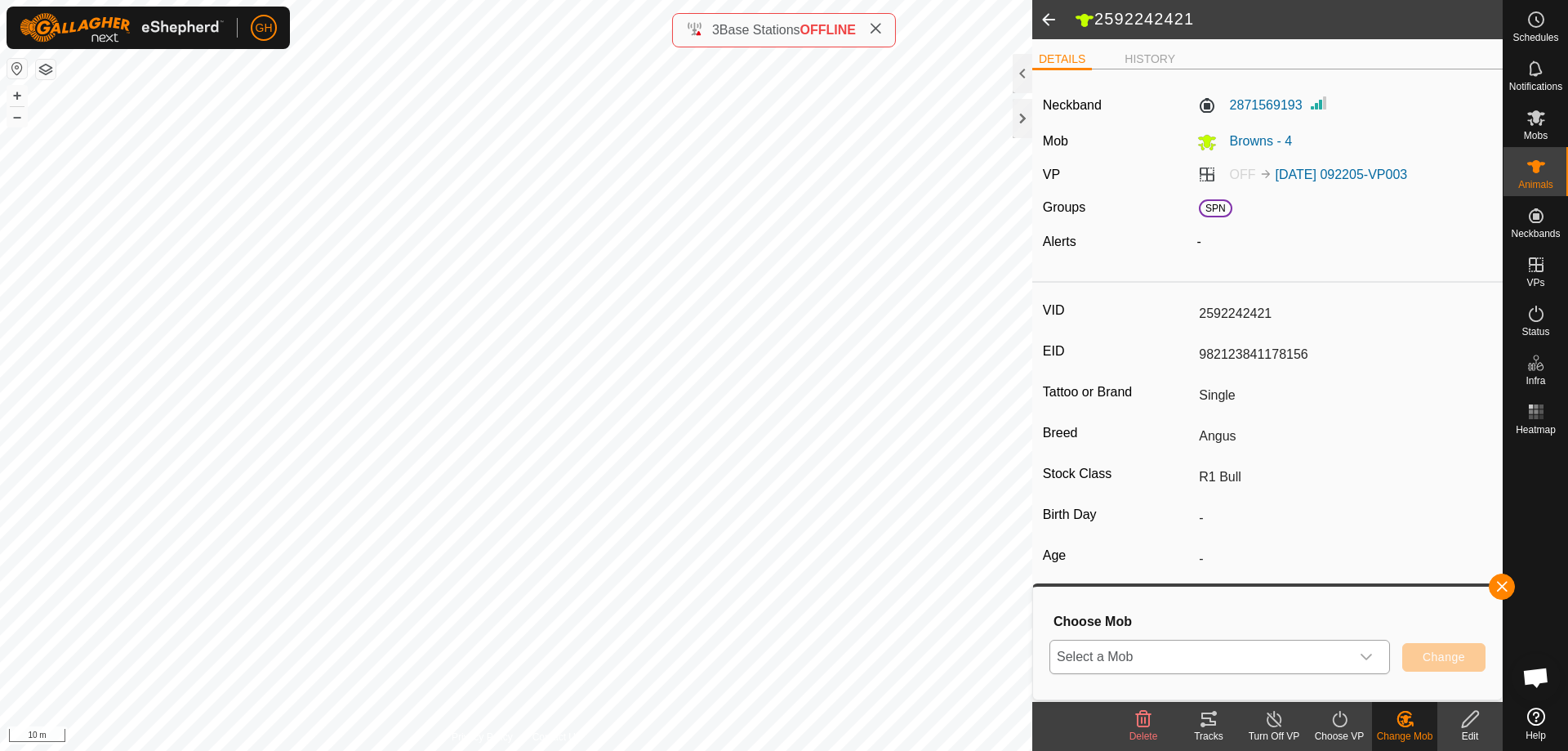
click at [1360, 659] on icon "dropdown trigger" at bounding box center [1366, 657] width 13 height 13
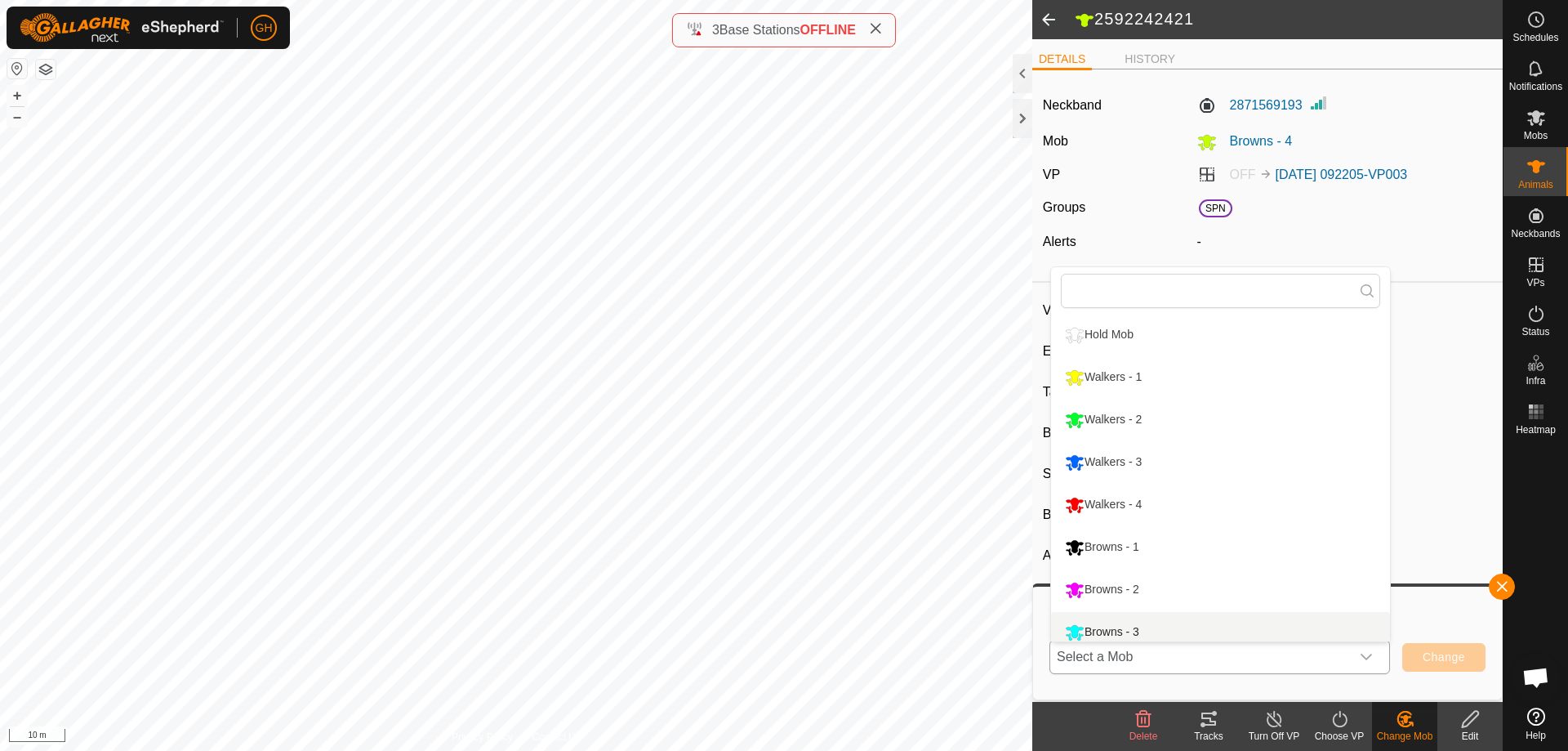
scroll to position [11, 0]
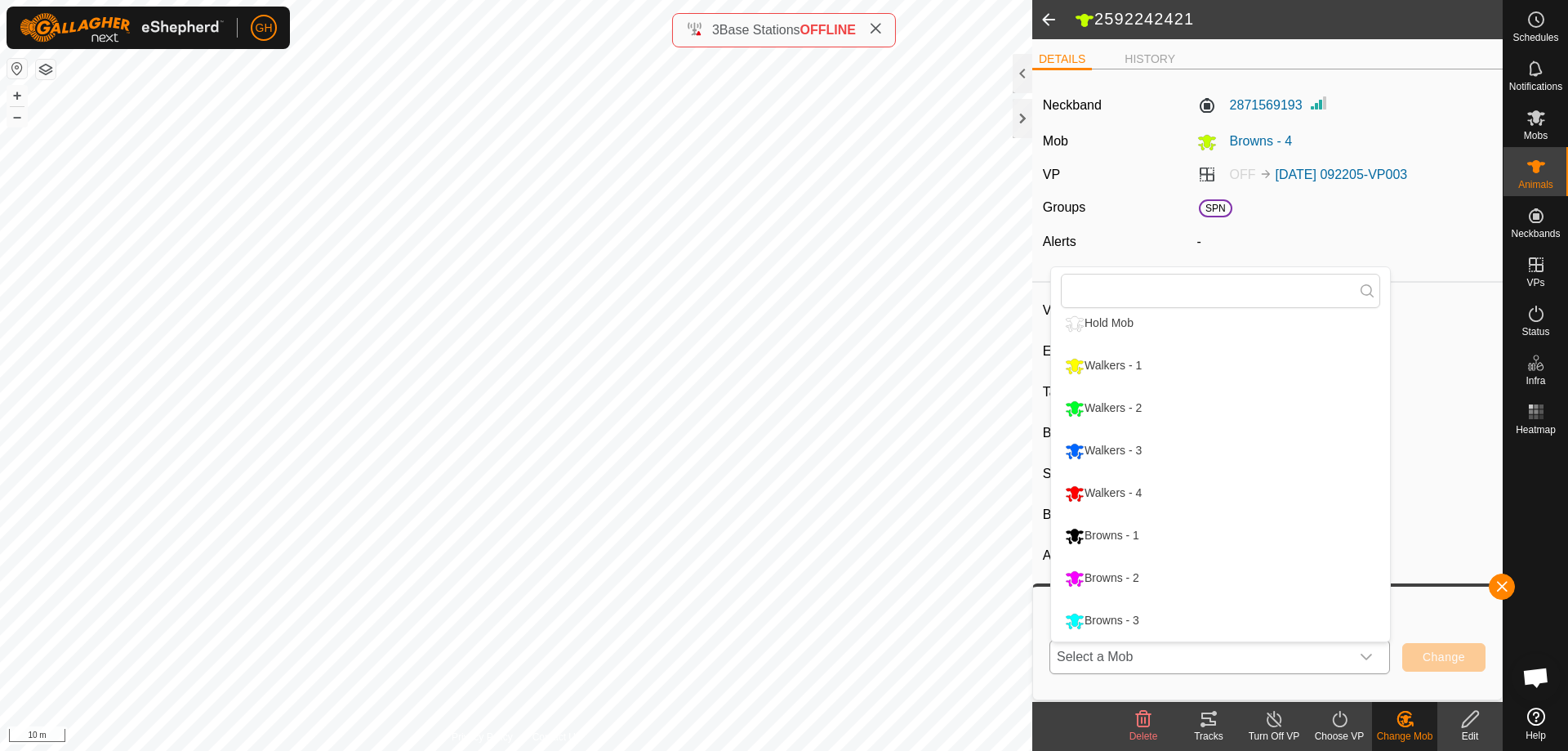
click at [1325, 617] on li "Browns - 3" at bounding box center [1220, 621] width 339 height 41
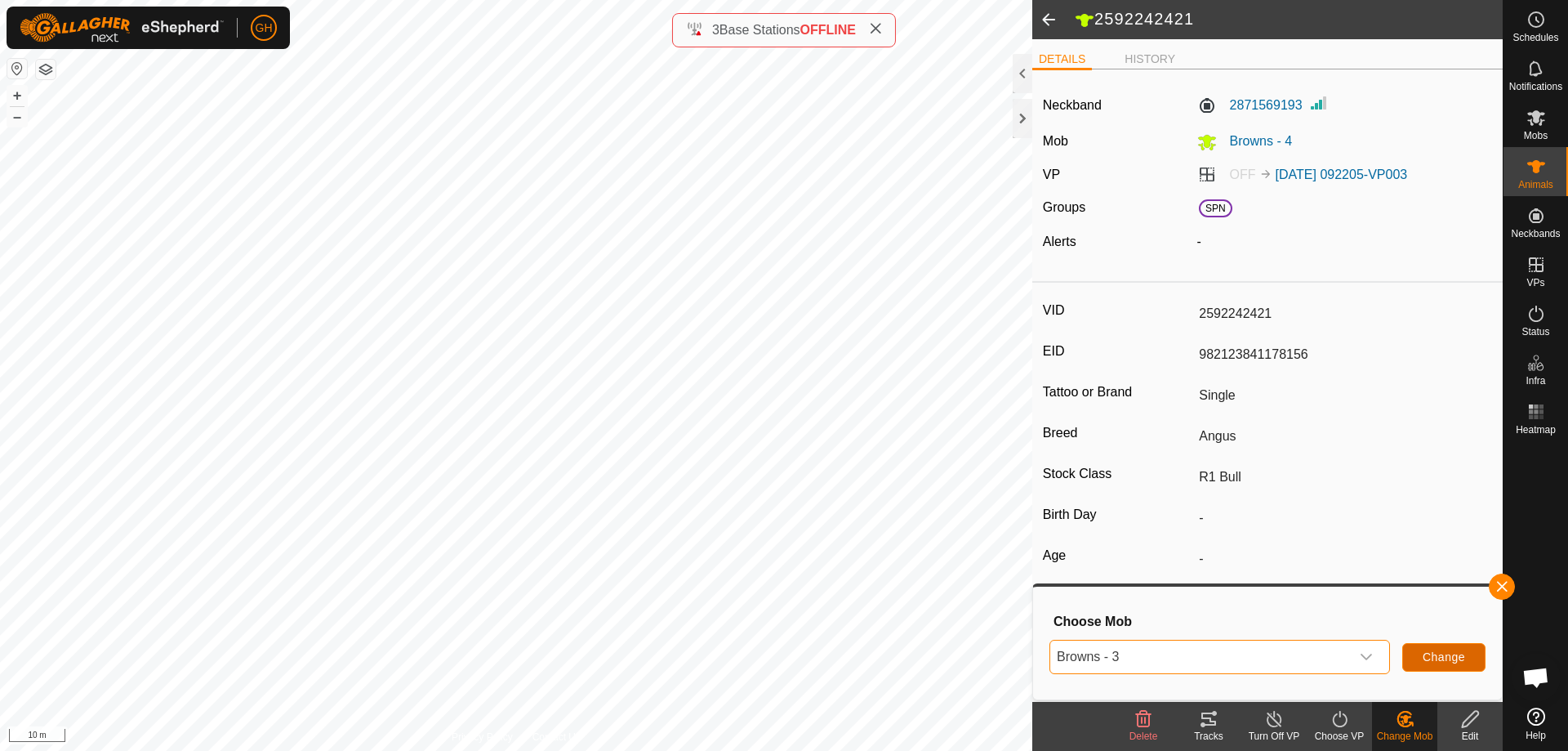
click at [1451, 652] on span "Change" at bounding box center [1444, 657] width 42 height 13
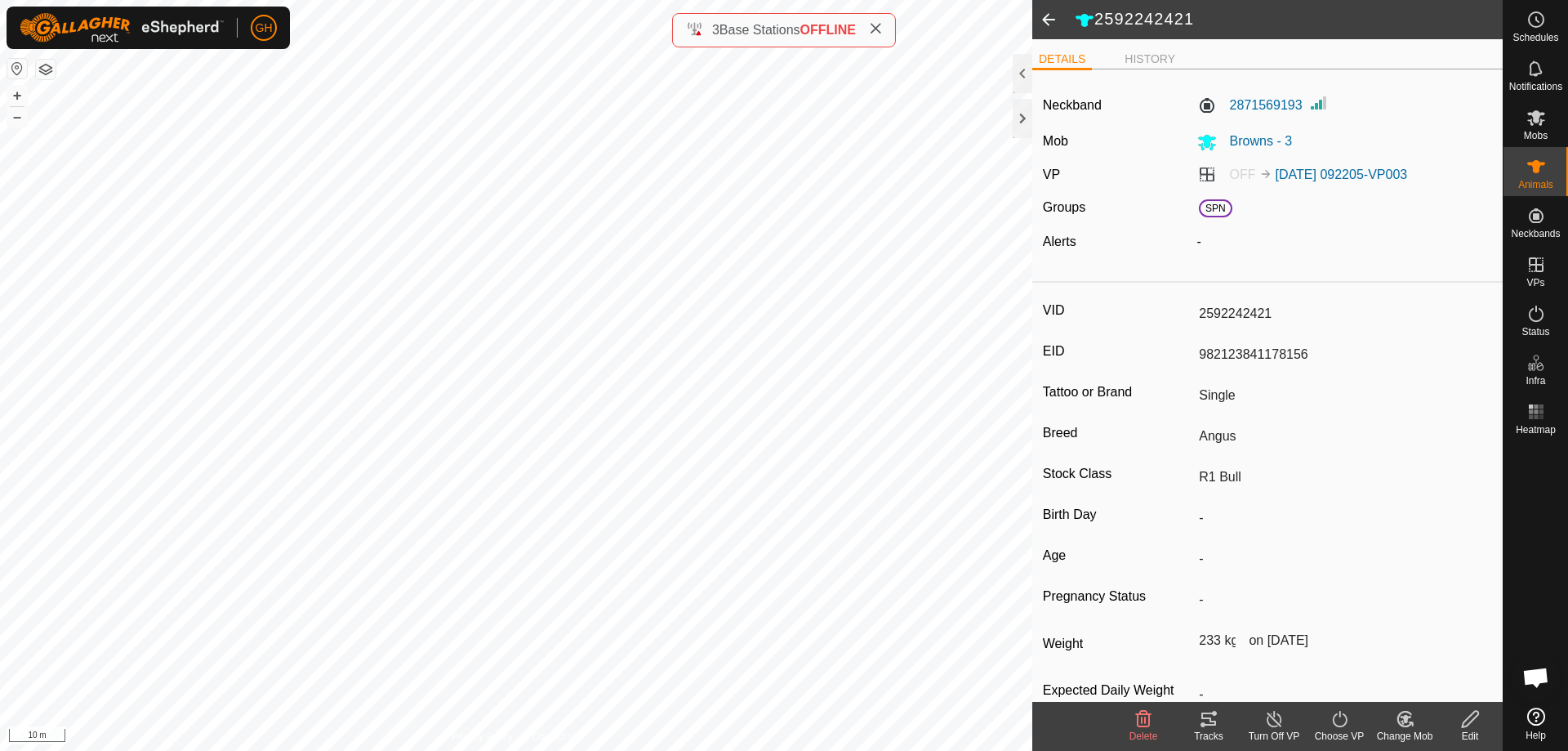
click at [1054, 18] on span at bounding box center [1049, 19] width 33 height 39
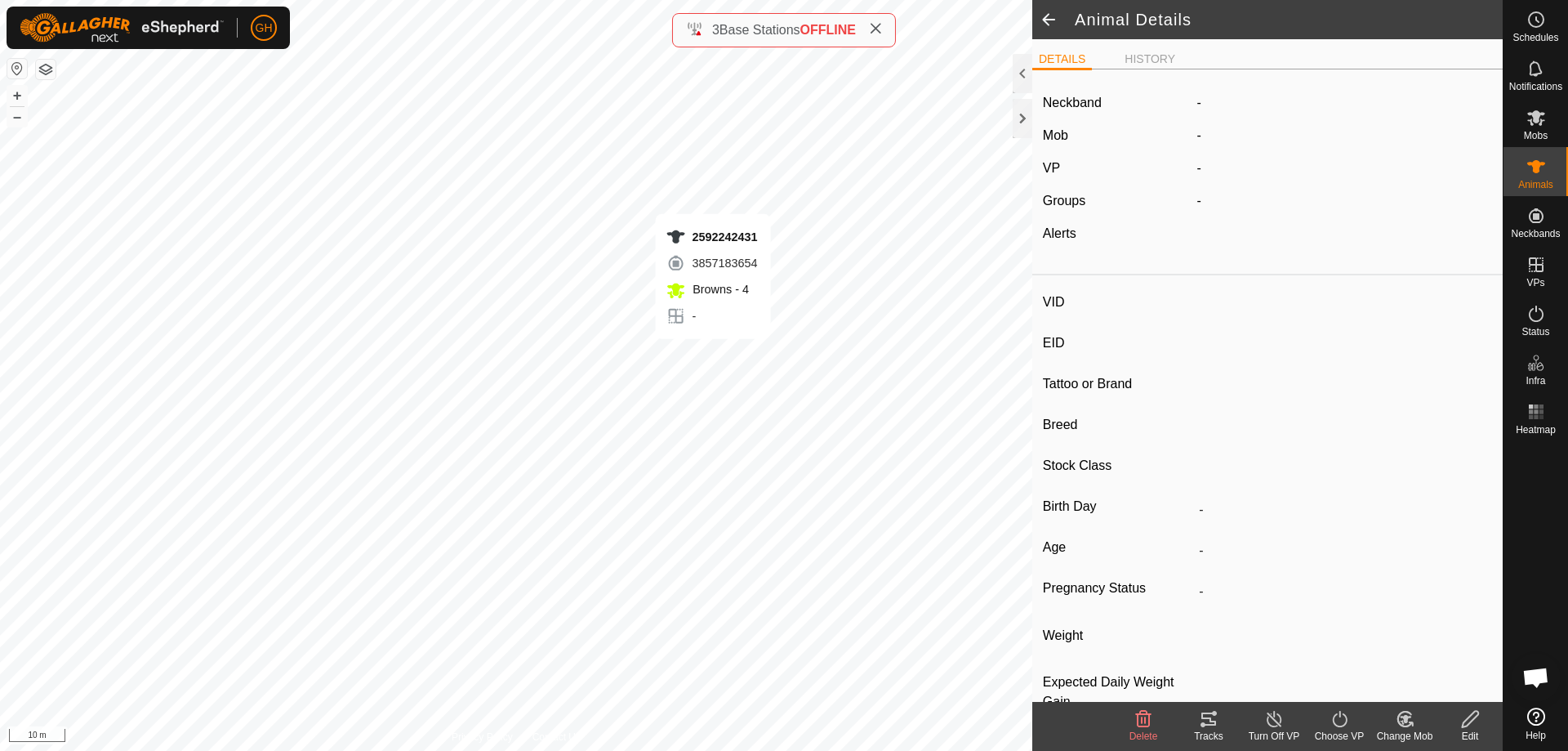
type input "2592242431"
type input "982123841178146"
type input "Multi"
type input "Angus"
type input "R1 Bull"
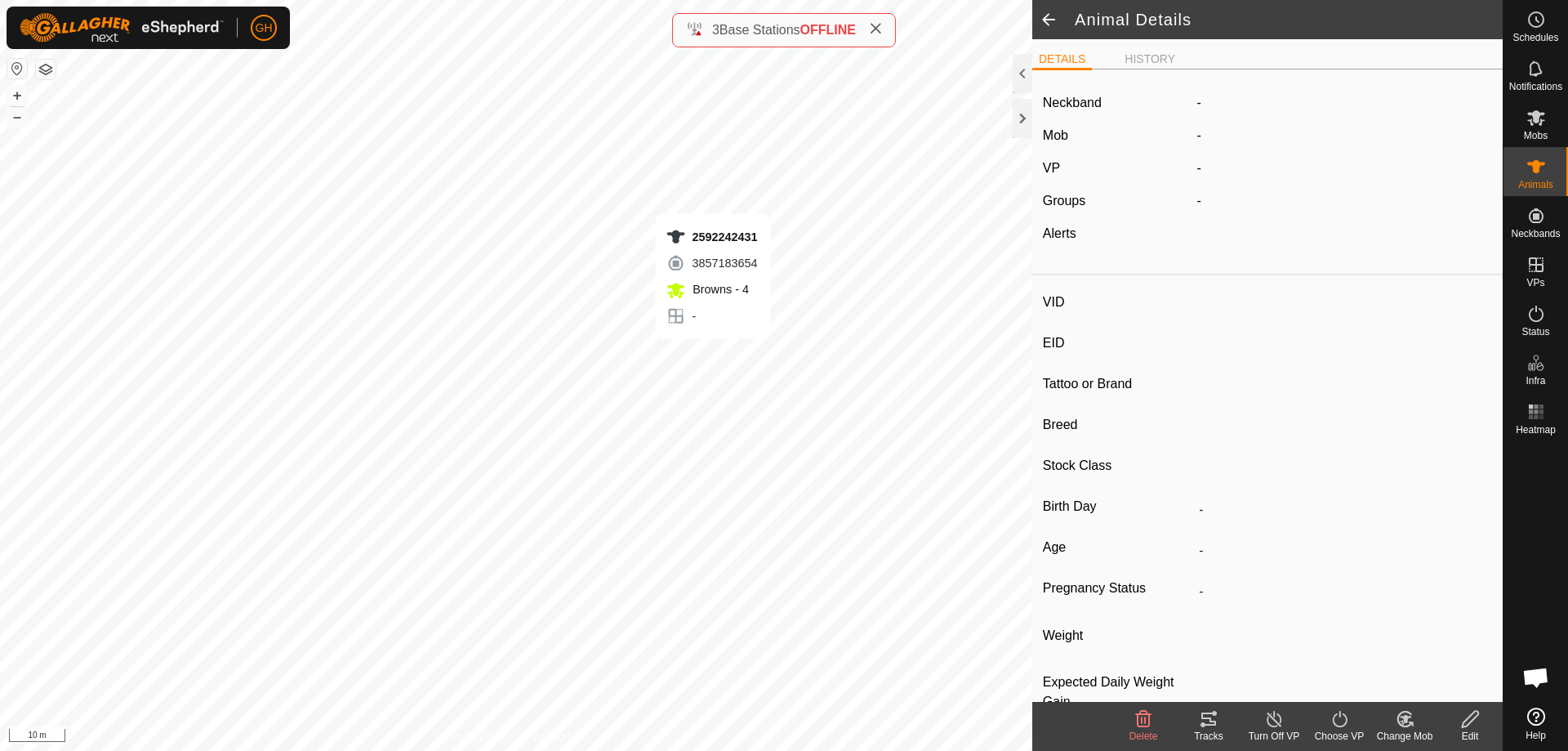
type input "254 kg"
type input "-"
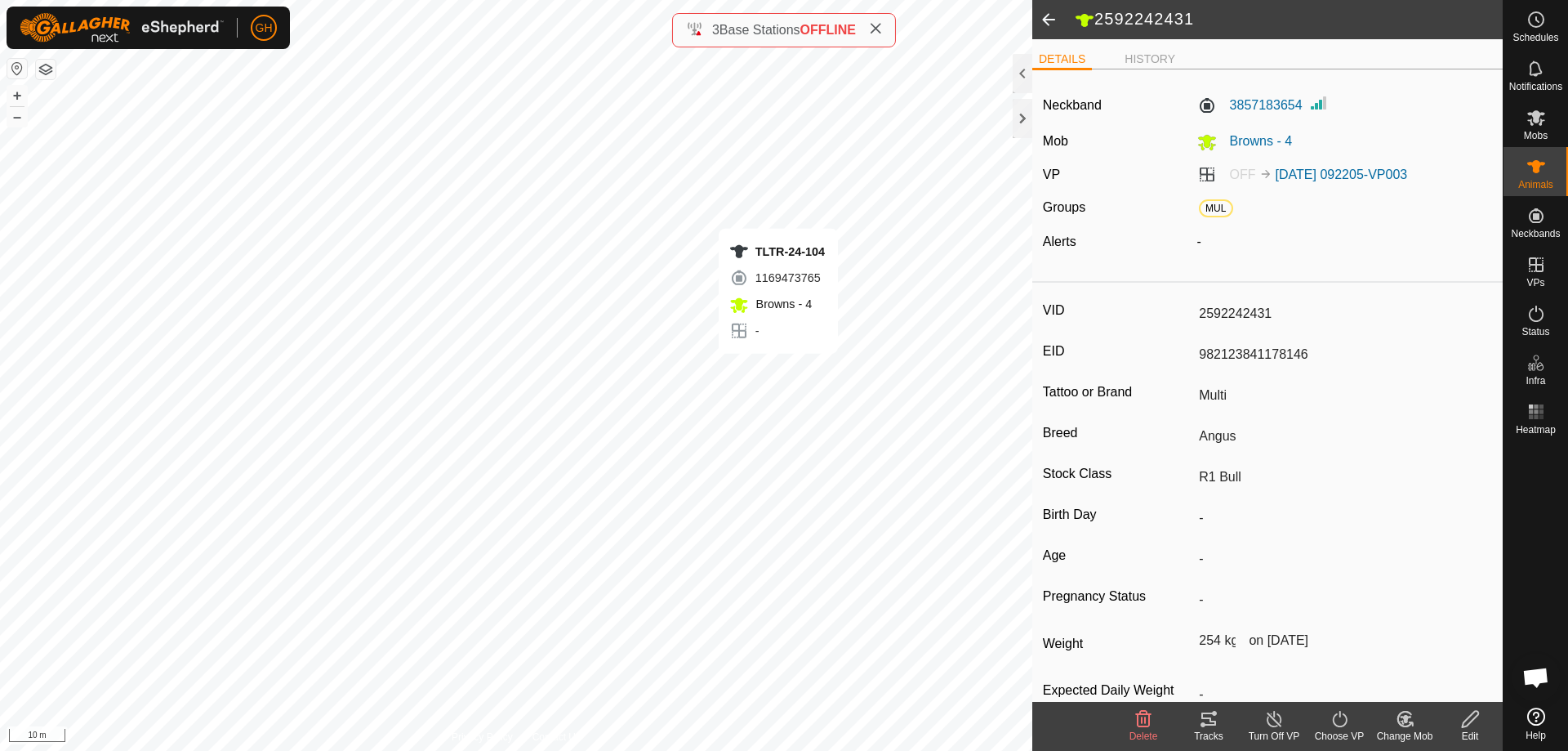
click at [778, 370] on div "TLTR-24-104 1169473765 Browns - 4 - + – ⇧ i 10 m" at bounding box center [516, 376] width 1032 height 751
click at [561, 480] on div "GBTG-22-119 1680066833 Browns - 4 - + – ⇧ i 10 m" at bounding box center [516, 376] width 1032 height 751
click at [1053, 20] on span at bounding box center [1049, 19] width 33 height 39
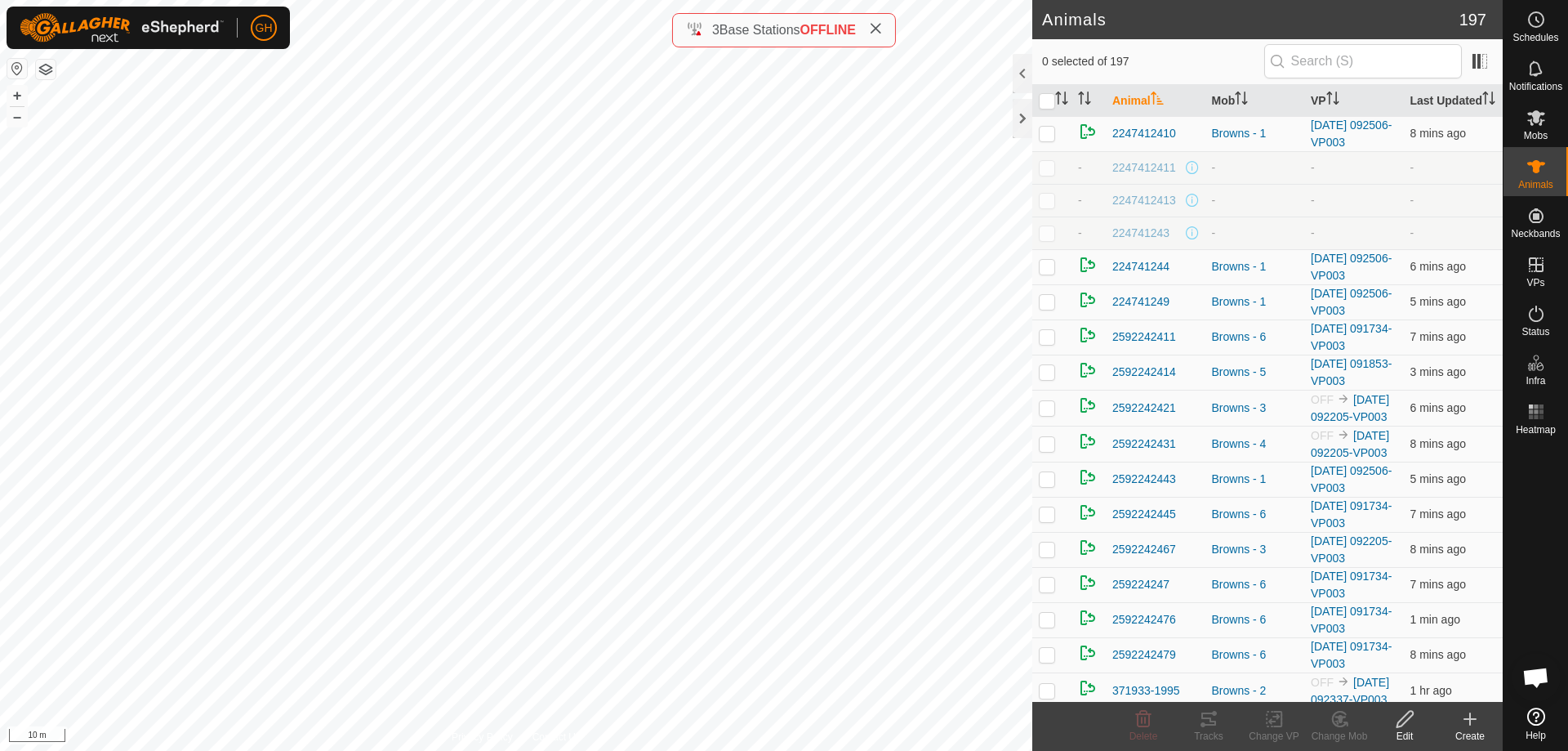
checkbox input "true"
click at [716, 357] on div "2592242431 3857183654 Browns - 4 - + – ⇧ i 10 m" at bounding box center [516, 376] width 1032 height 751
checkbox input "true"
click at [558, 481] on div "GBTG-22-119 1680066833 Browns - 4 - + – ⇧ i 10 m" at bounding box center [516, 376] width 1032 height 751
checkbox input "true"
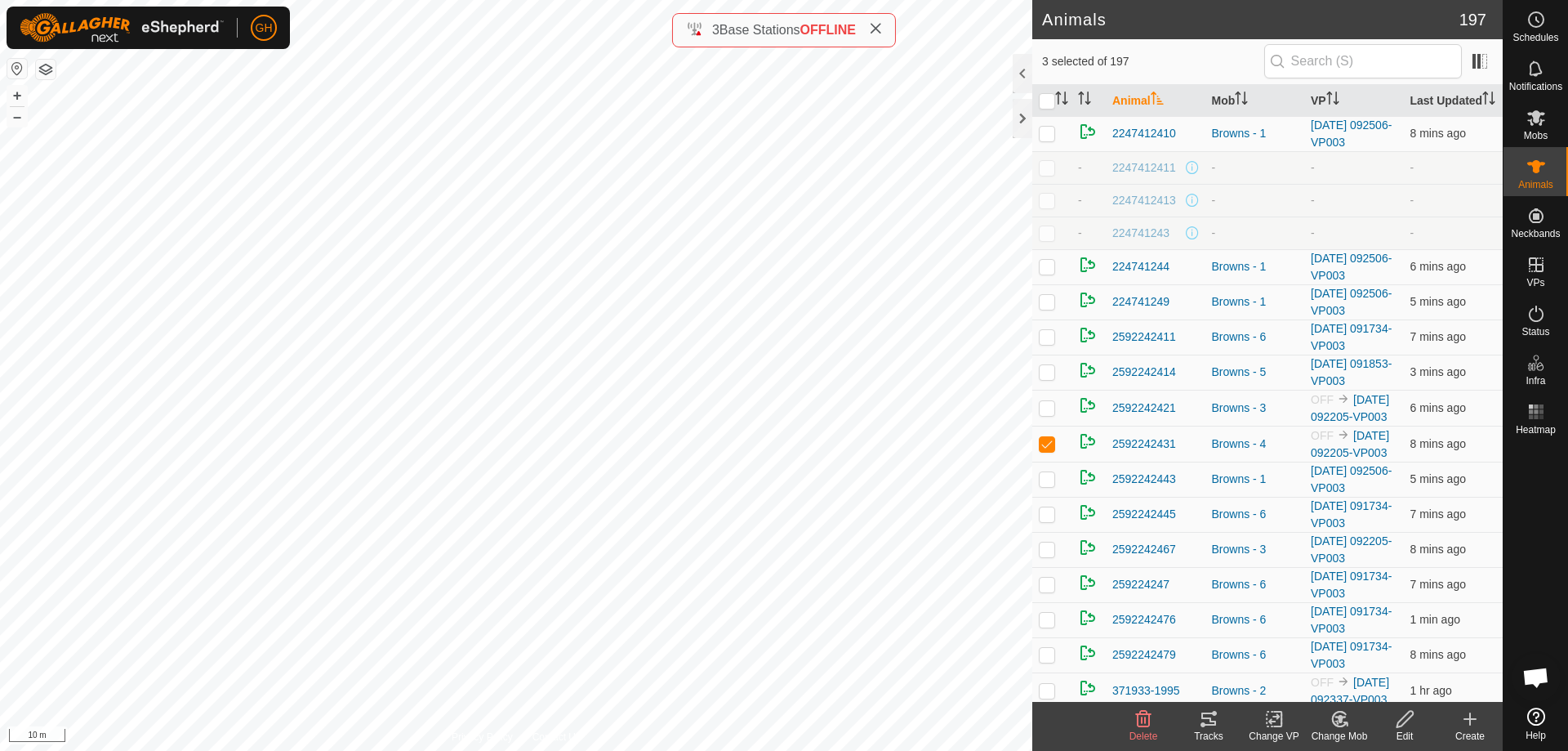
click at [1337, 723] on icon at bounding box center [1337, 722] width 4 height 5
click at [1353, 644] on link "Choose Mob..." at bounding box center [1388, 649] width 161 height 33
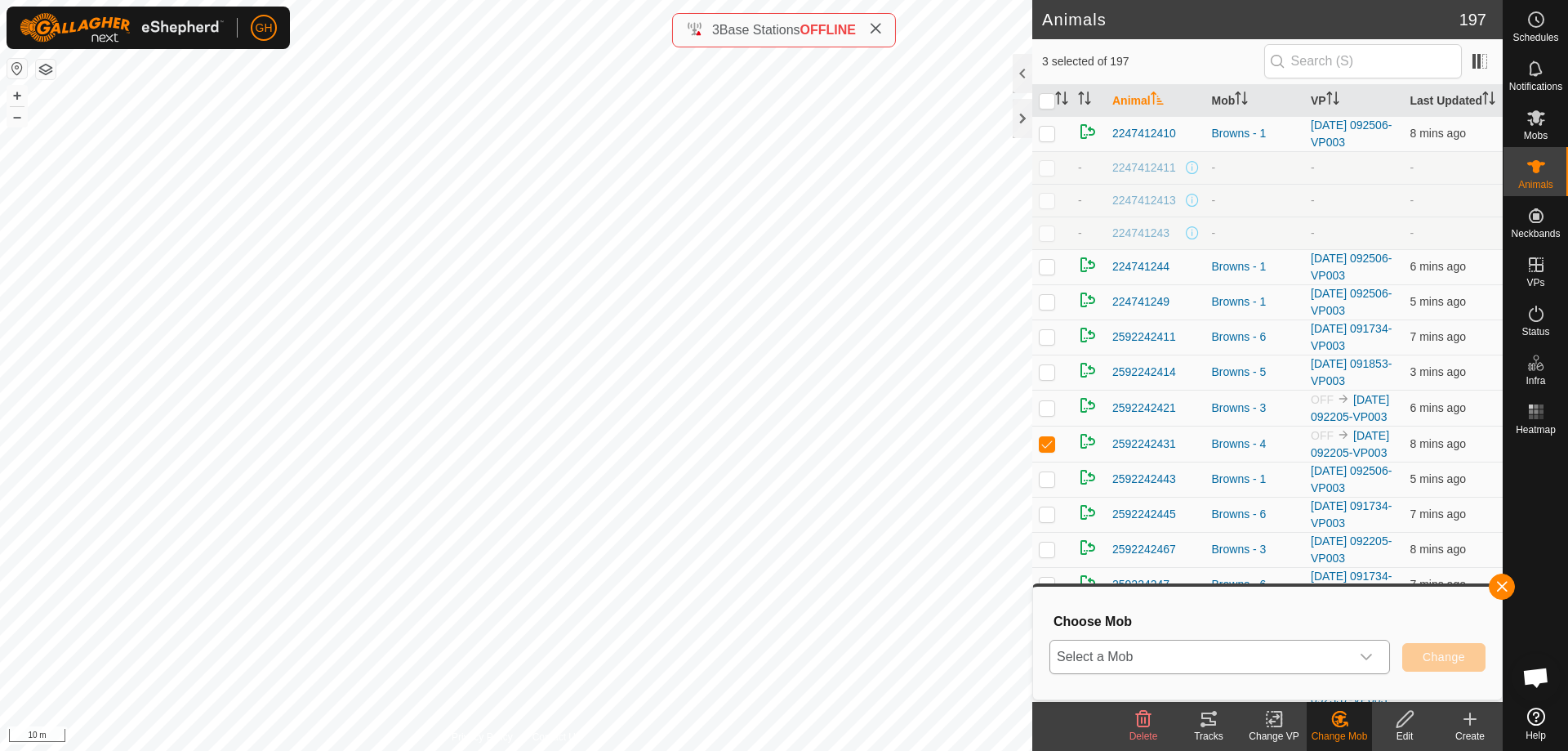
click at [1316, 647] on span "Select a Mob" at bounding box center [1200, 657] width 300 height 33
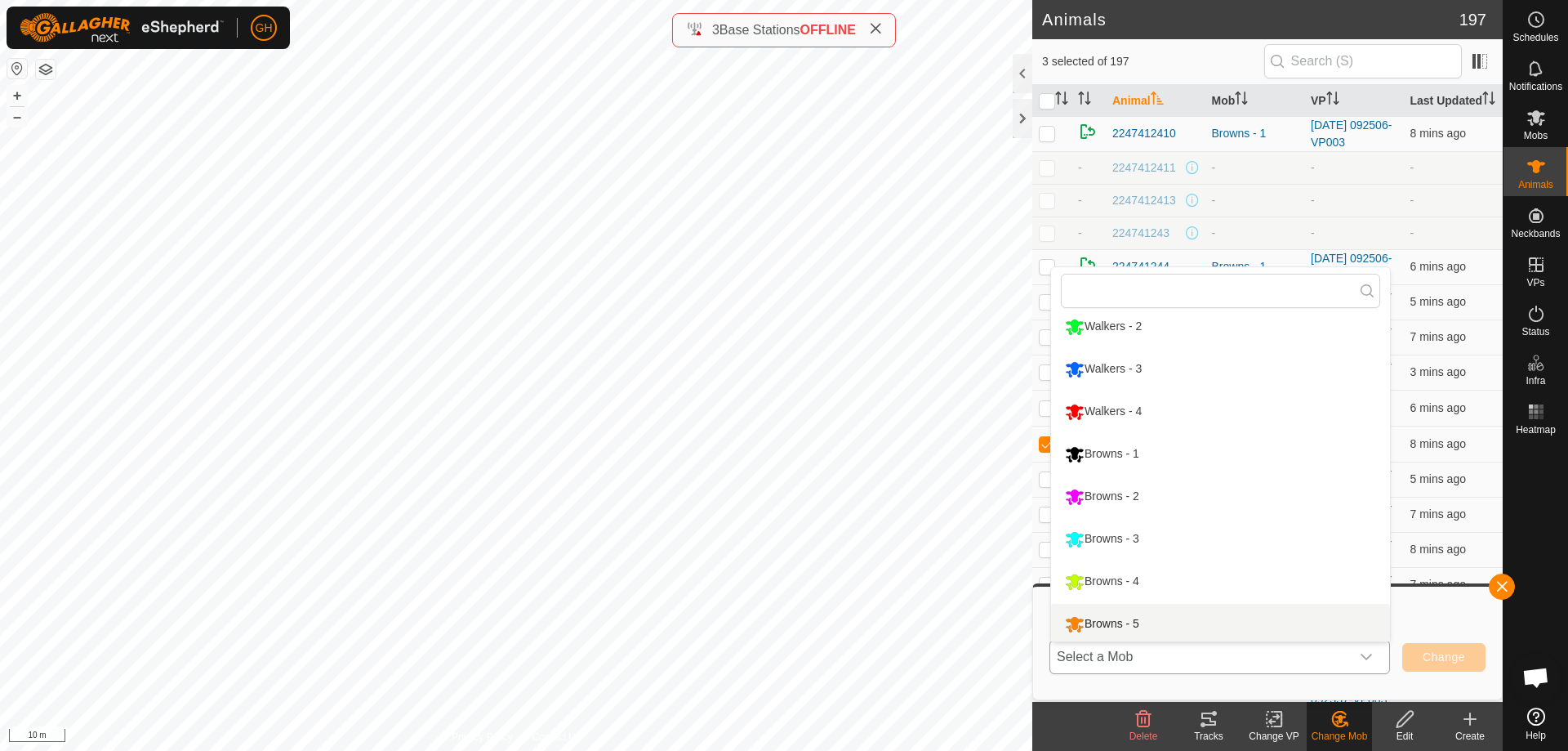
scroll to position [96, 0]
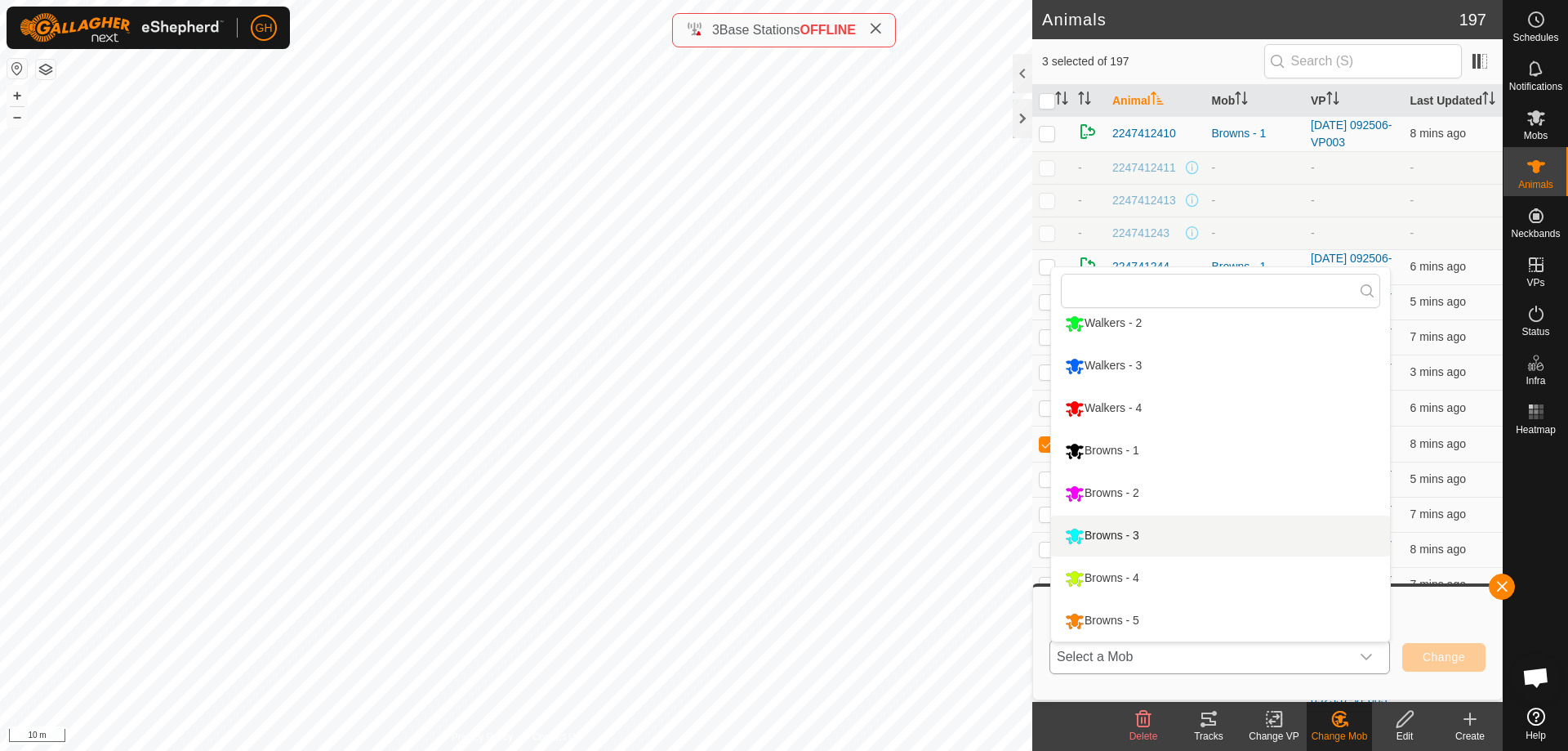
click at [1254, 538] on li "Browns - 3" at bounding box center [1220, 536] width 339 height 41
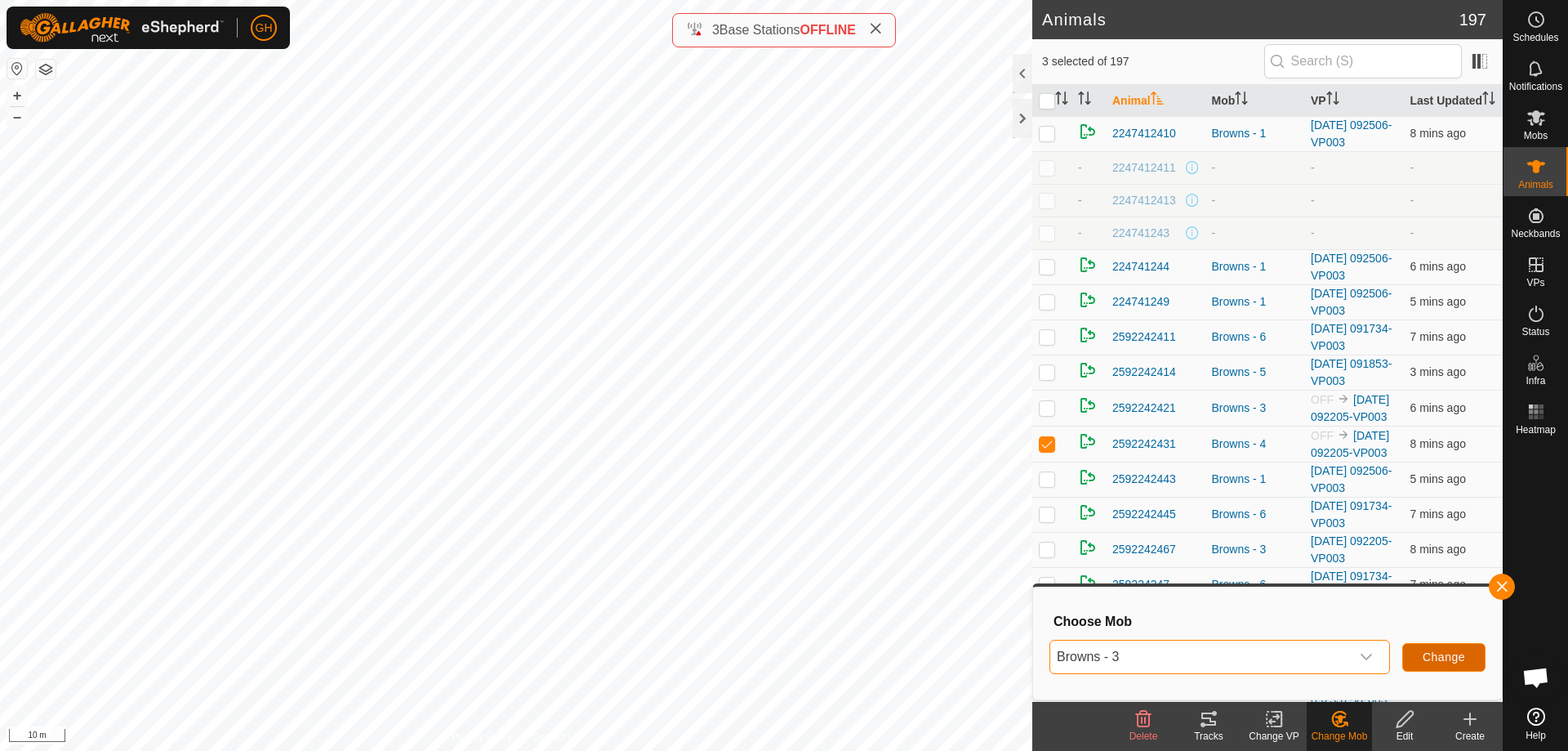
click at [1458, 657] on span "Change" at bounding box center [1444, 657] width 42 height 13
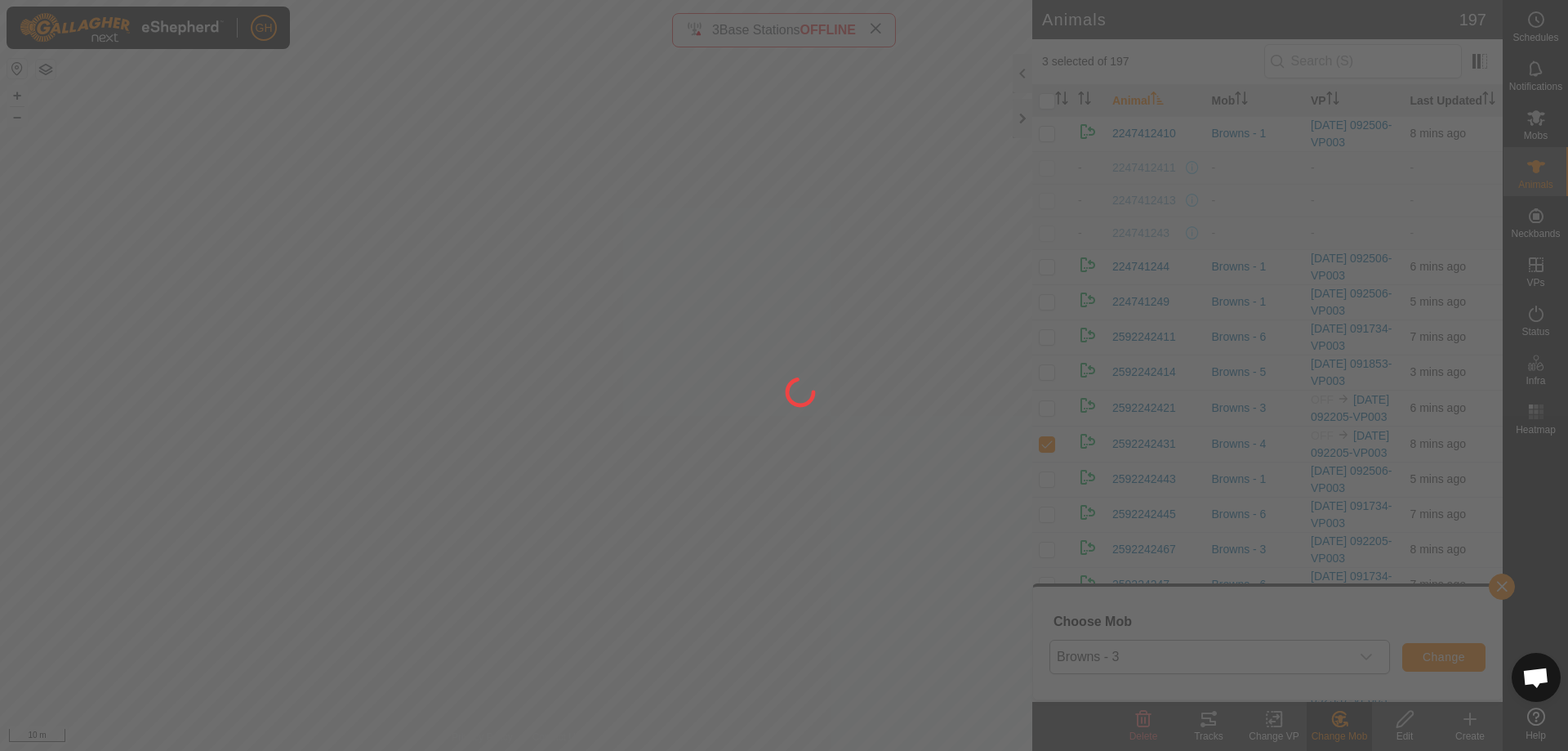
checkbox input "false"
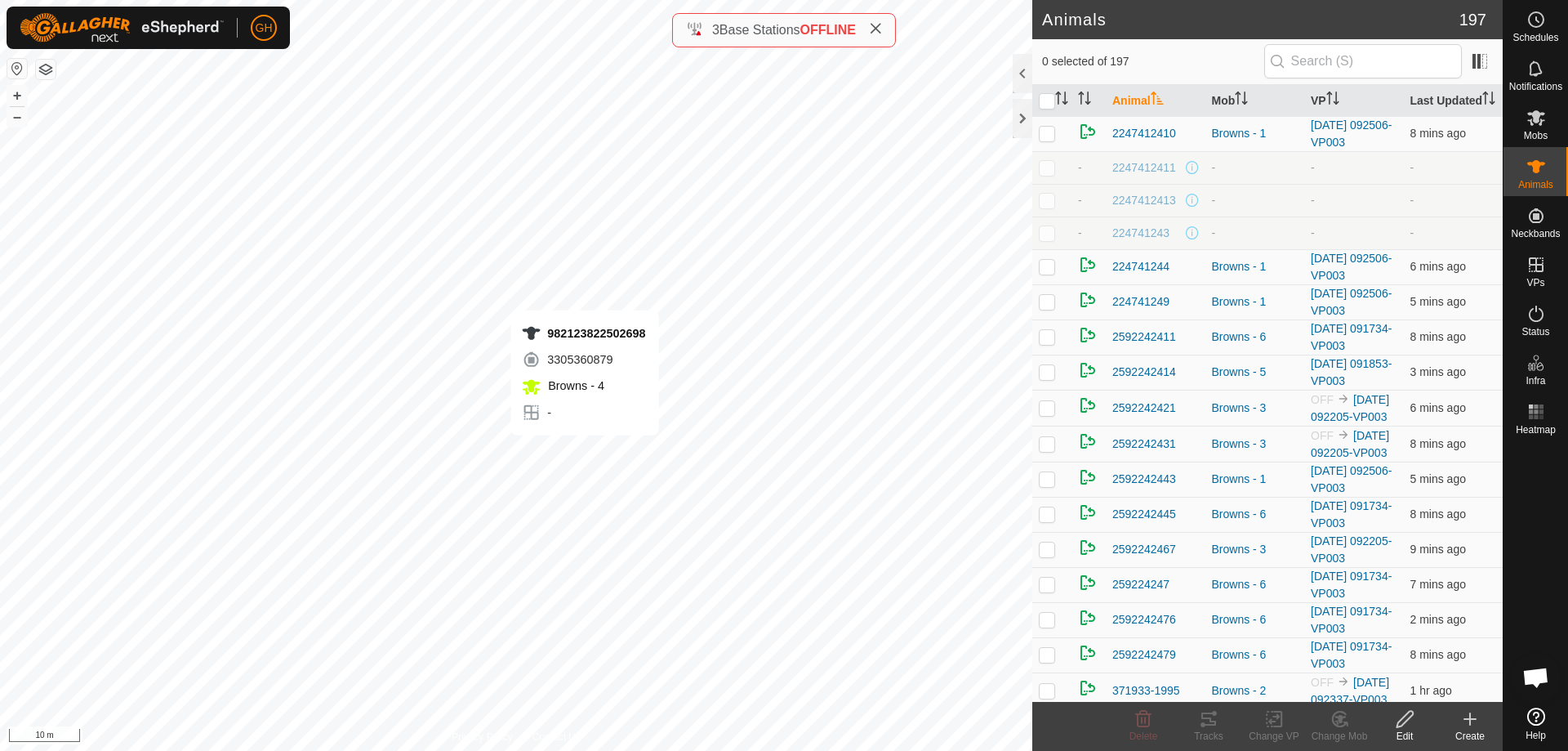
checkbox input "true"
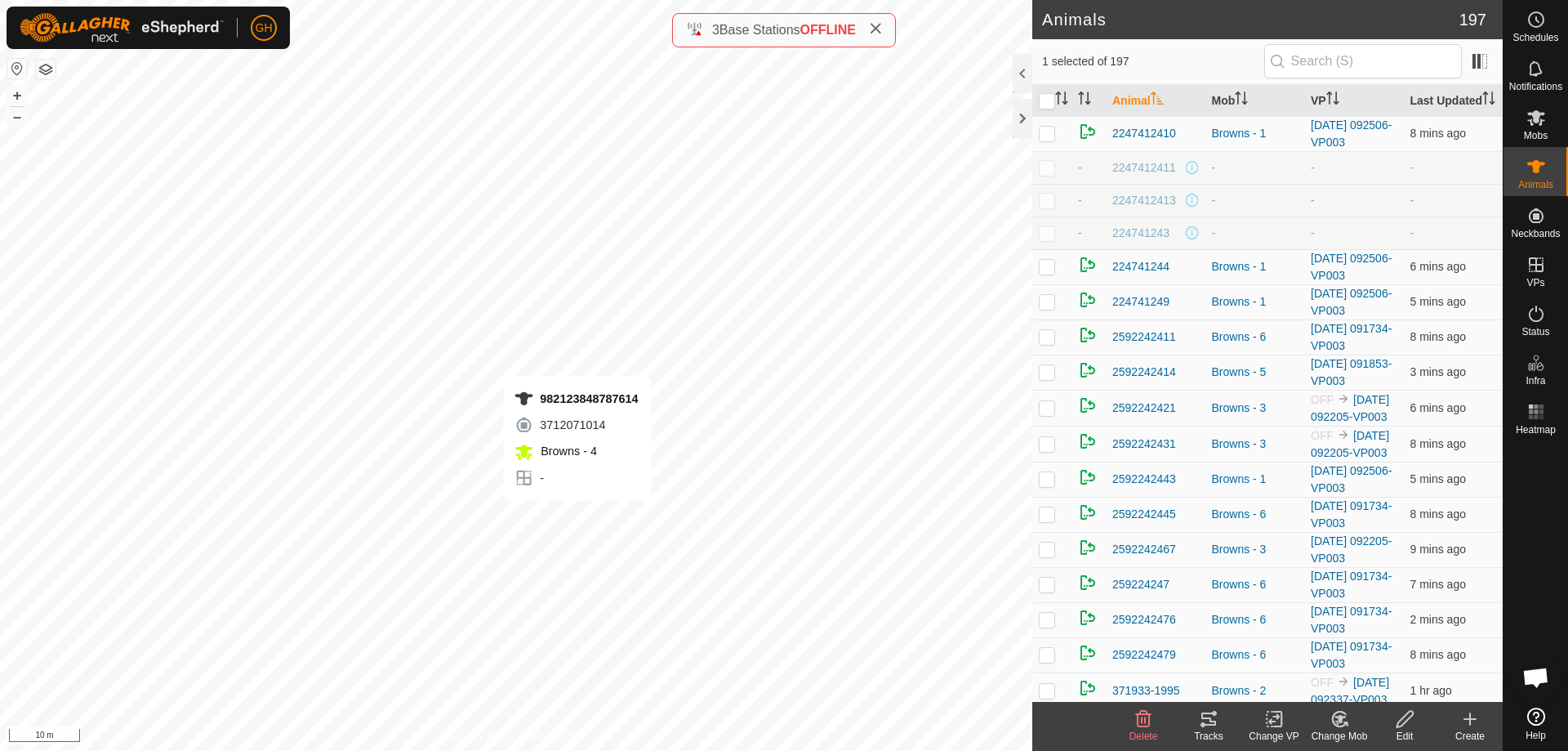
click at [577, 517] on div "982123848787614 3712071014 Browns - 4 - + – ⇧ i 10 m" at bounding box center [516, 376] width 1032 height 751
checkbox input "true"
click at [1284, 722] on icon at bounding box center [1274, 719] width 20 height 19
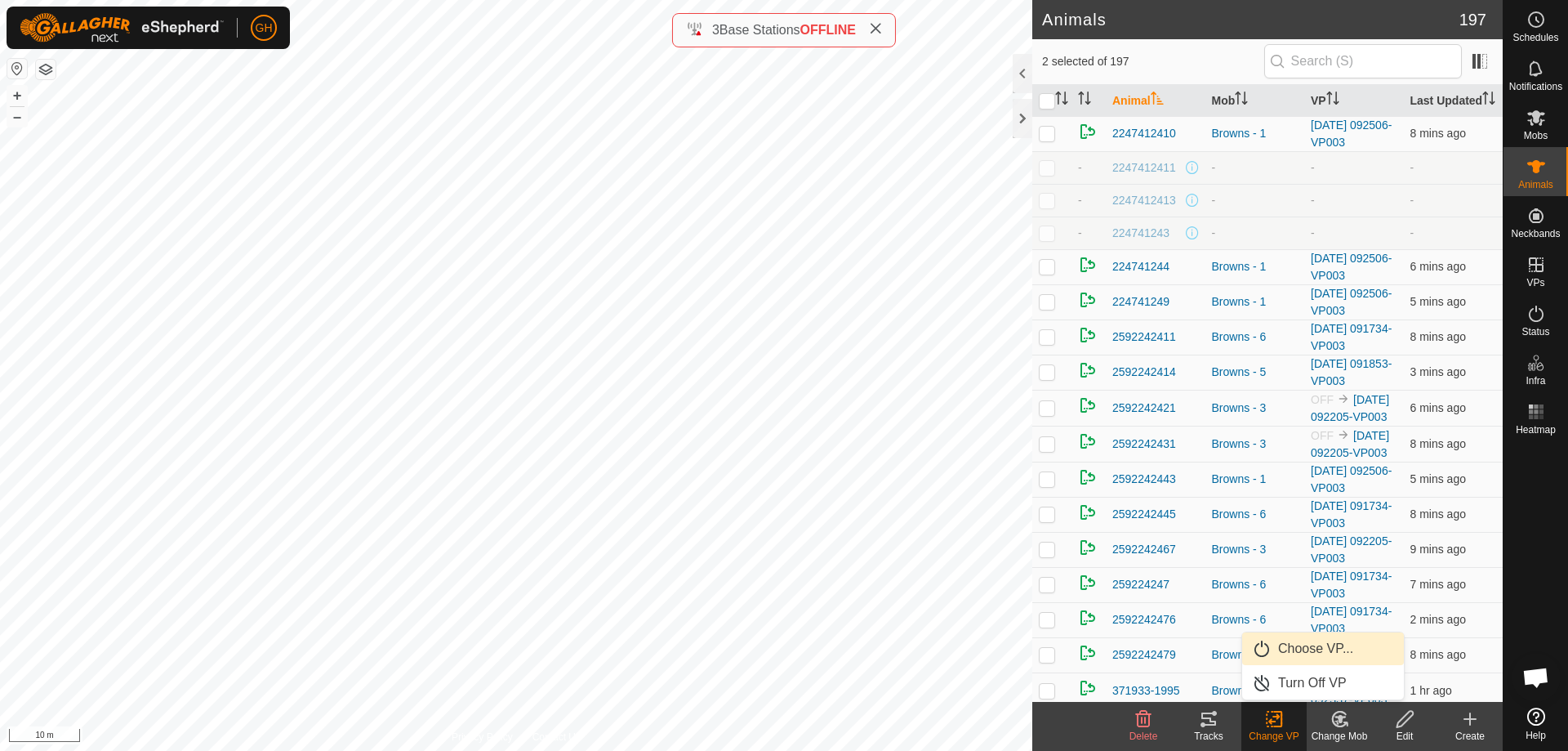
click at [1284, 646] on link "Choose VP..." at bounding box center [1323, 649] width 161 height 33
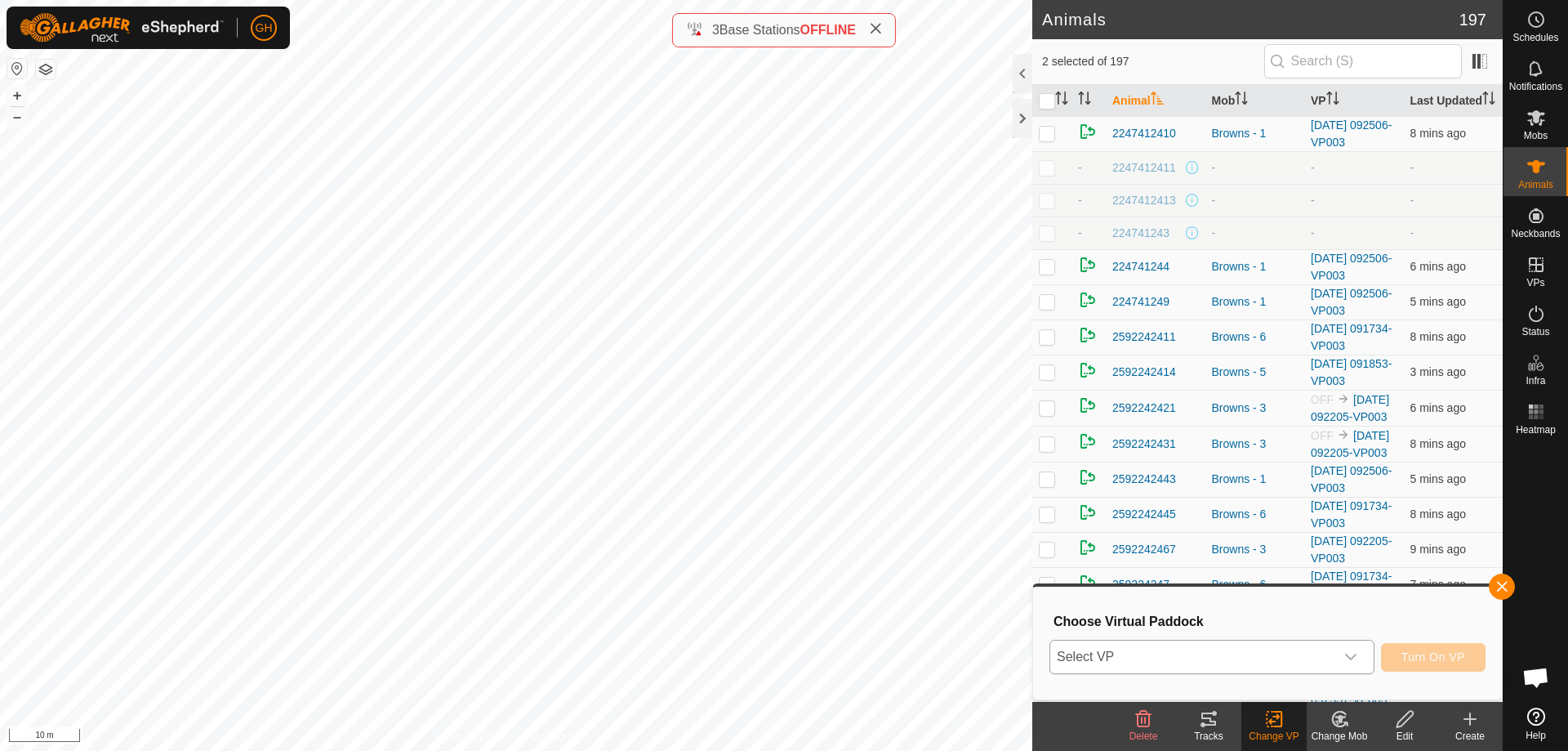
click at [1284, 647] on span "Select VP" at bounding box center [1193, 657] width 284 height 33
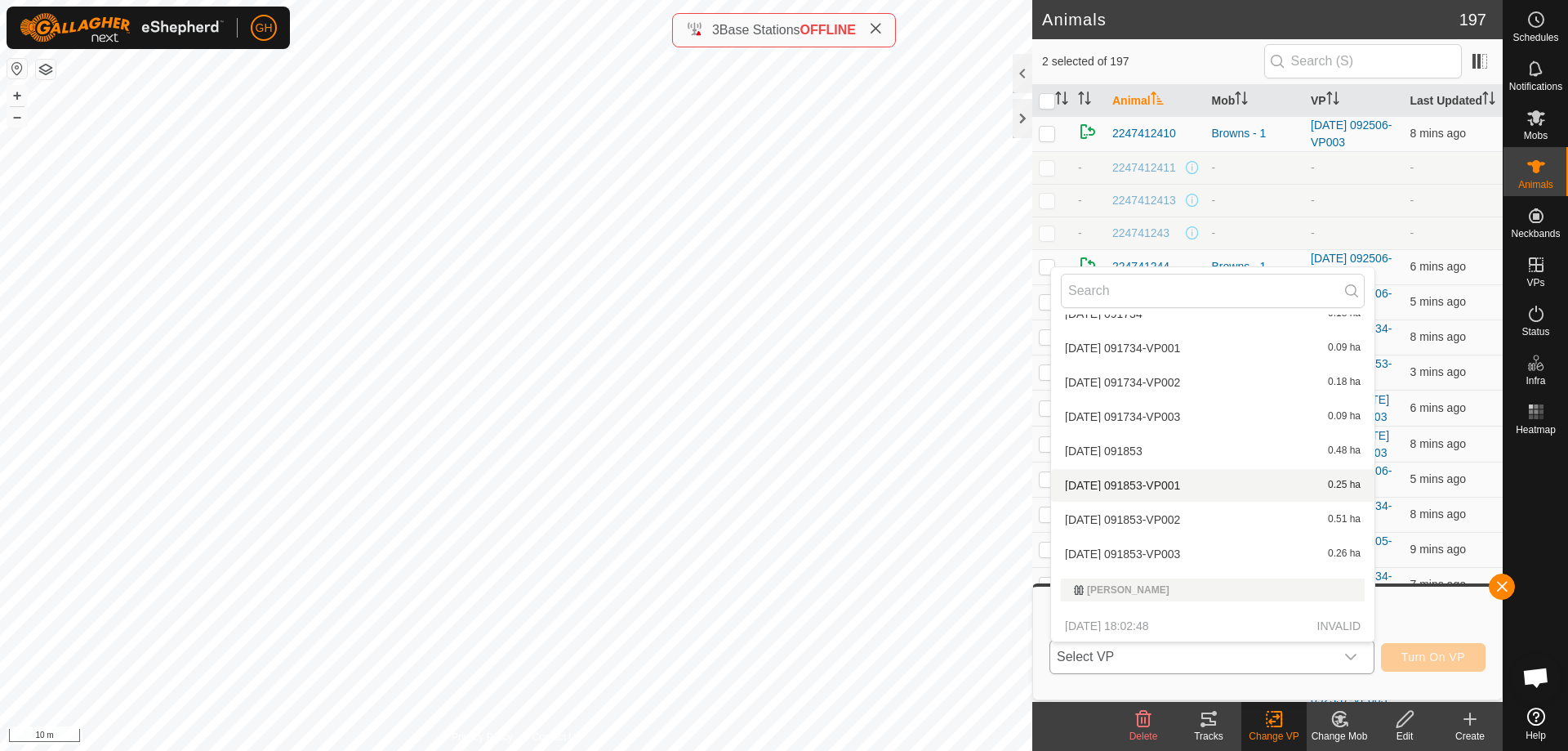
scroll to position [920, 0]
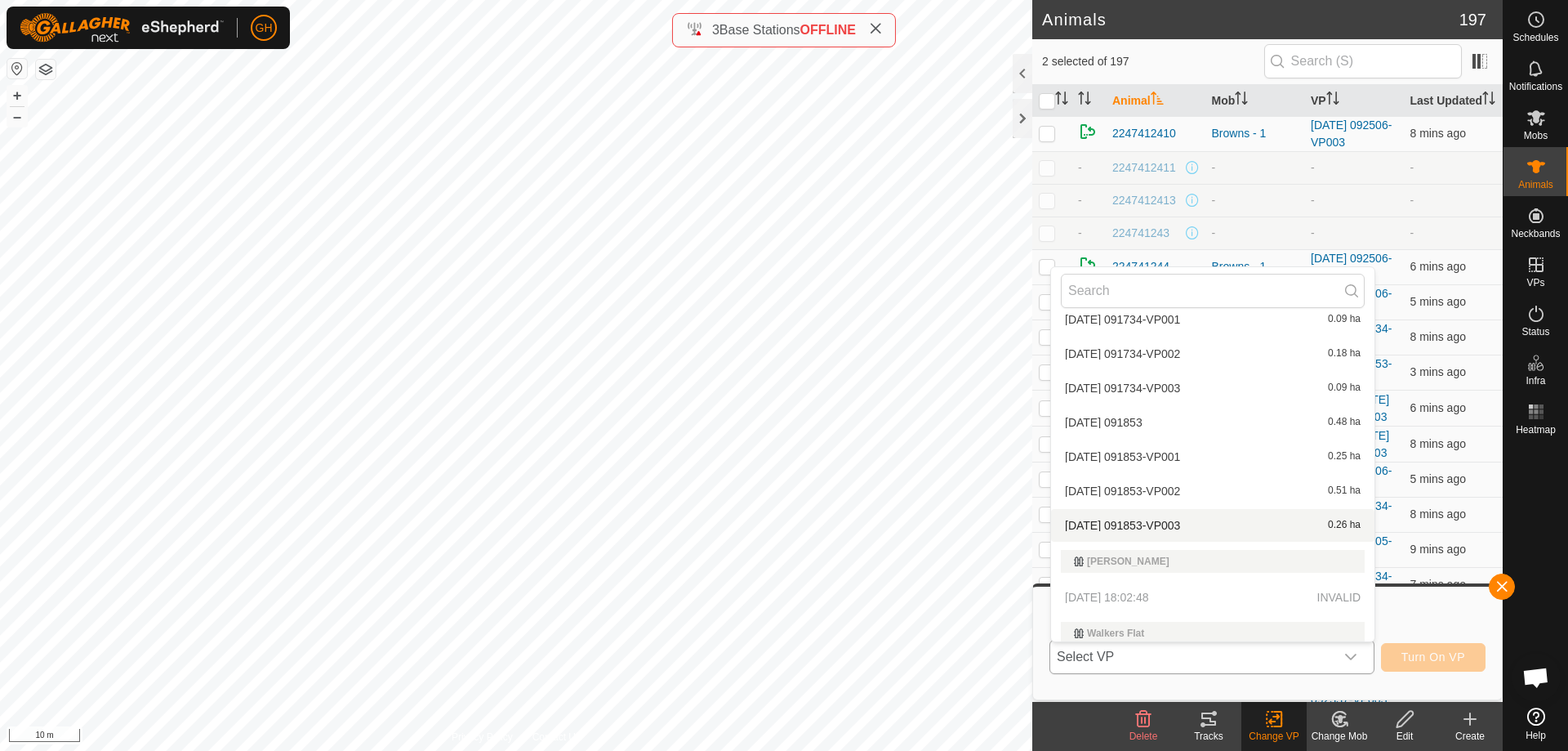
click at [1209, 525] on li "[DATE] 091853-VP003 0.26 ha" at bounding box center [1213, 526] width 324 height 33
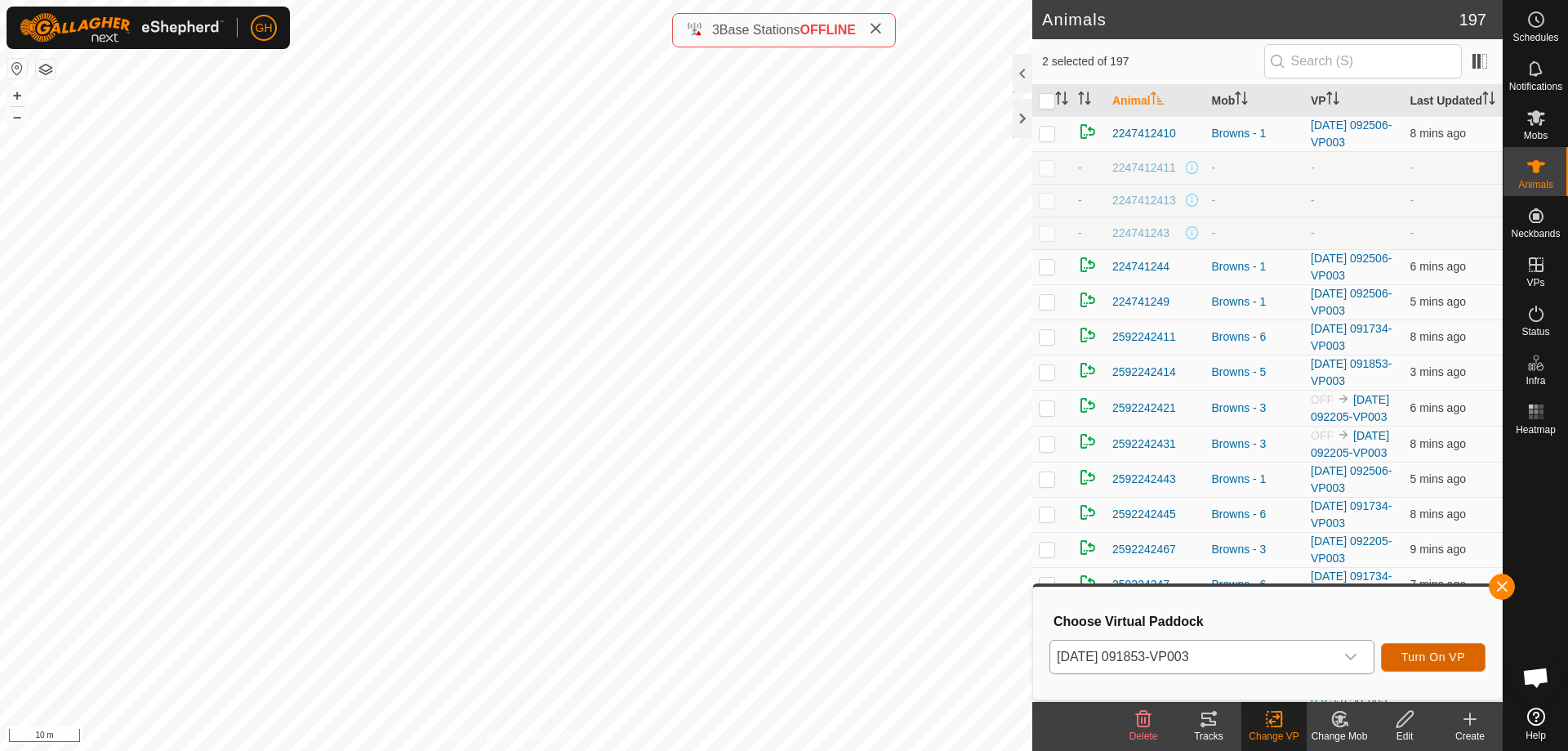
click at [1428, 654] on span "Turn On VP" at bounding box center [1433, 657] width 63 height 13
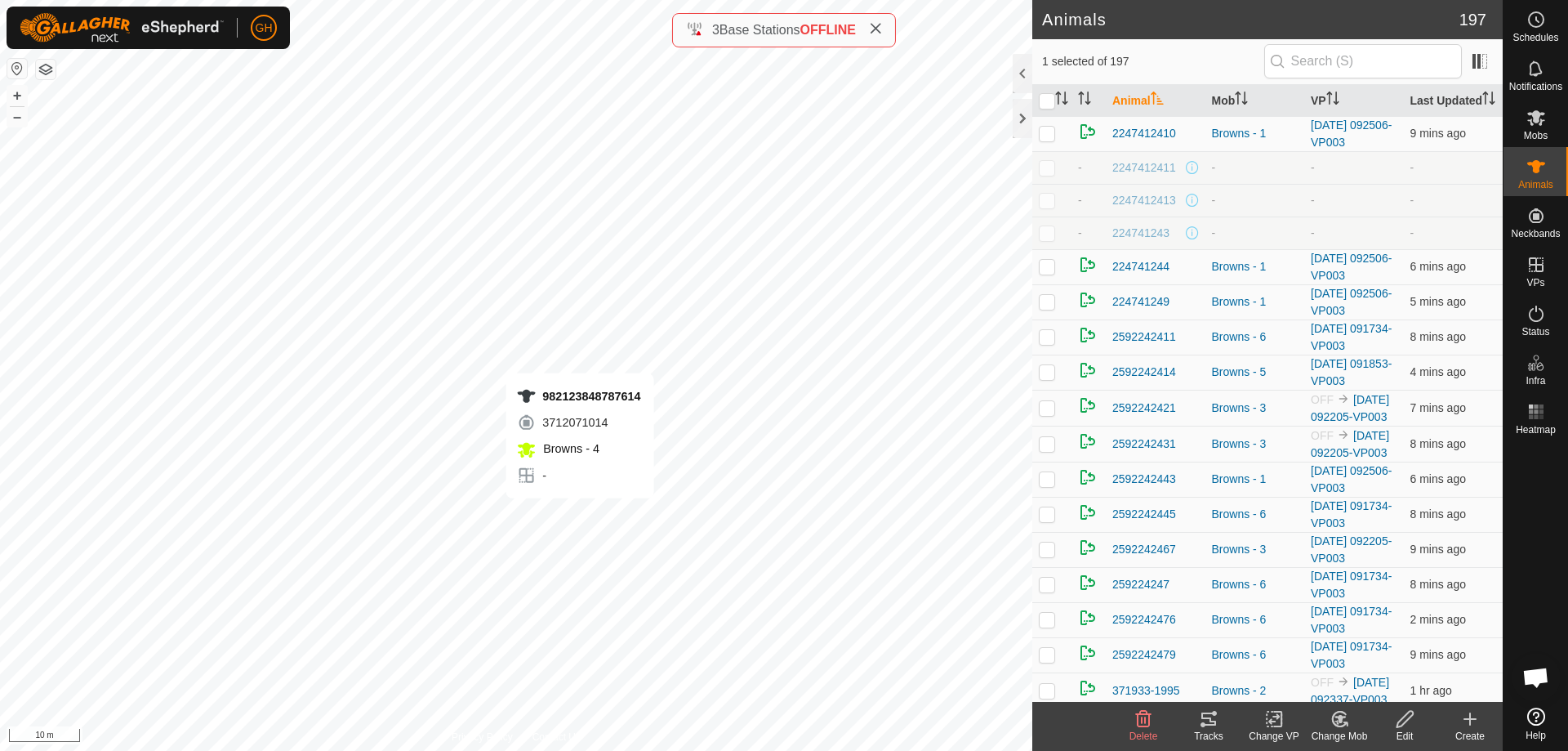
click at [575, 518] on div "982123848787614 3712071014 Browns - 4 - + – ⇧ i 10 m" at bounding box center [516, 376] width 1032 height 751
checkbox input "true"
click at [1335, 720] on icon at bounding box center [1340, 719] width 20 height 19
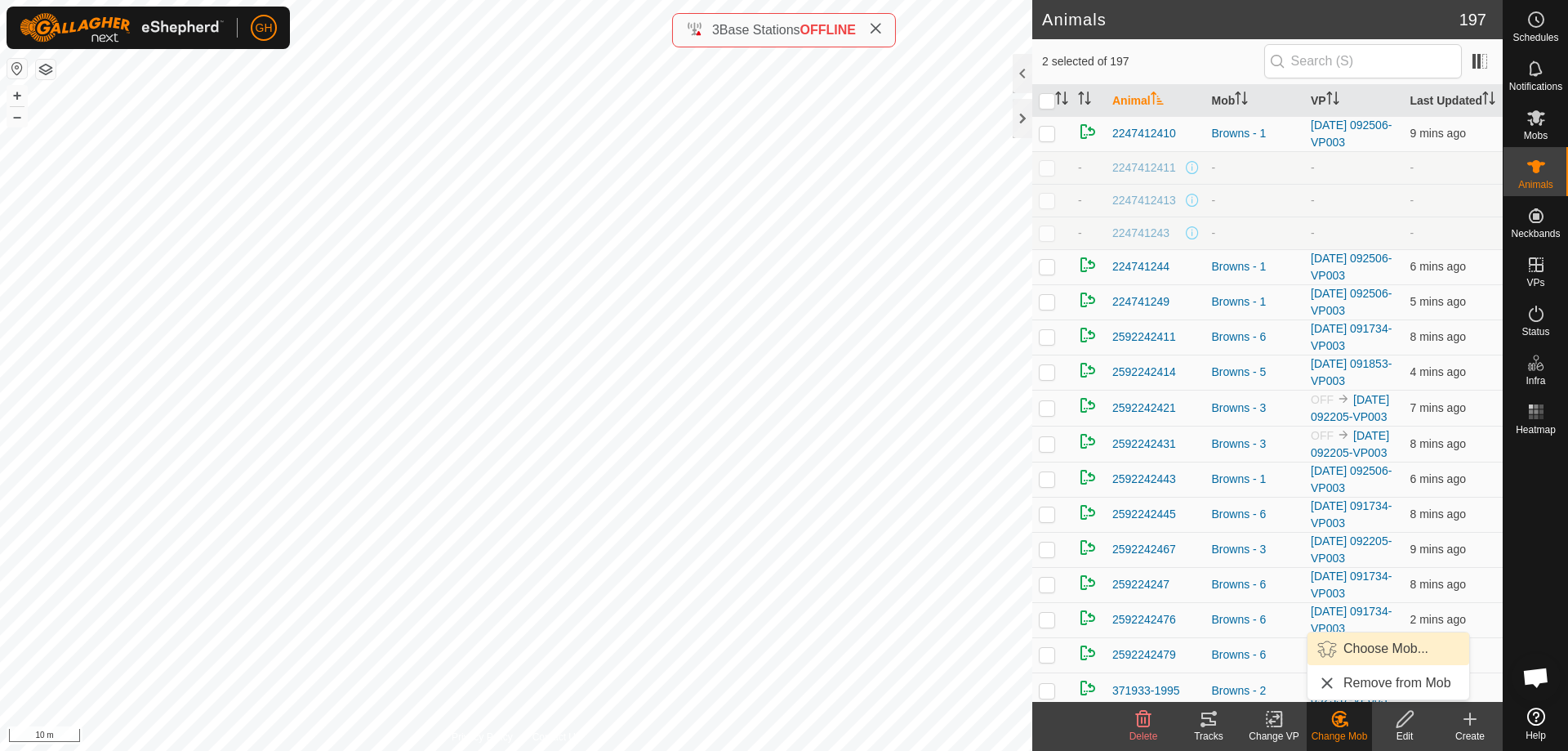
click at [1344, 646] on link "Choose Mob..." at bounding box center [1388, 649] width 161 height 33
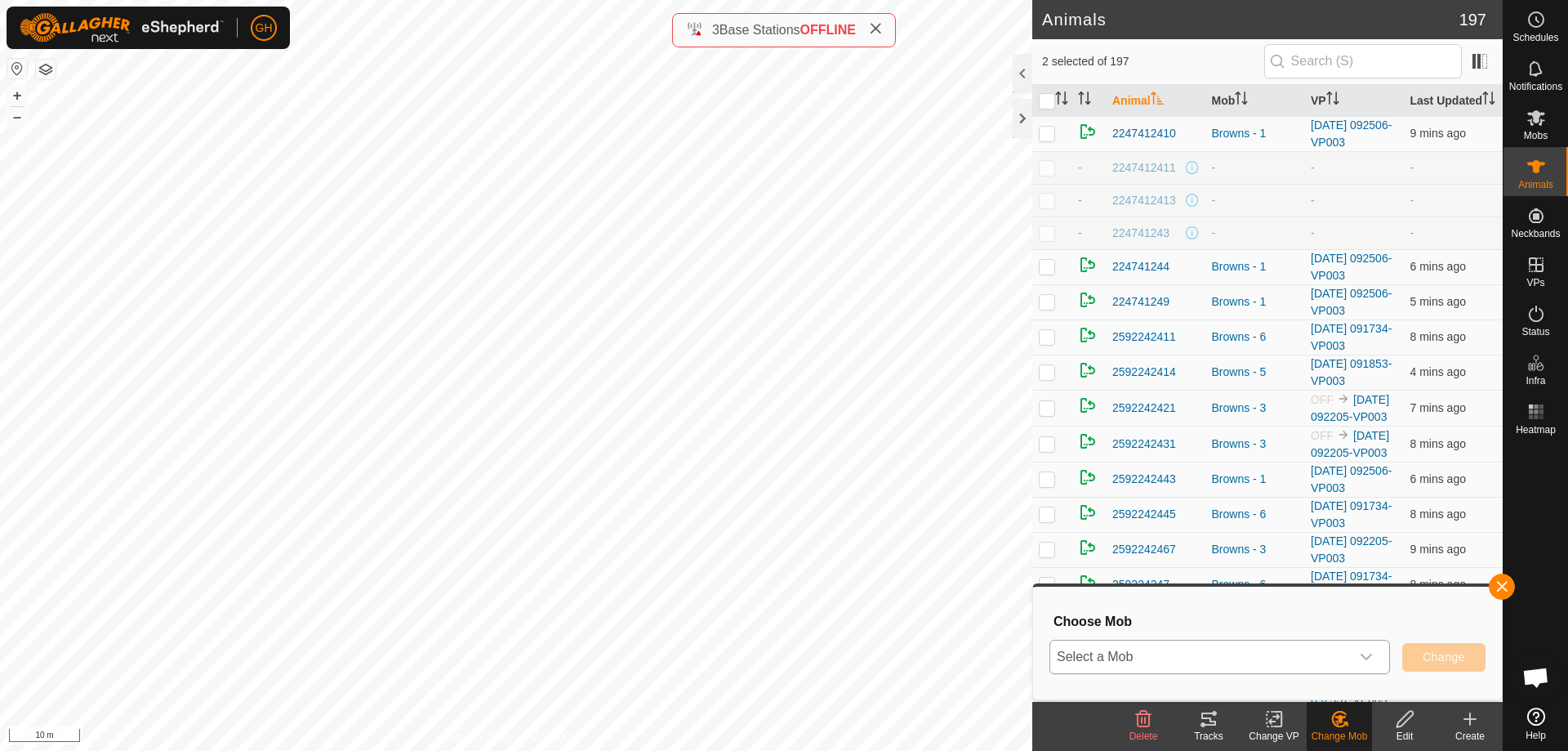
click at [1339, 646] on span "Select a Mob" at bounding box center [1200, 657] width 300 height 33
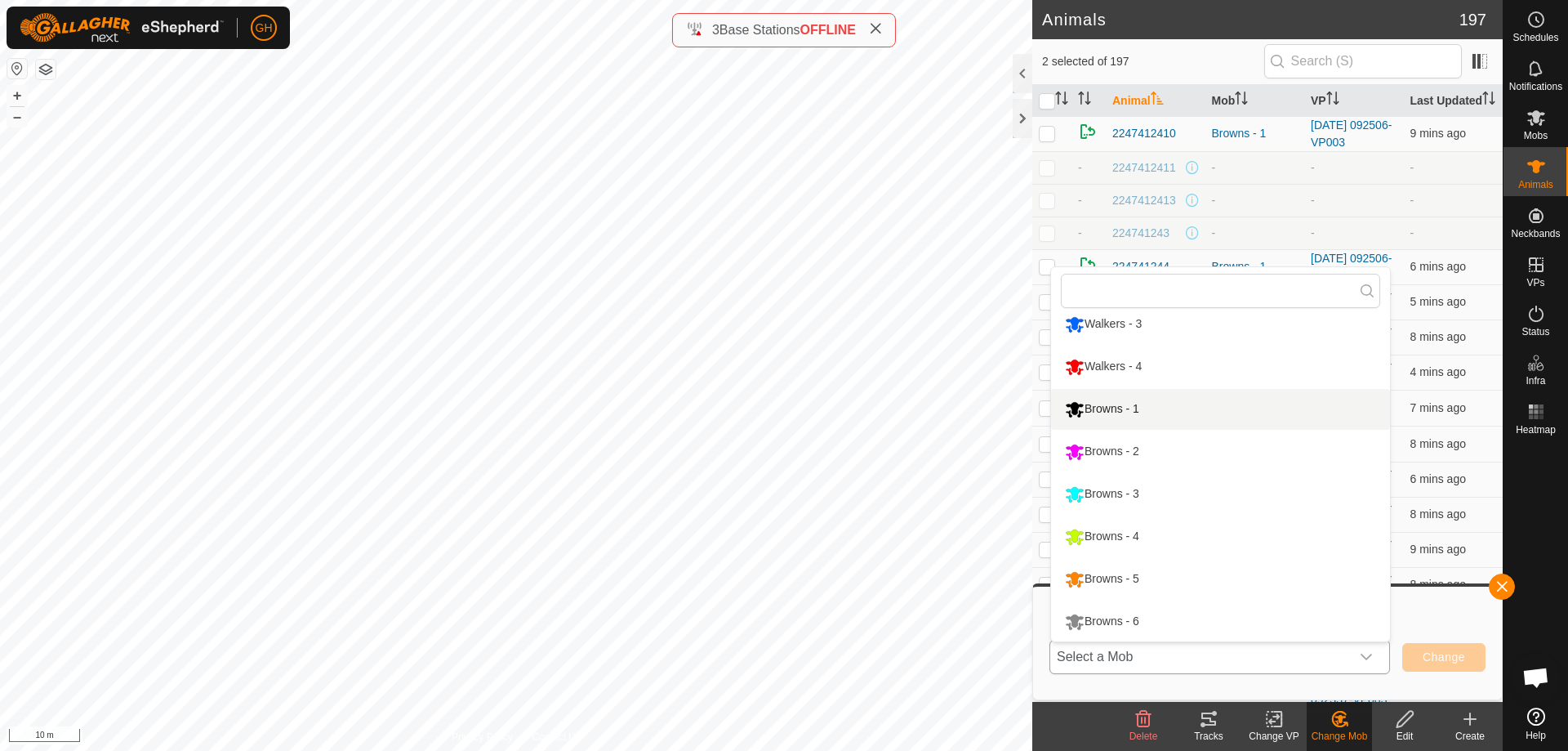
scroll to position [139, 0]
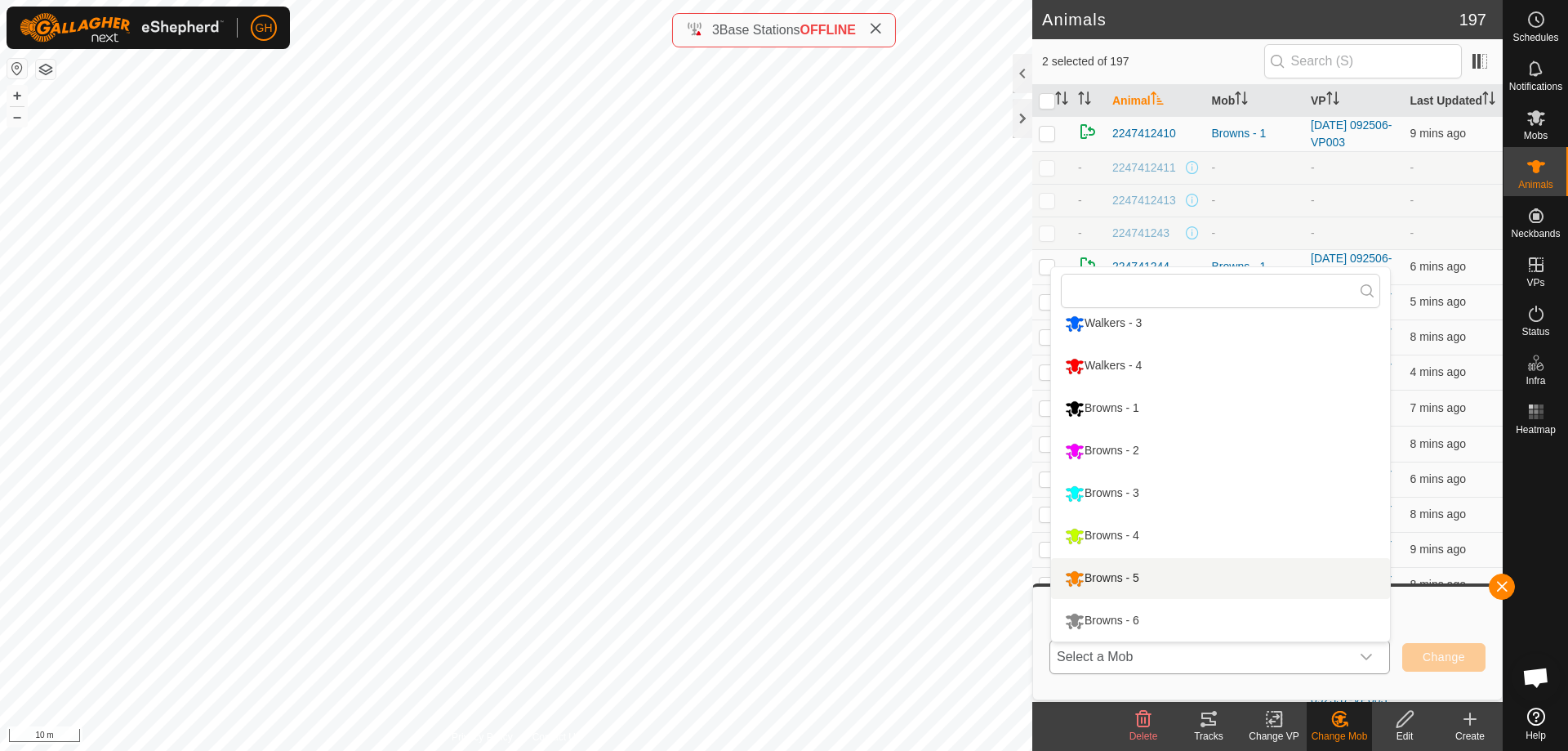
click at [1204, 576] on li "Browns - 5" at bounding box center [1220, 578] width 339 height 41
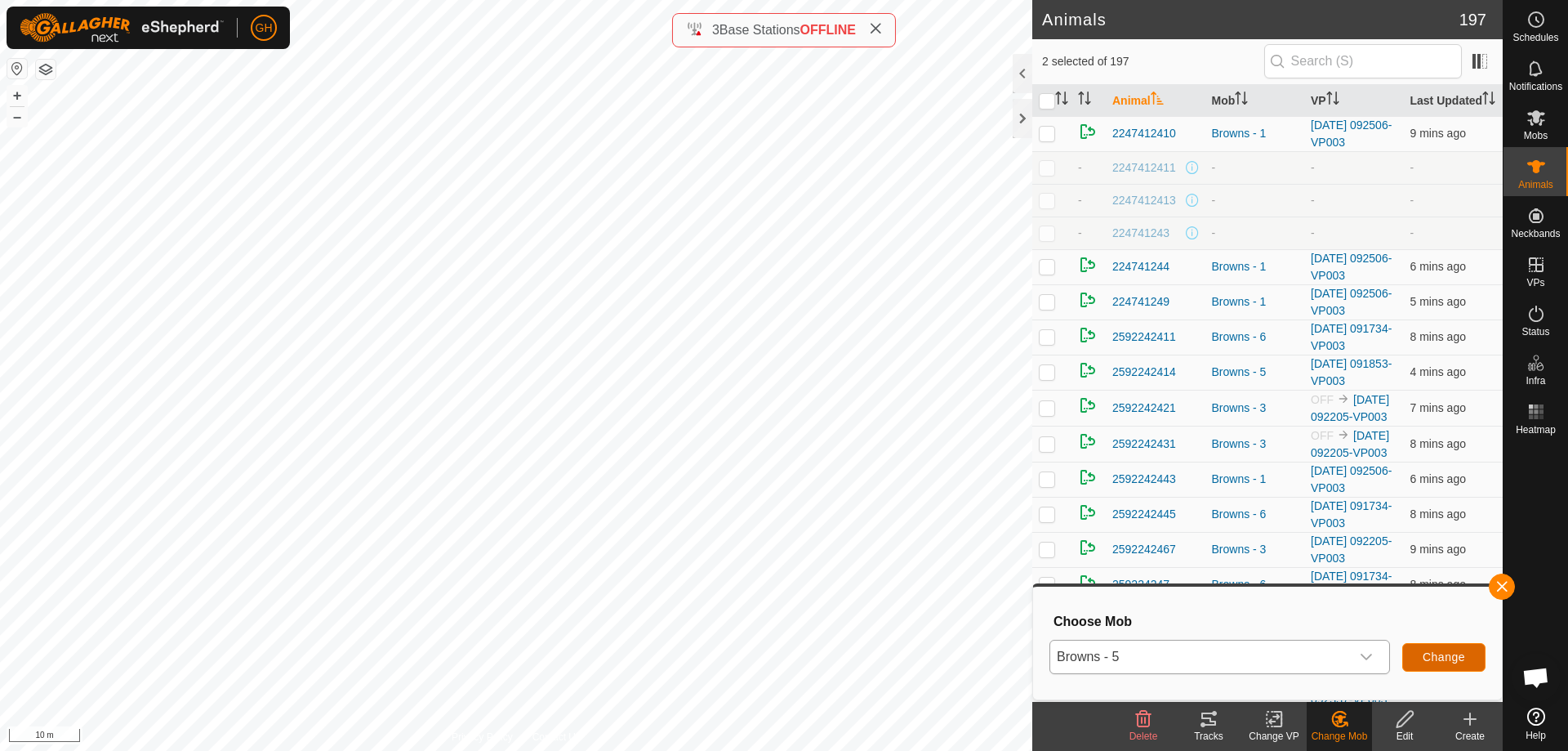
click at [1462, 646] on button "Change" at bounding box center [1443, 657] width 83 height 28
checkbox input "false"
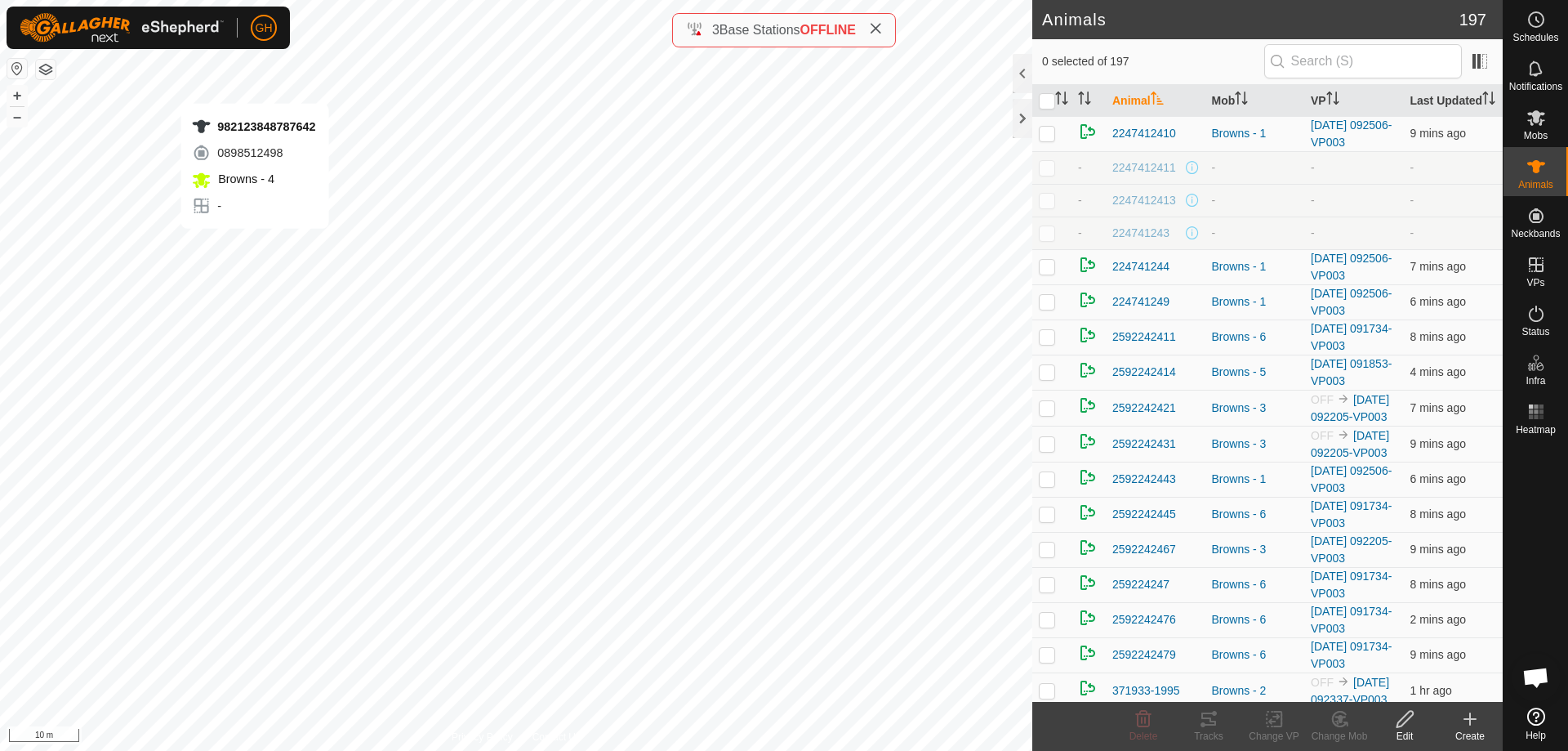
checkbox input "true"
click at [1282, 726] on icon at bounding box center [1278, 719] width 7 height 15
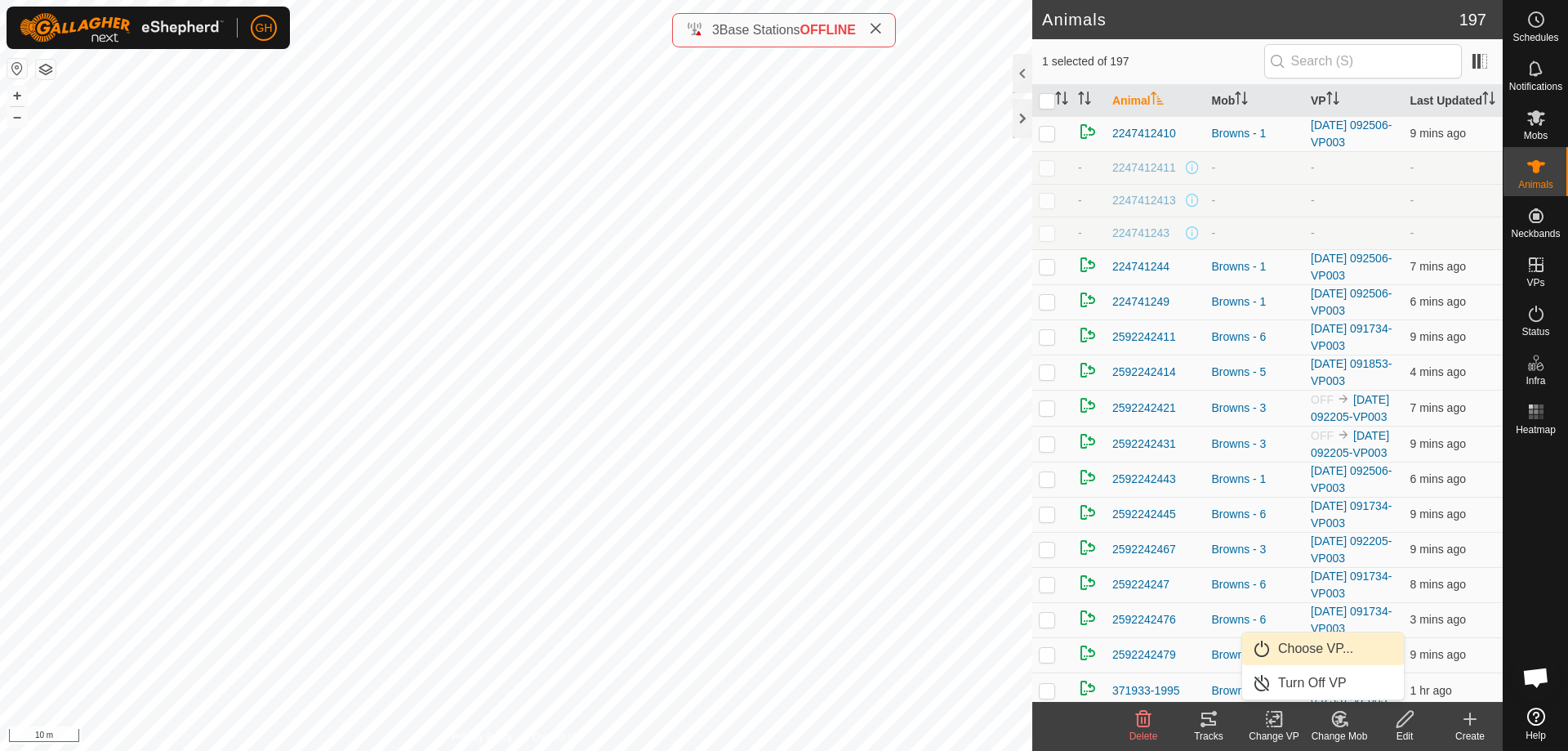
click at [1301, 648] on span "Choose VP..." at bounding box center [1316, 648] width 75 height 19
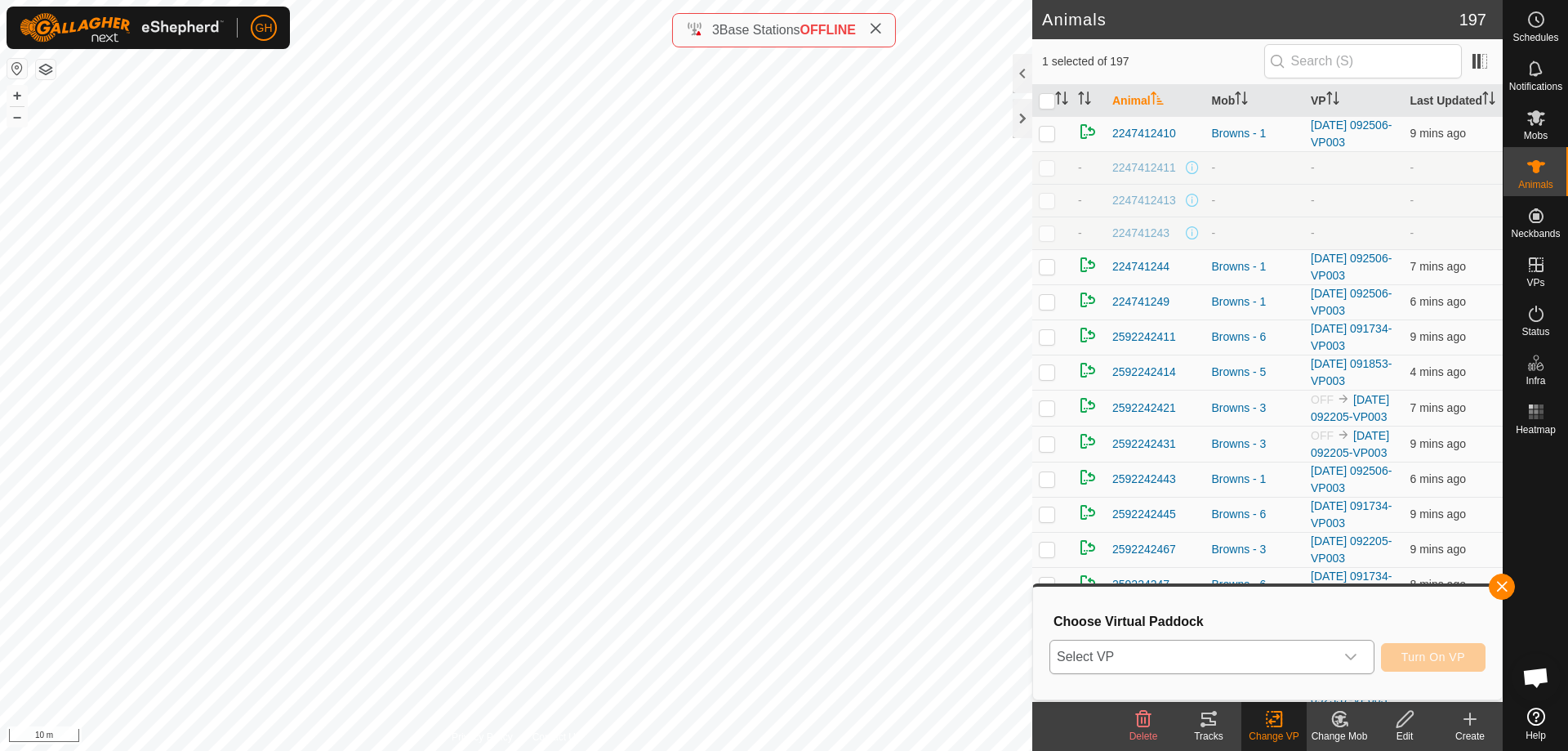
click at [1284, 657] on span "Select VP" at bounding box center [1193, 657] width 284 height 33
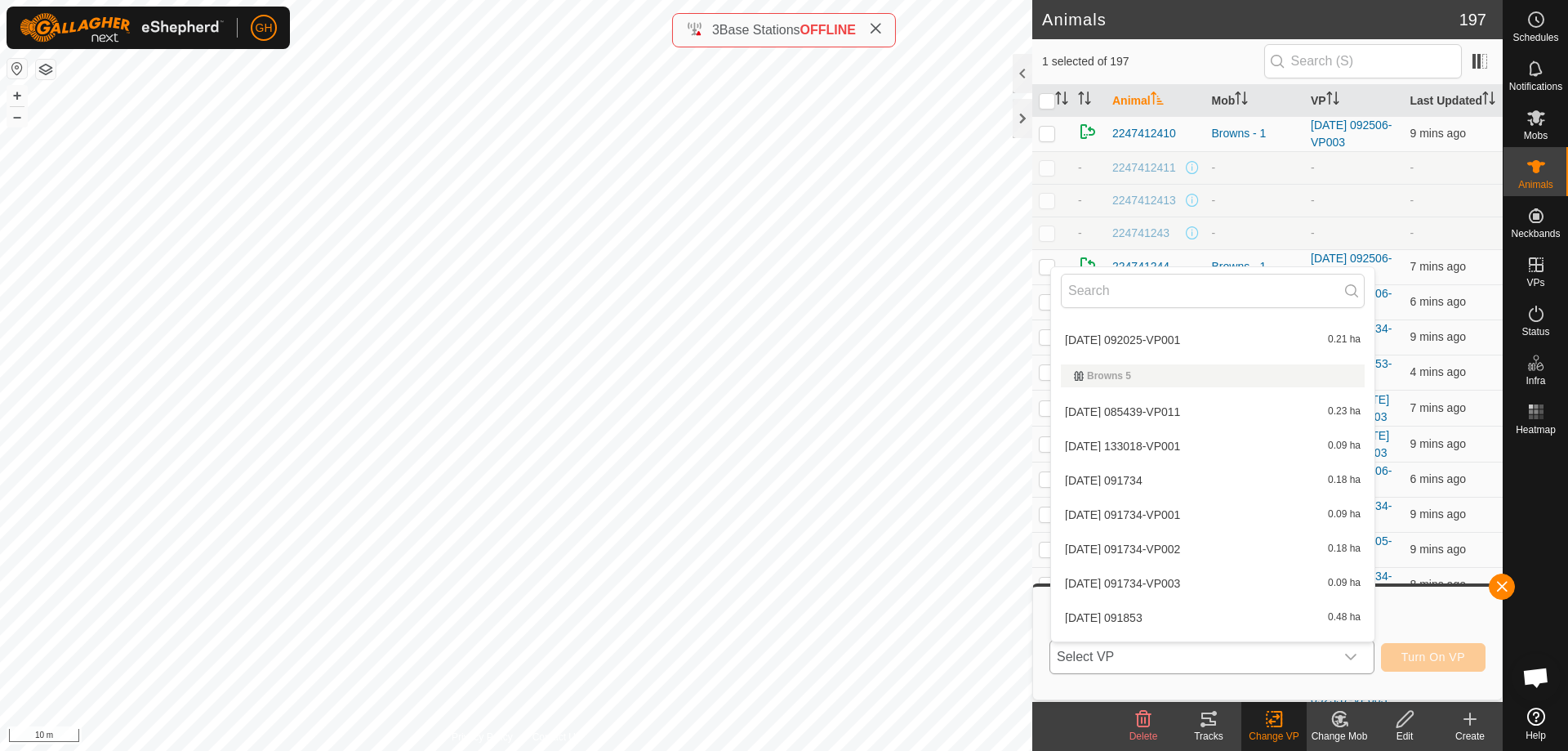
scroll to position [757, 0]
click at [1262, 542] on li "[DATE] 091734-VP003 0.09 ha" at bounding box center [1213, 552] width 324 height 33
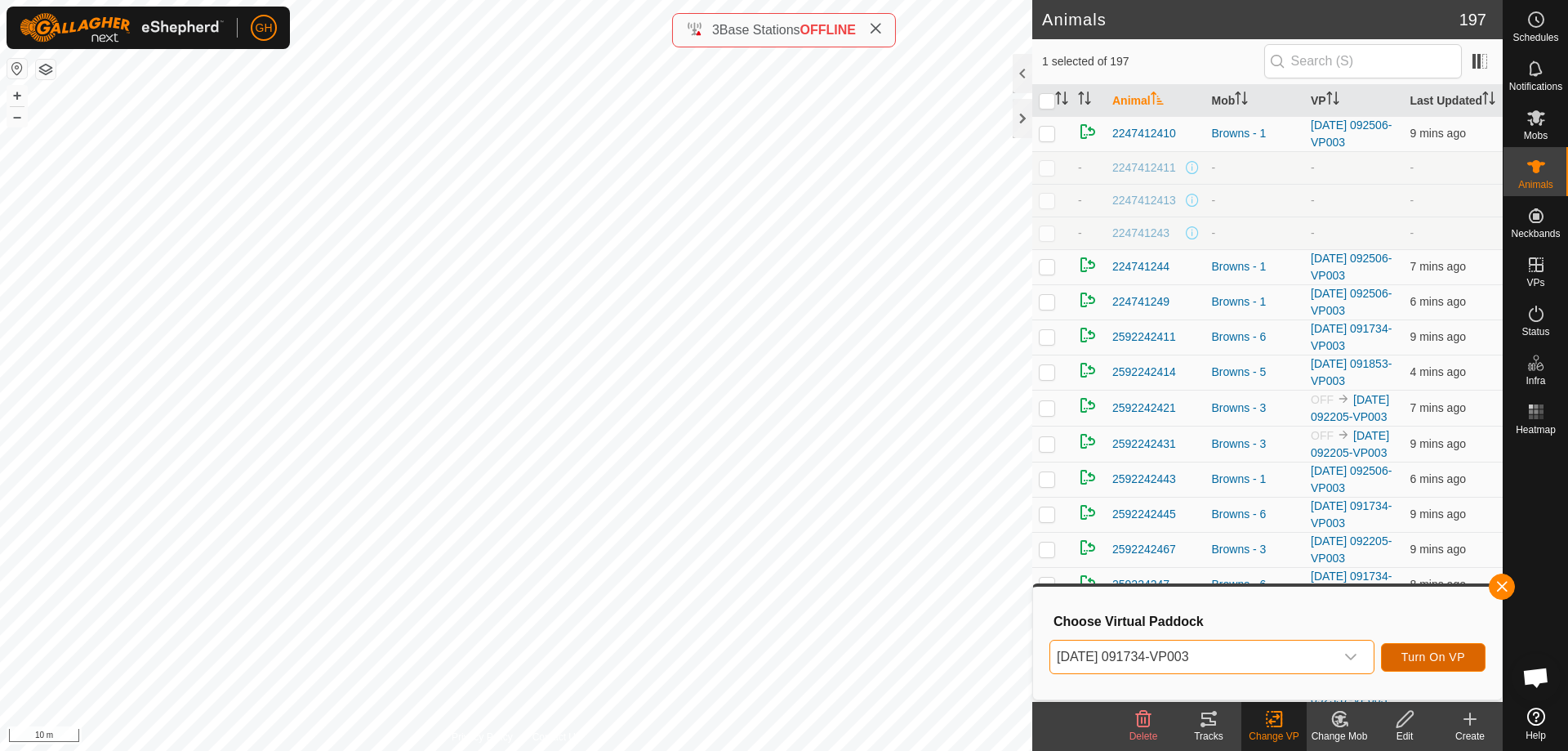
click at [1440, 652] on span "Turn On VP" at bounding box center [1433, 657] width 63 height 13
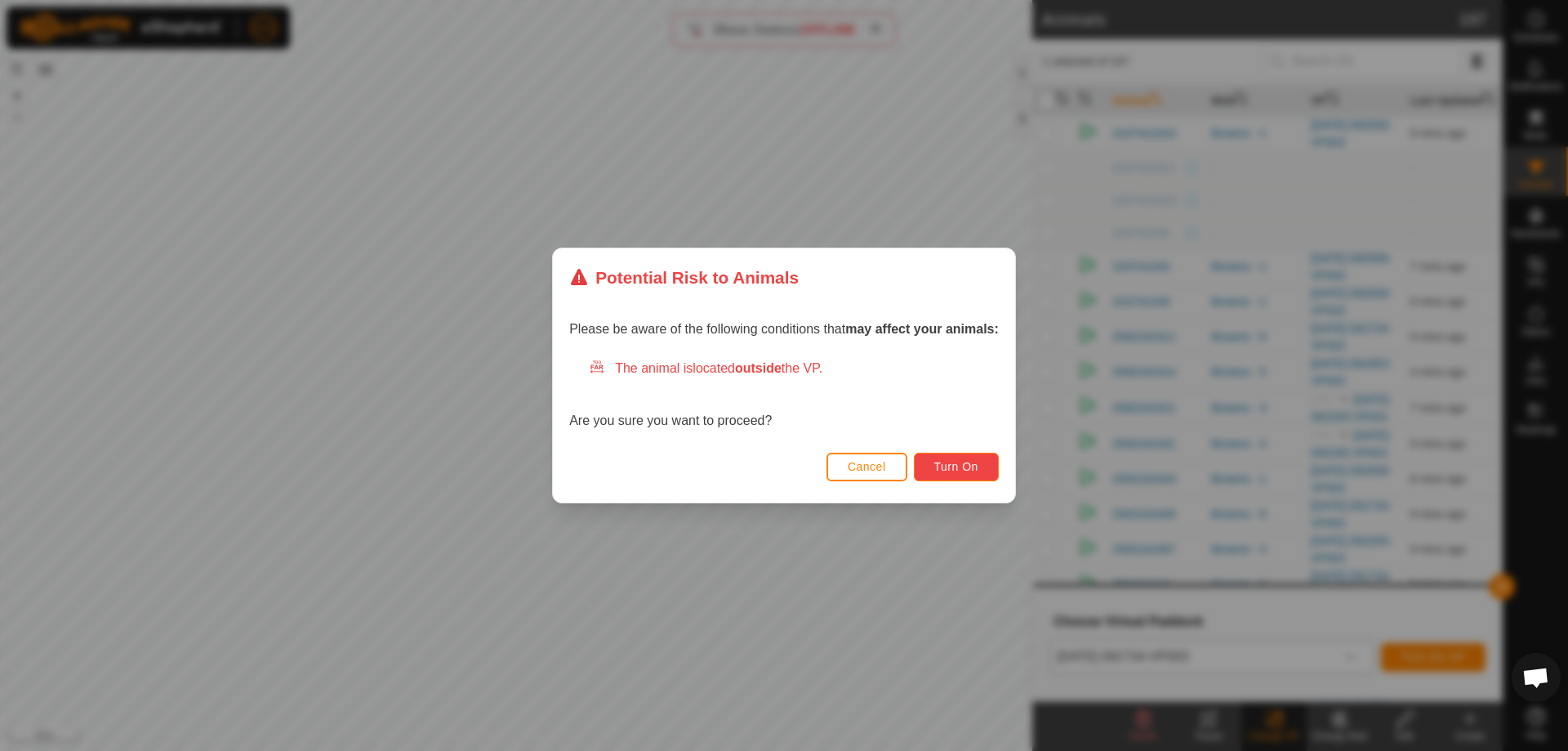
click at [966, 458] on button "Turn On" at bounding box center [956, 466] width 85 height 28
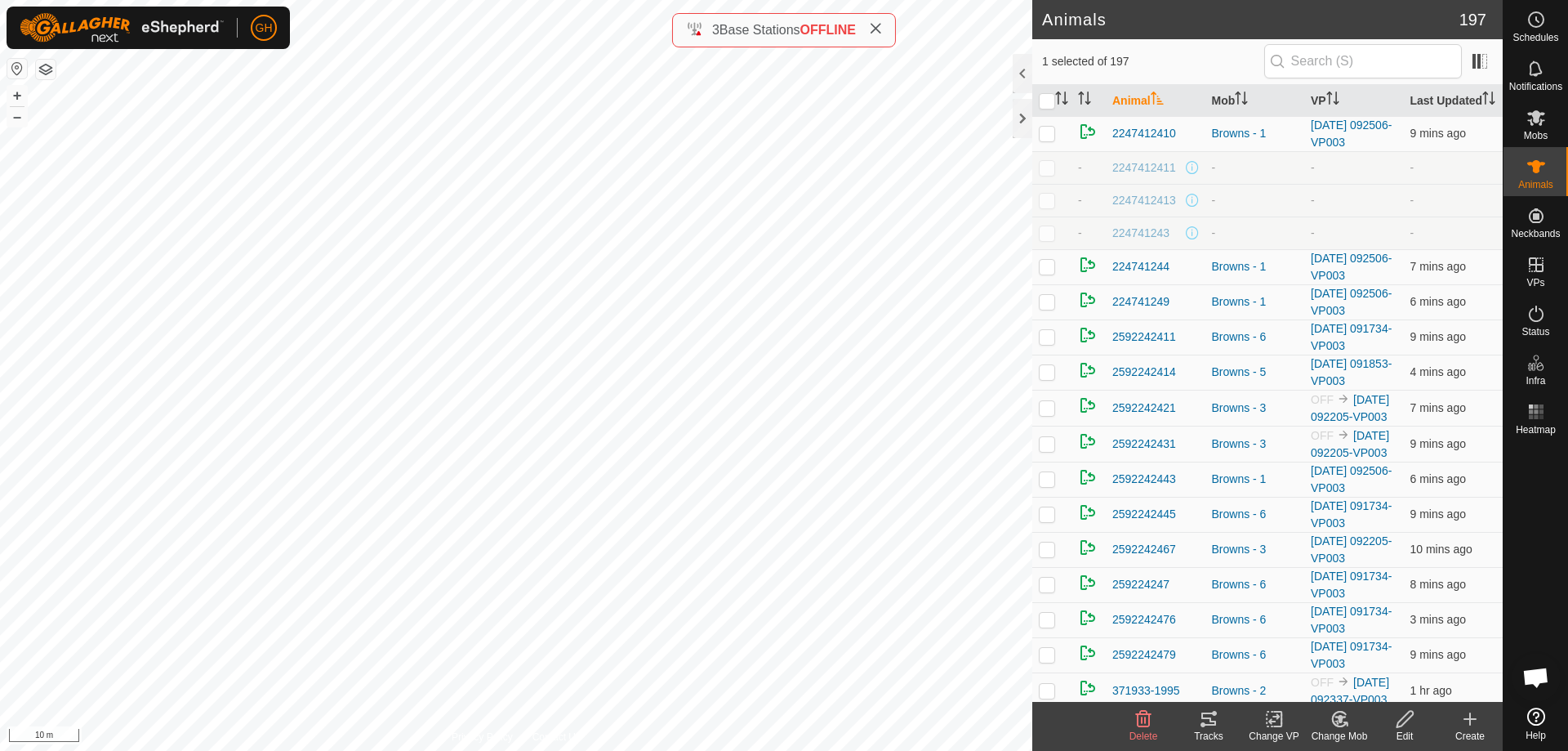
click at [1339, 718] on icon at bounding box center [1340, 719] width 11 height 8
click at [1342, 656] on link "Choose Mob..." at bounding box center [1388, 649] width 161 height 33
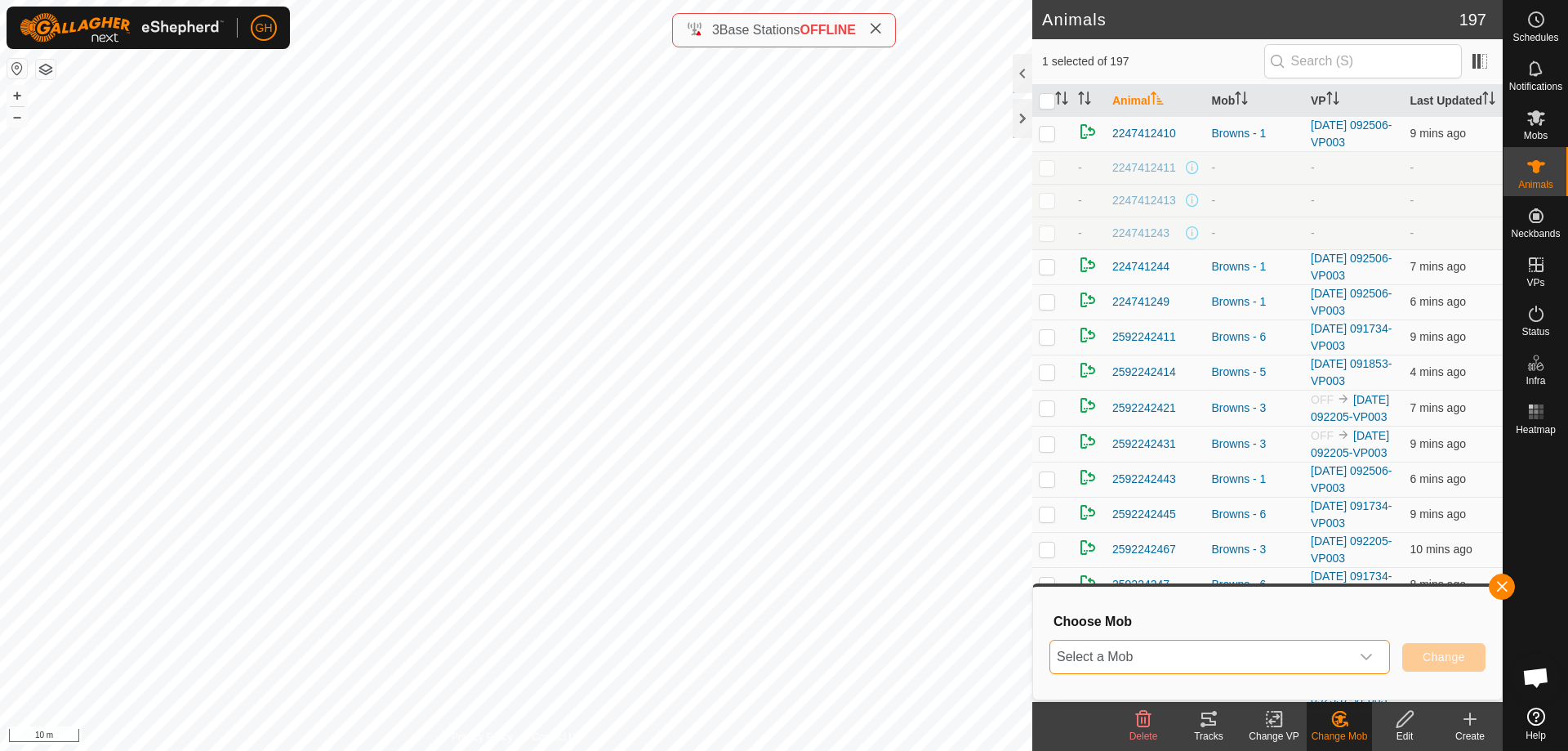
click at [1318, 652] on span "Select a Mob" at bounding box center [1200, 657] width 300 height 33
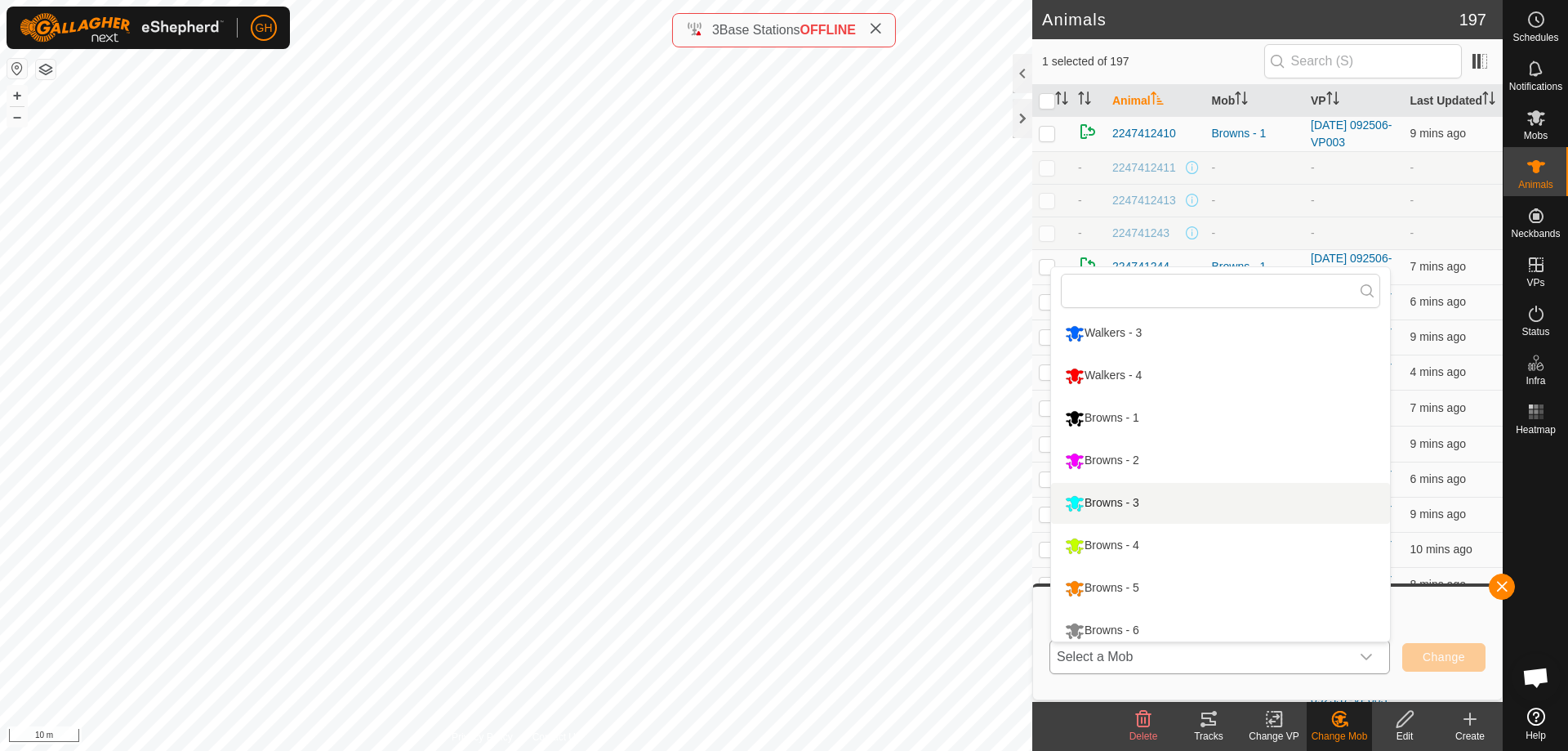
scroll to position [139, 0]
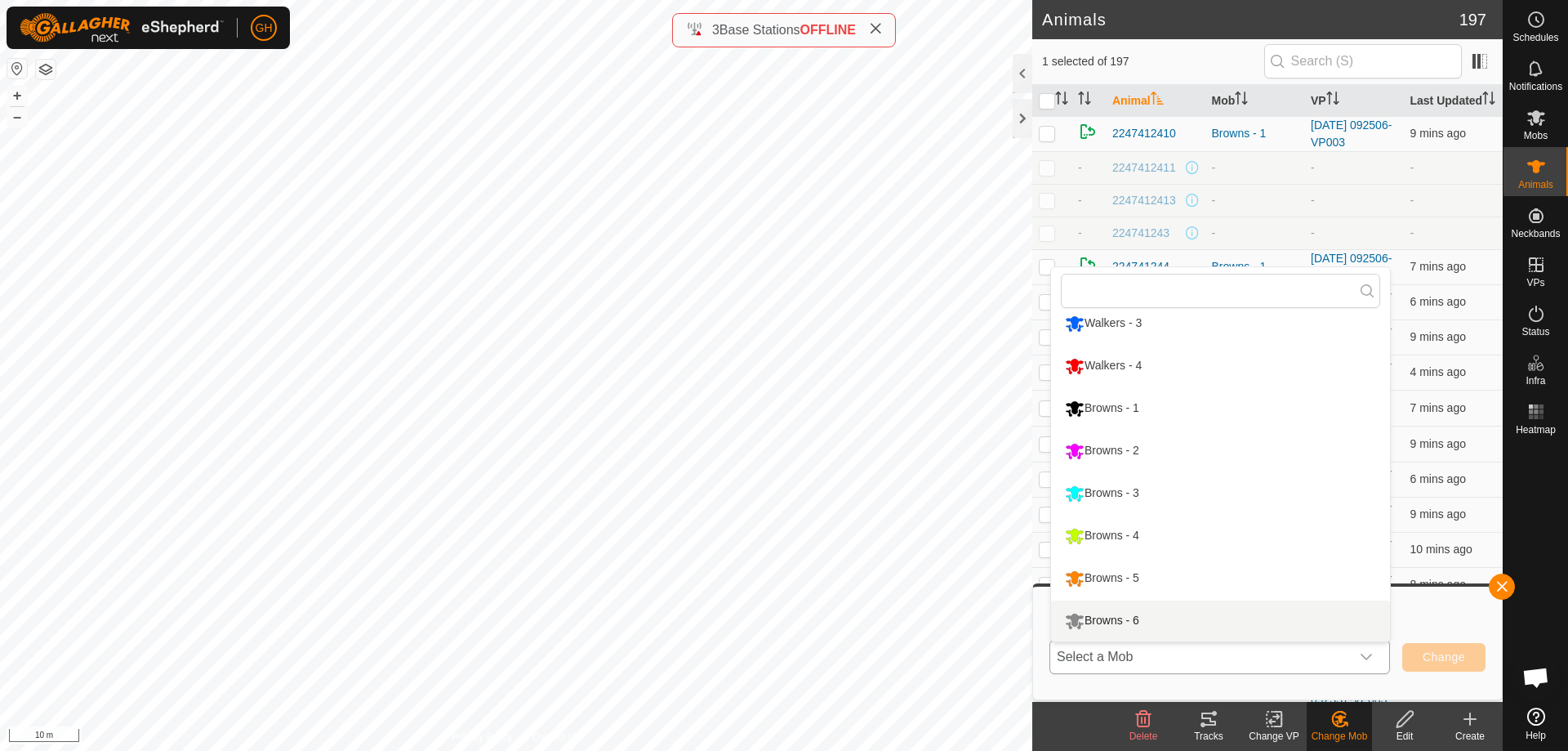
click at [1138, 621] on li "Browns - 6" at bounding box center [1220, 621] width 339 height 41
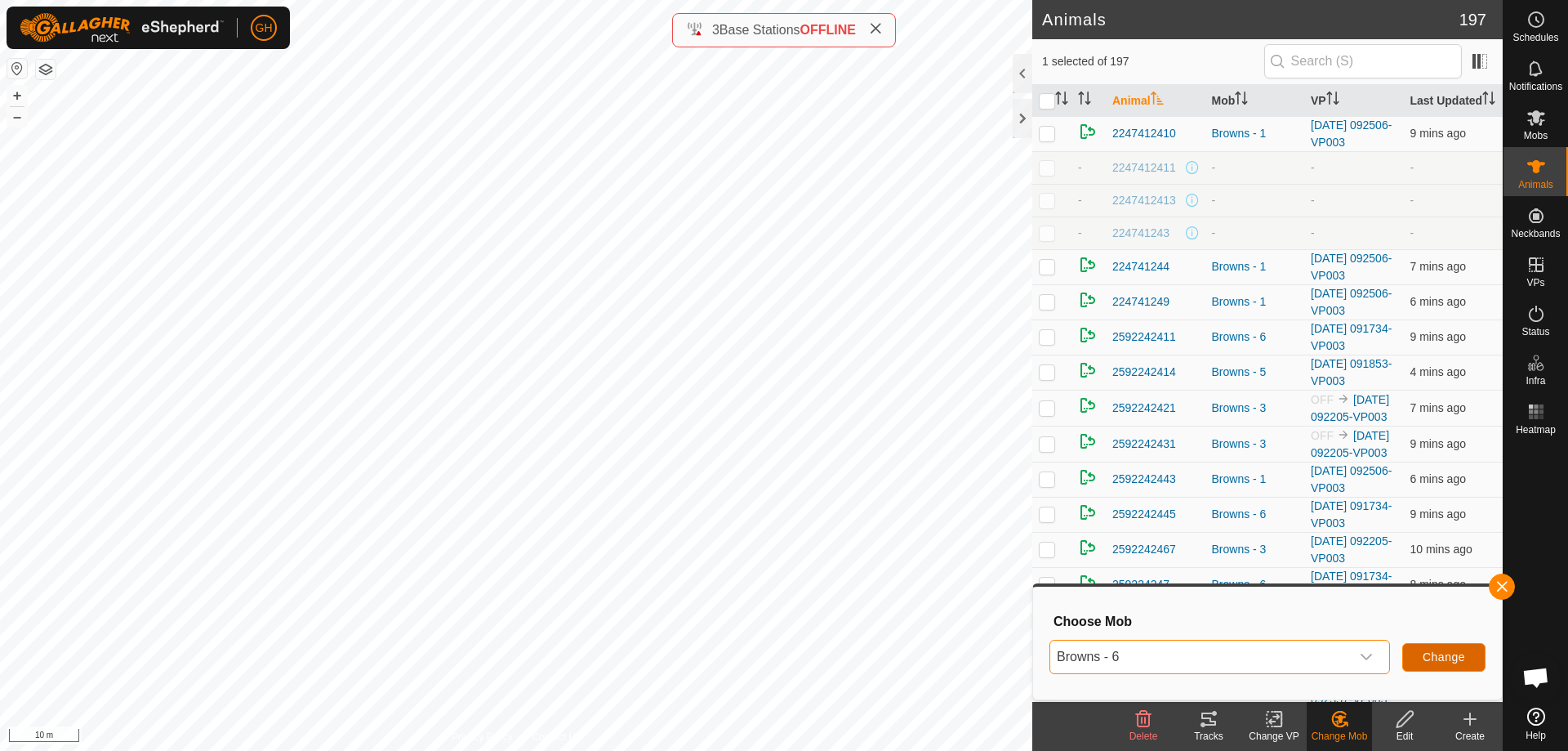
click at [1465, 652] on button "Change" at bounding box center [1443, 657] width 83 height 28
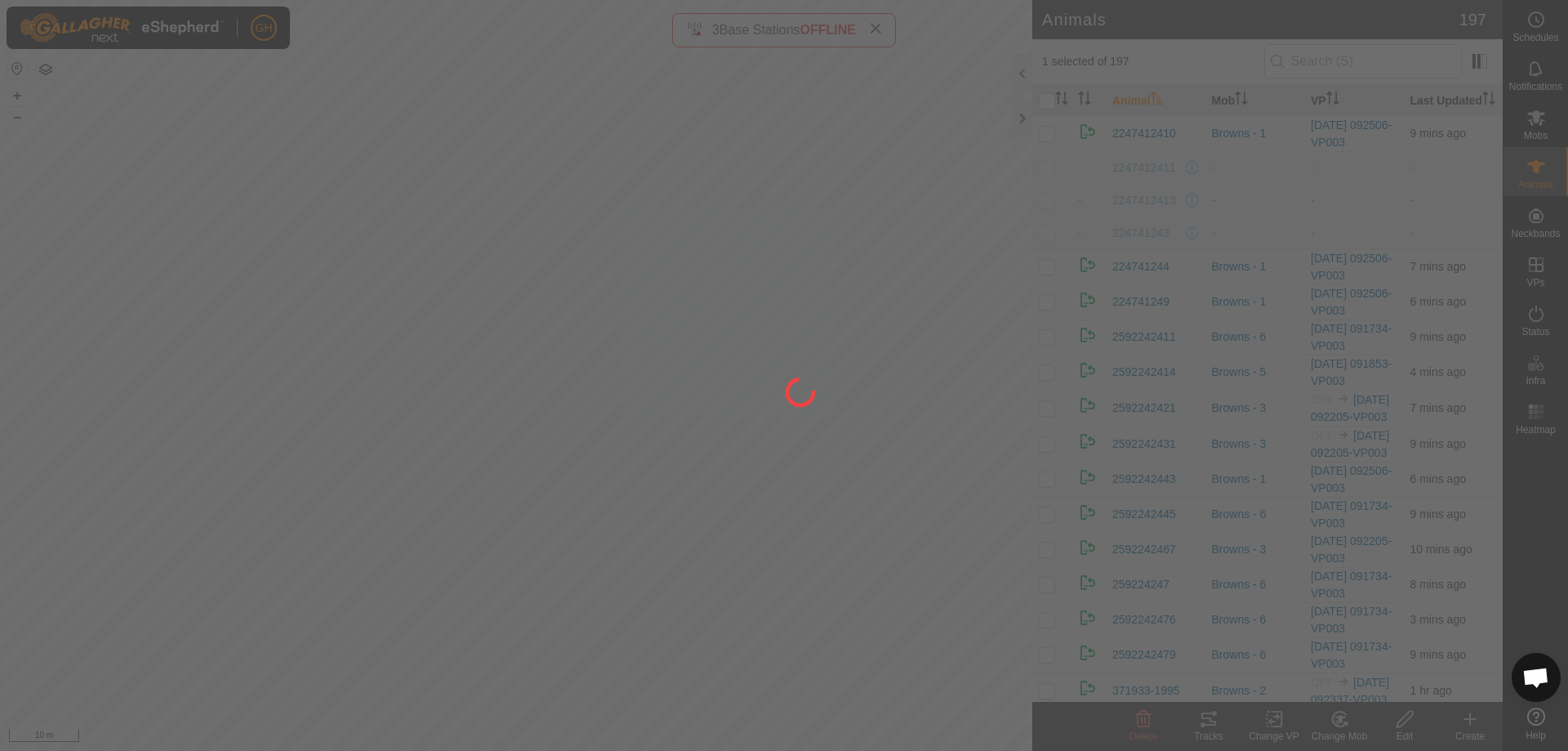
checkbox input "false"
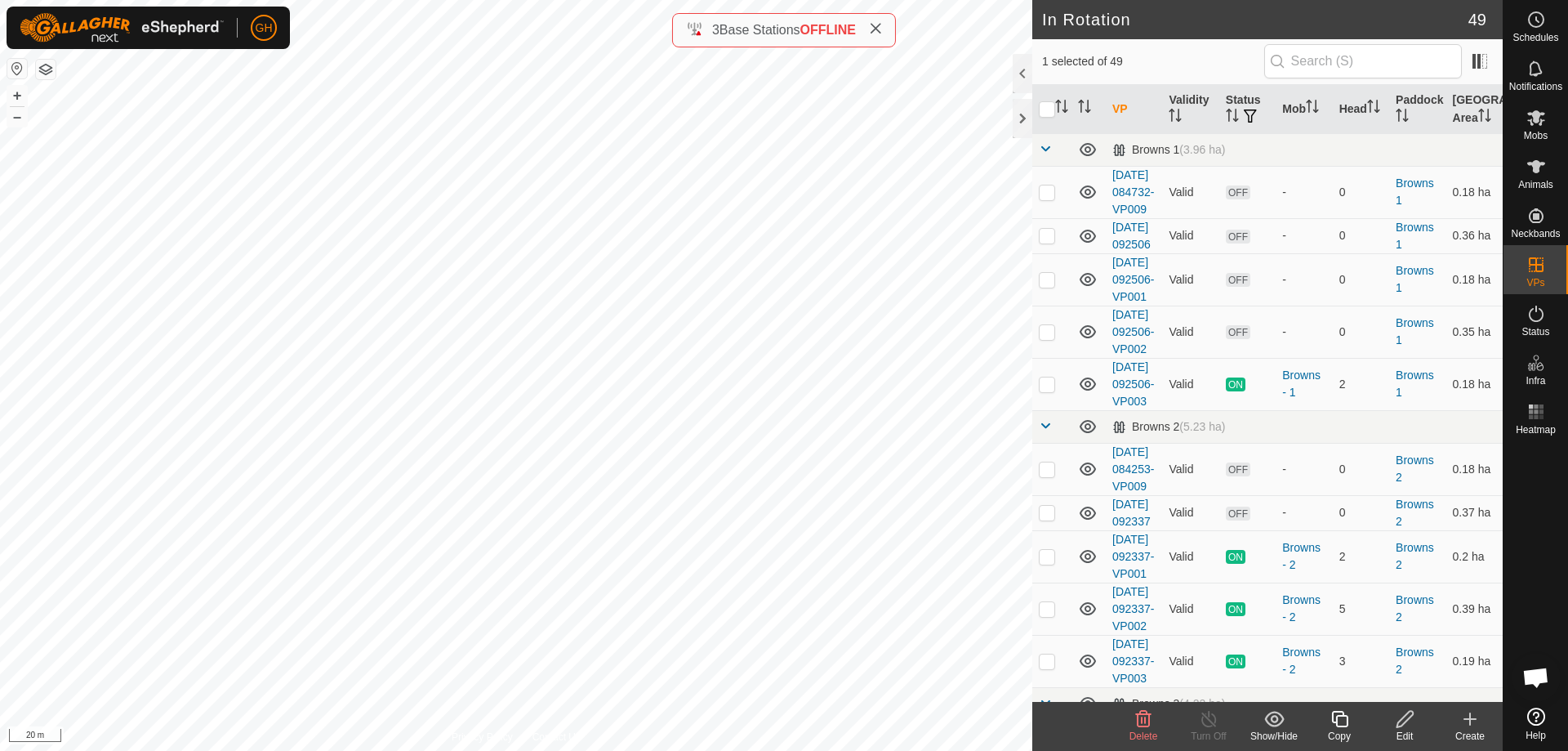
click at [685, 551] on div "[DATE] 083405-VP009 Status: OFF Type: Inclusion Zone + – ⇧ i 20 m" at bounding box center [516, 376] width 1032 height 751
checkbox input "true"
click at [669, 542] on div "[DATE] 092025-VP001 Status: OFF Type: Inclusion Zone + – ⇧ i 20 m" at bounding box center [516, 376] width 1032 height 751
checkbox input "false"
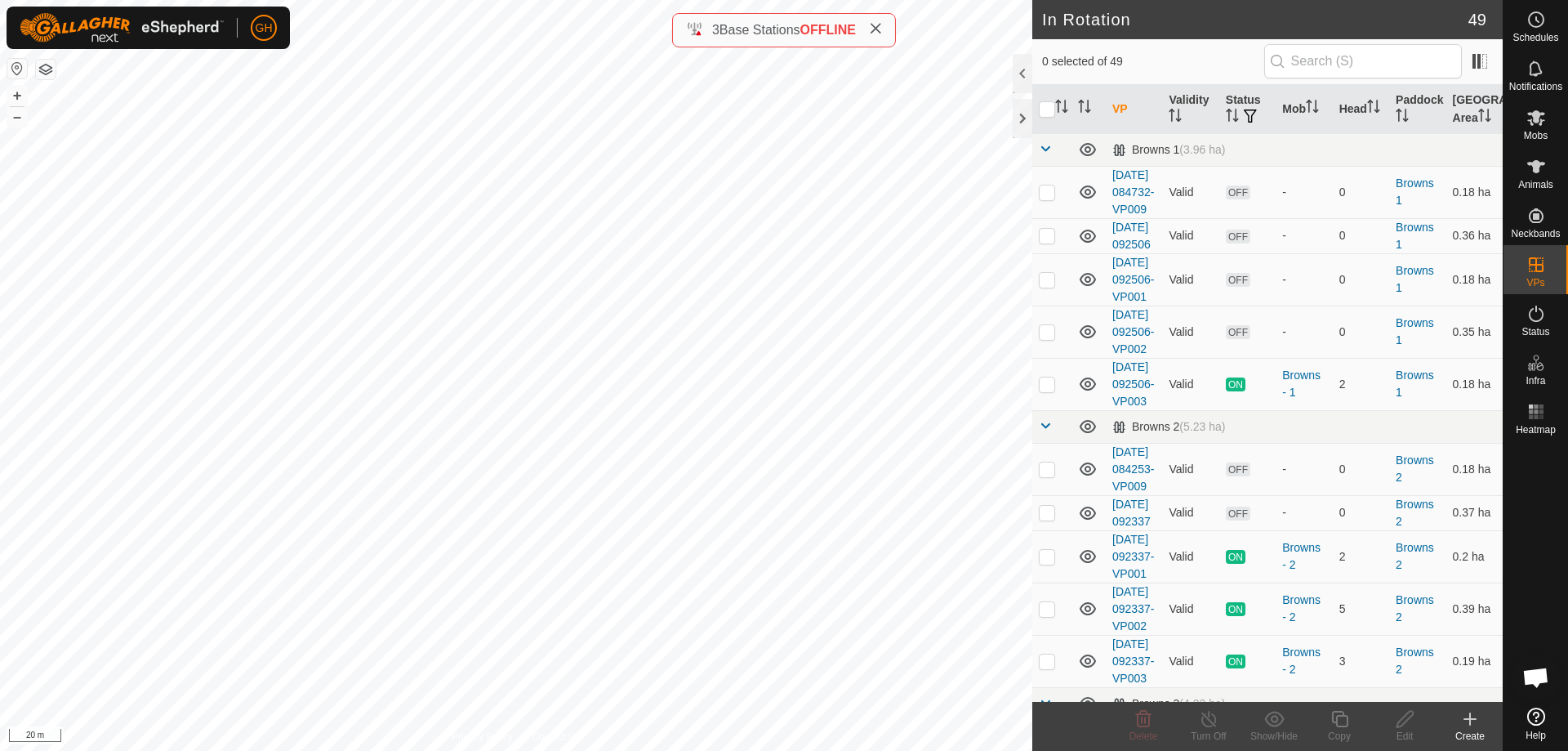
checkbox input "true"
click at [652, 490] on div "[DATE] 092025-VP001 Status: OFF Type: Inclusion Zone + – ⇧ i 20 m" at bounding box center [516, 376] width 1032 height 751
checkbox input "true"
click at [665, 540] on div "[DATE] 083405-VP009 Status: OFF Type: Inclusion Zone + – ⇧ i 20 m" at bounding box center [516, 376] width 1032 height 751
checkbox input "true"
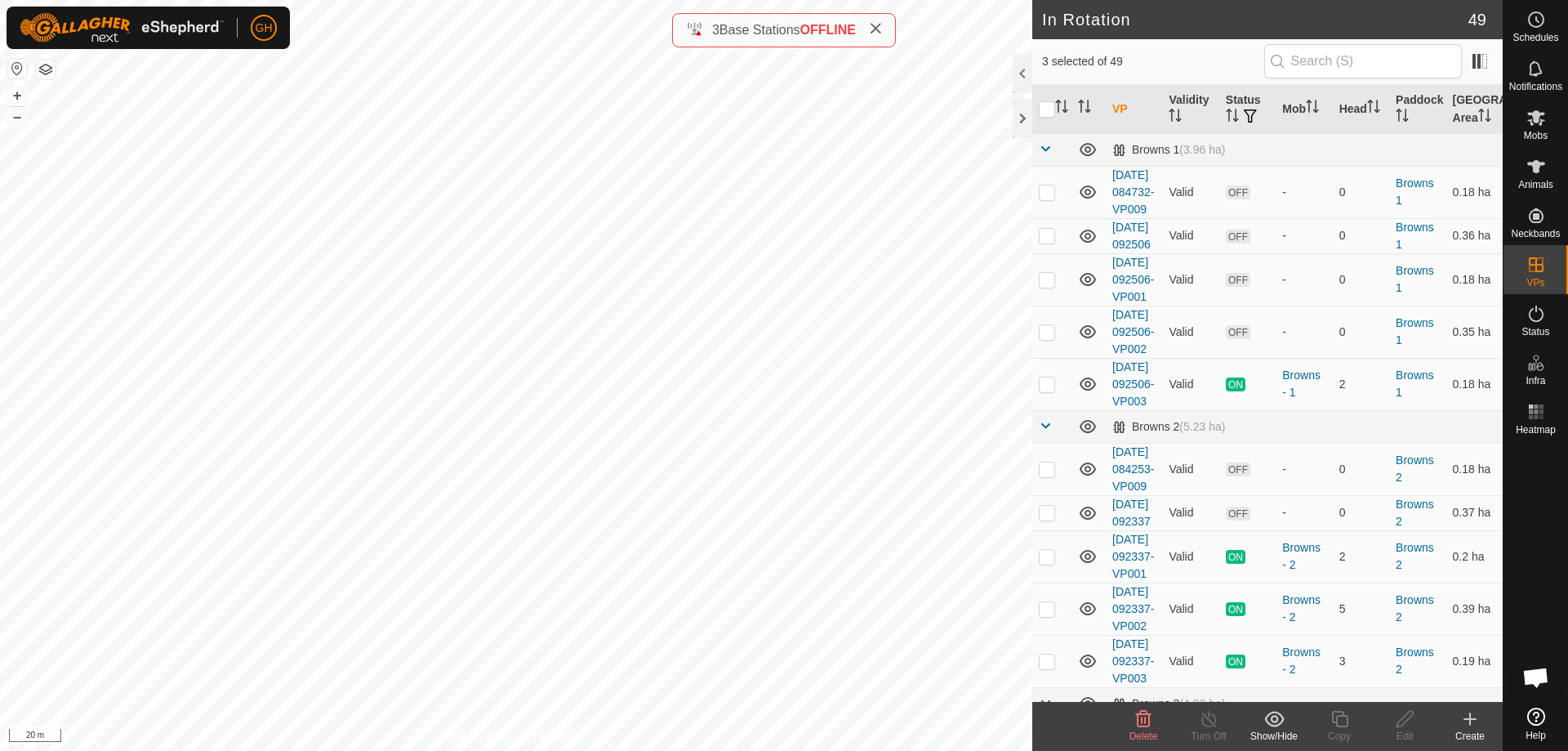
click at [1149, 719] on icon at bounding box center [1143, 719] width 16 height 17
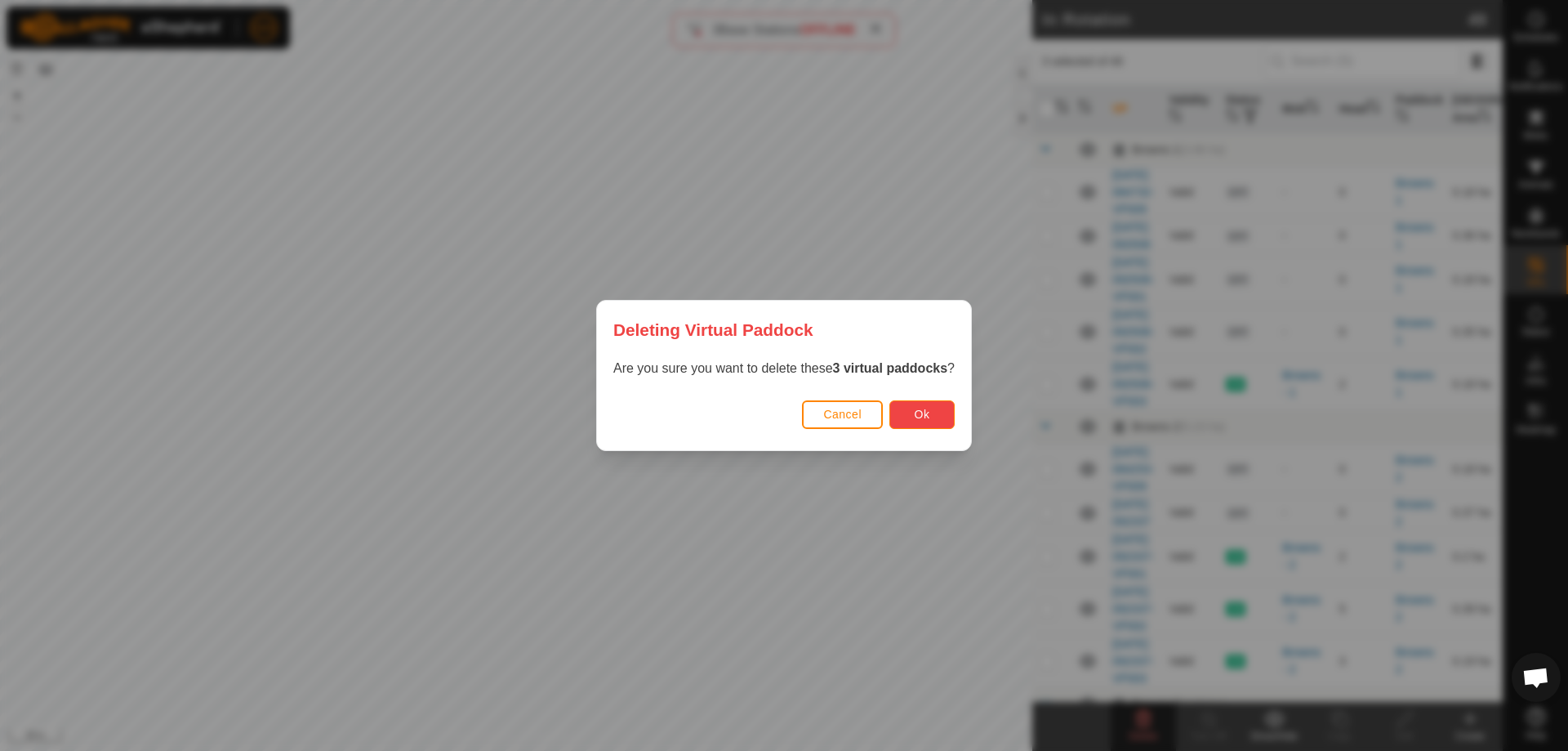
click at [931, 427] on button "Ok" at bounding box center [921, 414] width 65 height 28
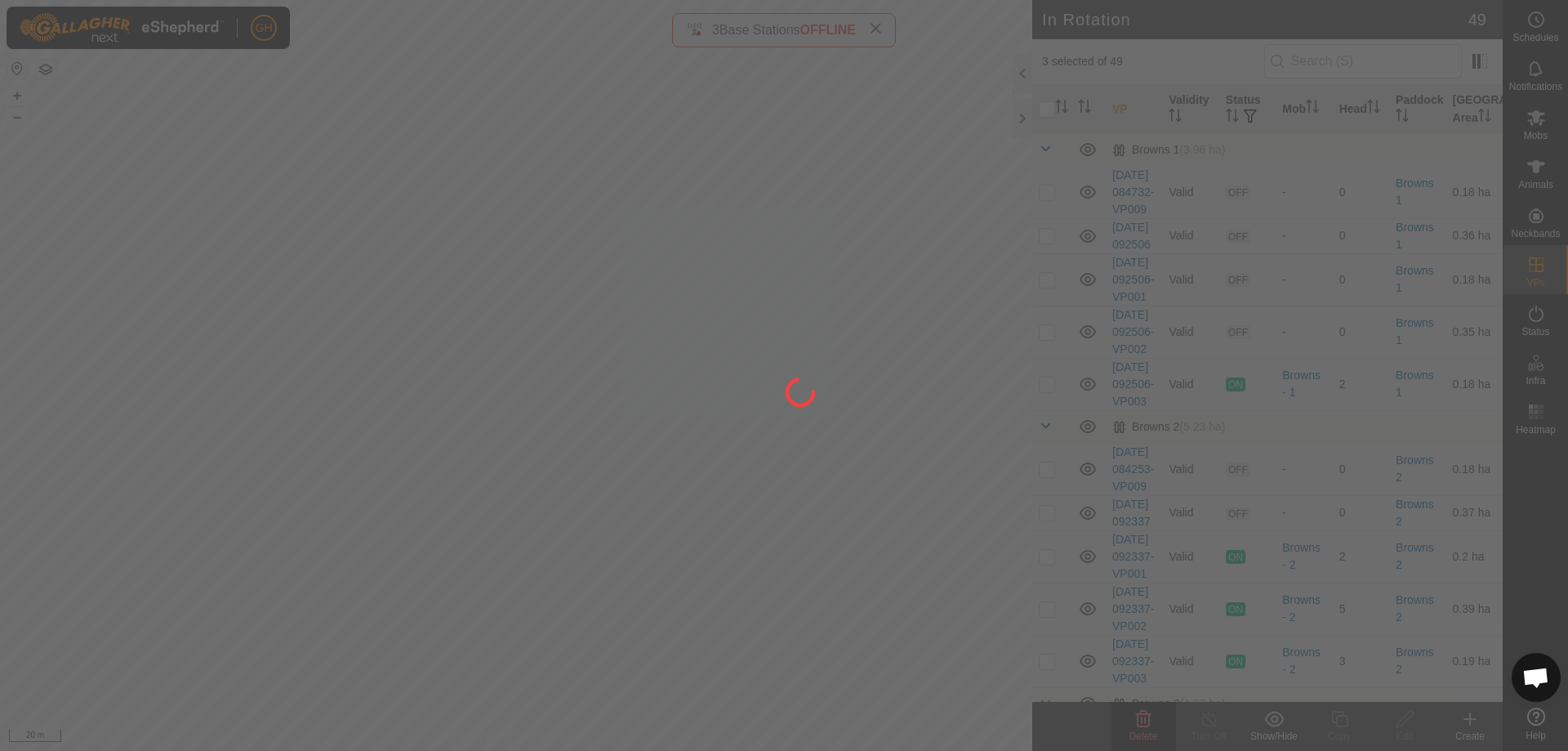
checkbox input "false"
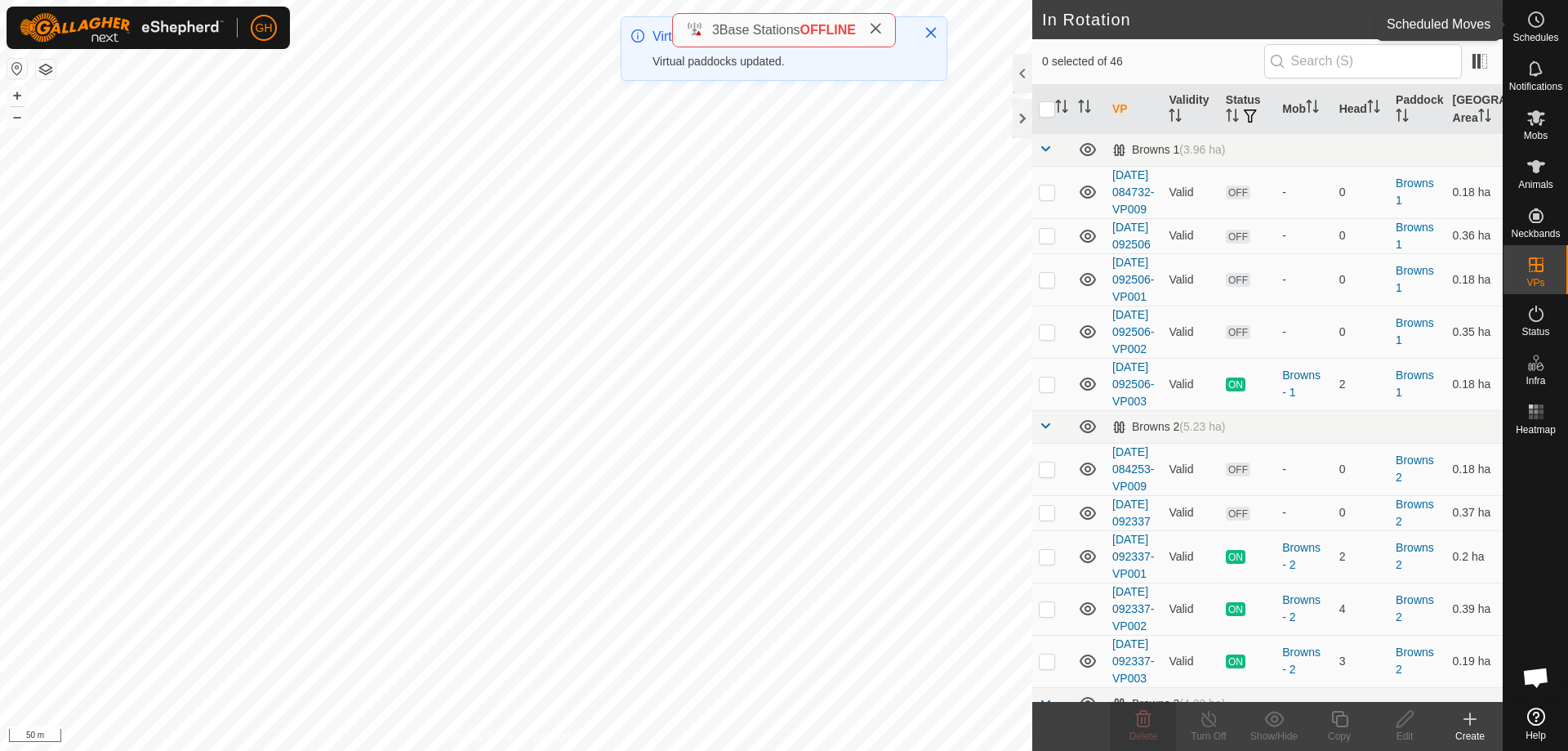
click at [1529, 31] on es-schedule-vp-svg-icon at bounding box center [1536, 19] width 29 height 26
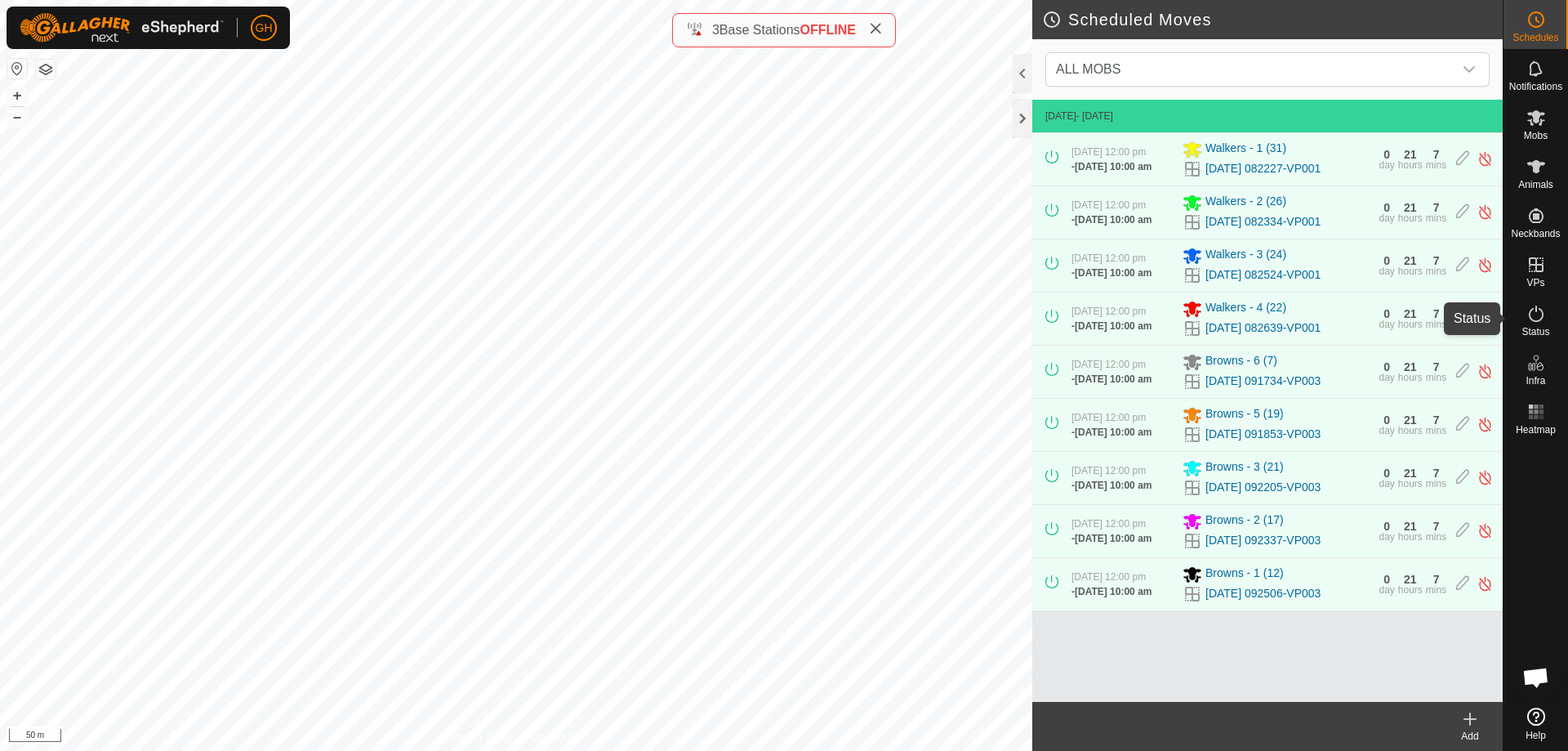
click at [1540, 321] on icon at bounding box center [1536, 313] width 19 height 19
